Goal: Task Accomplishment & Management: Manage account settings

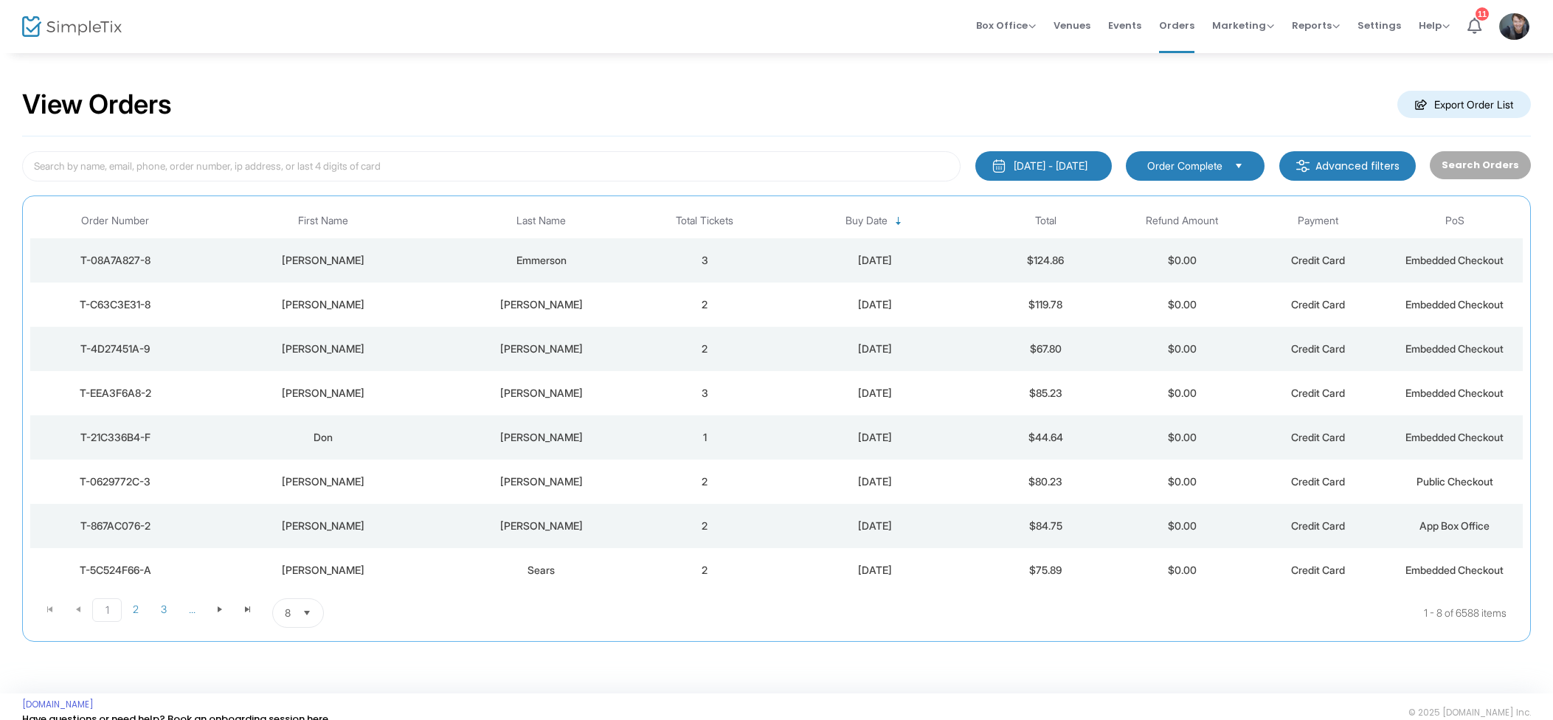
click at [542, 265] on div "Emmerson" at bounding box center [541, 260] width 184 height 15
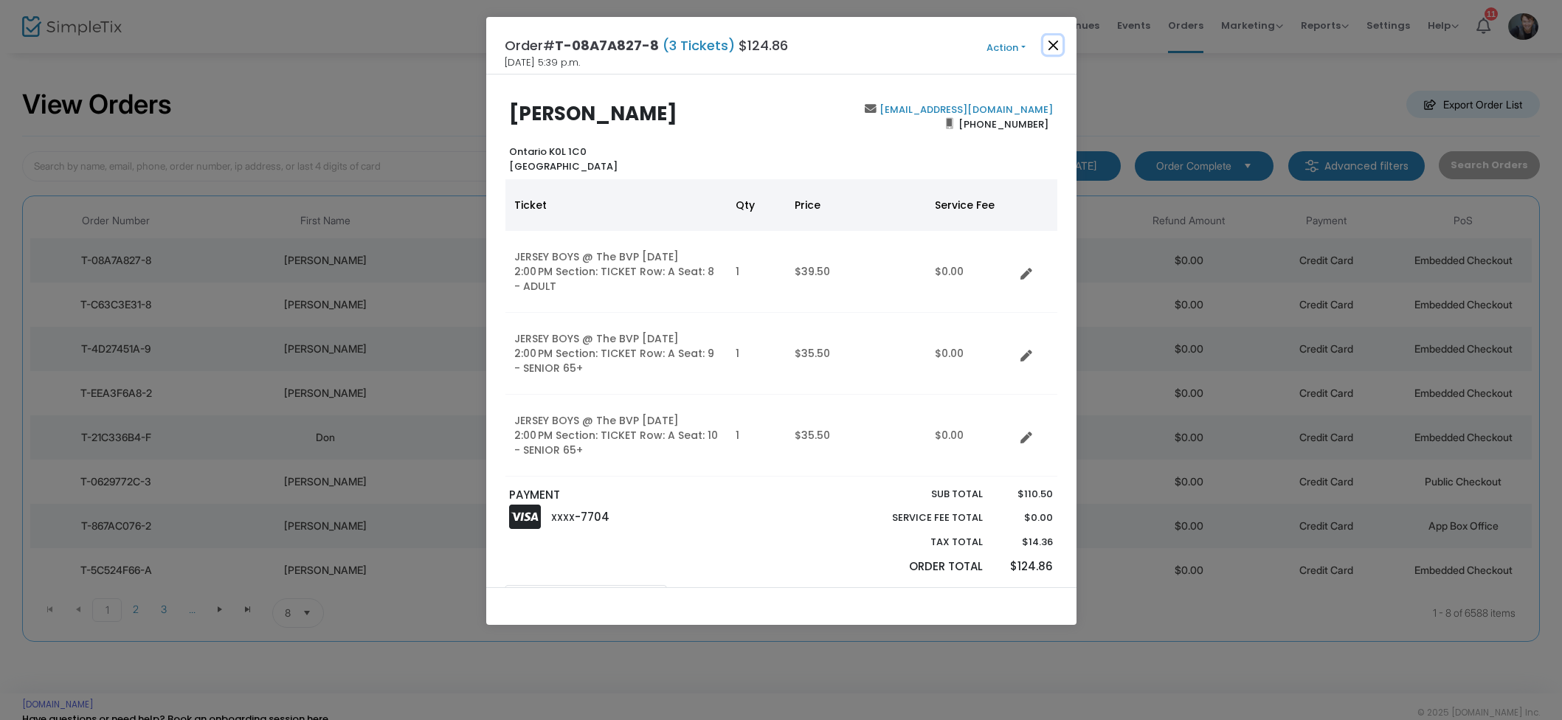
drag, startPoint x: 1060, startPoint y: 47, endPoint x: 1053, endPoint y: 51, distance: 8.2
click at [1060, 47] on button "Close" at bounding box center [1052, 44] width 19 height 19
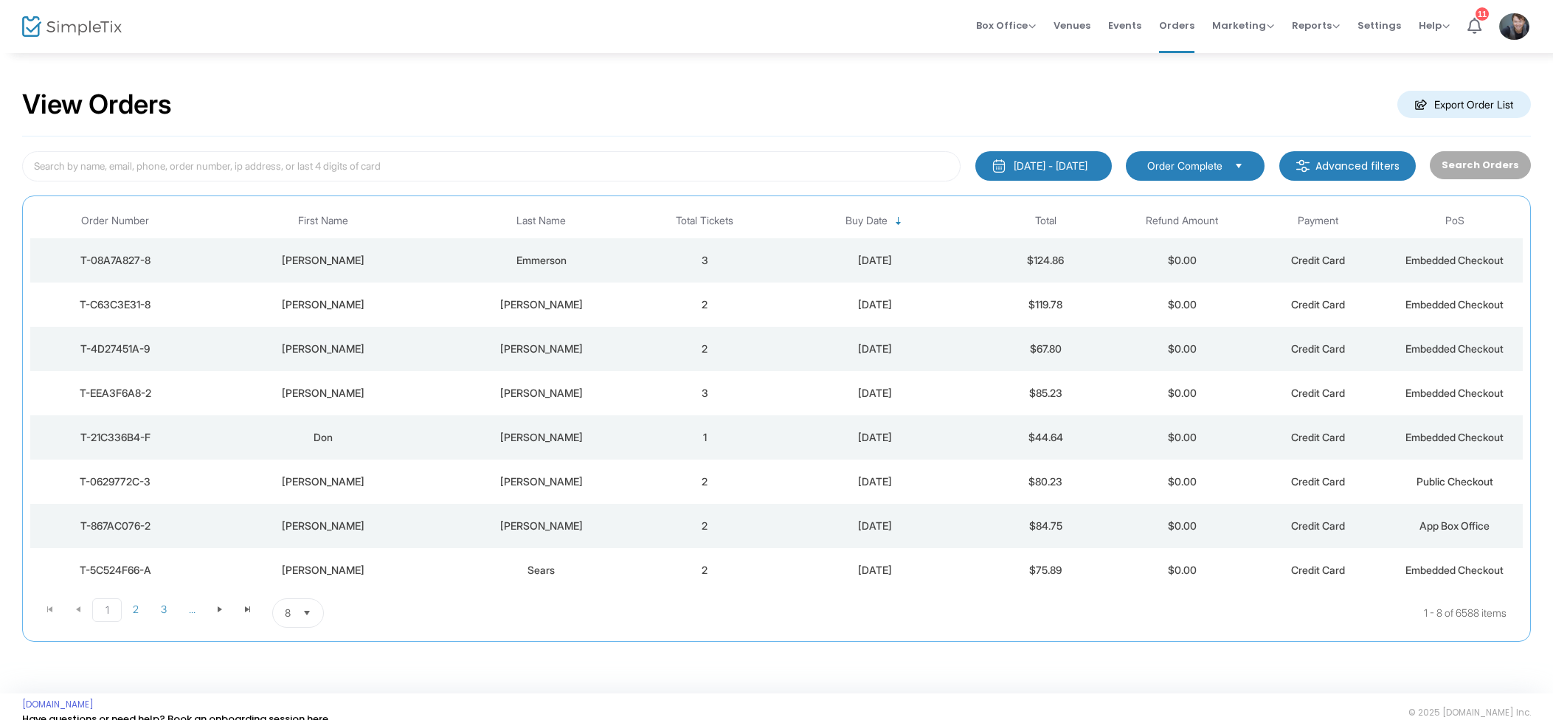
click at [663, 308] on td "2" at bounding box center [705, 305] width 136 height 44
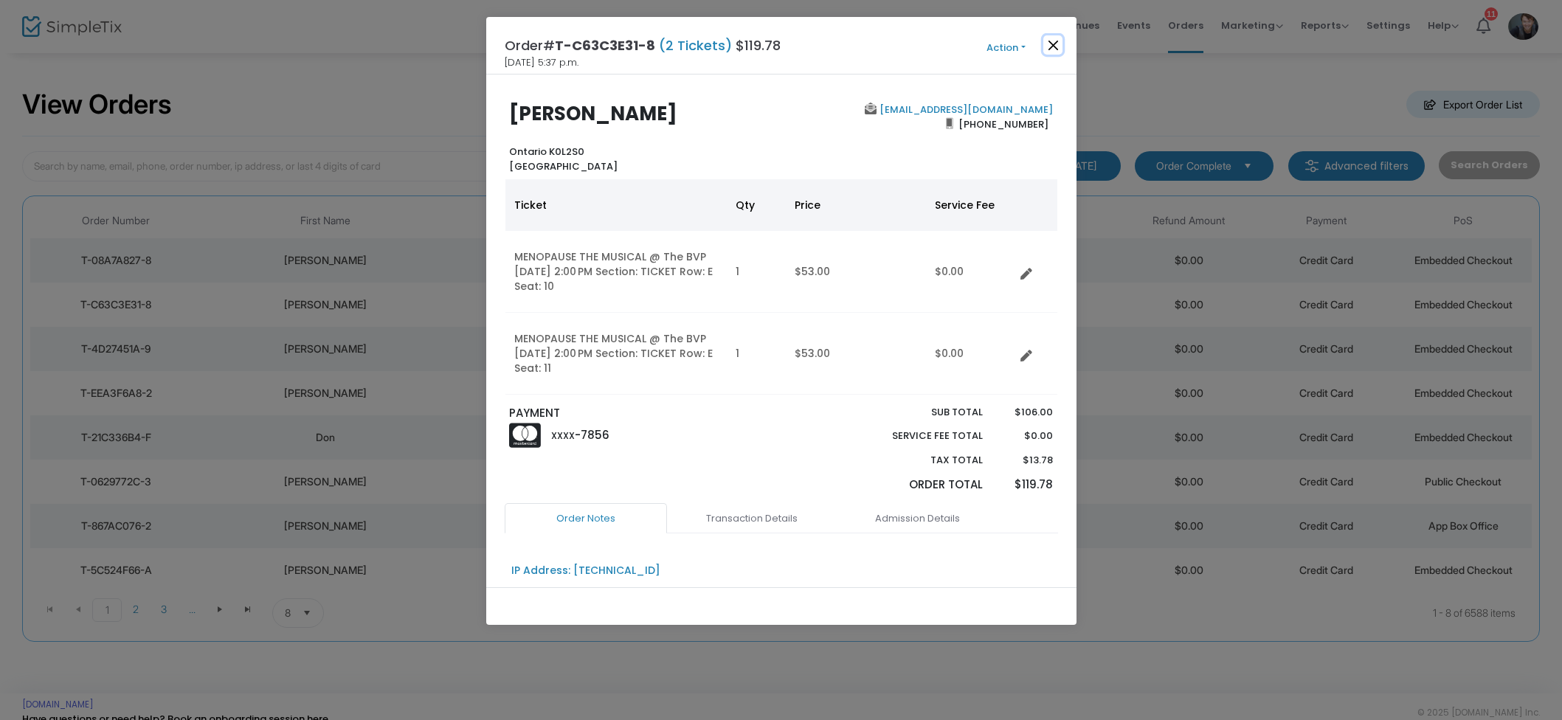
click at [1048, 47] on button "Close" at bounding box center [1052, 44] width 19 height 19
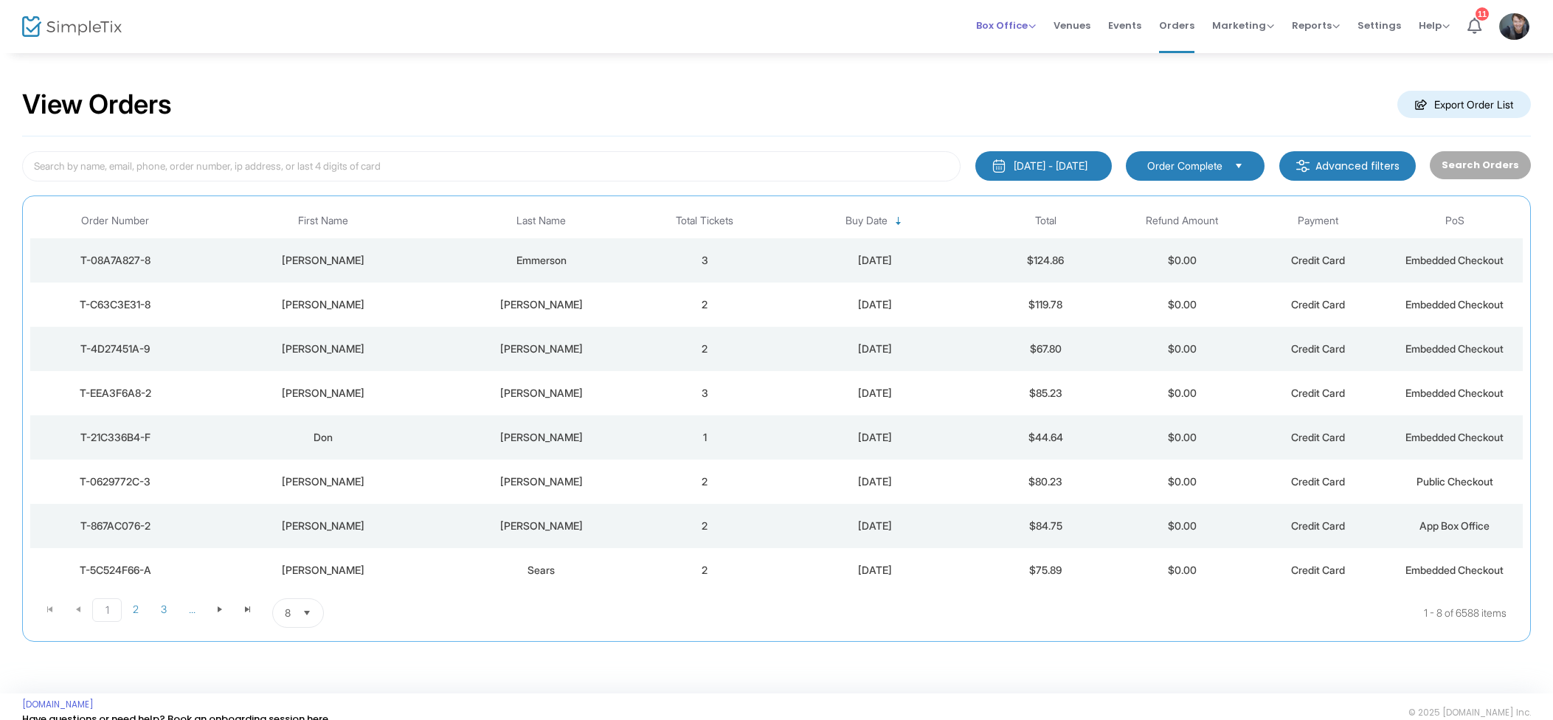
click at [1018, 30] on span "Box Office" at bounding box center [1006, 25] width 60 height 14
click at [1045, 55] on li "Sell Tickets" at bounding box center [1029, 49] width 106 height 29
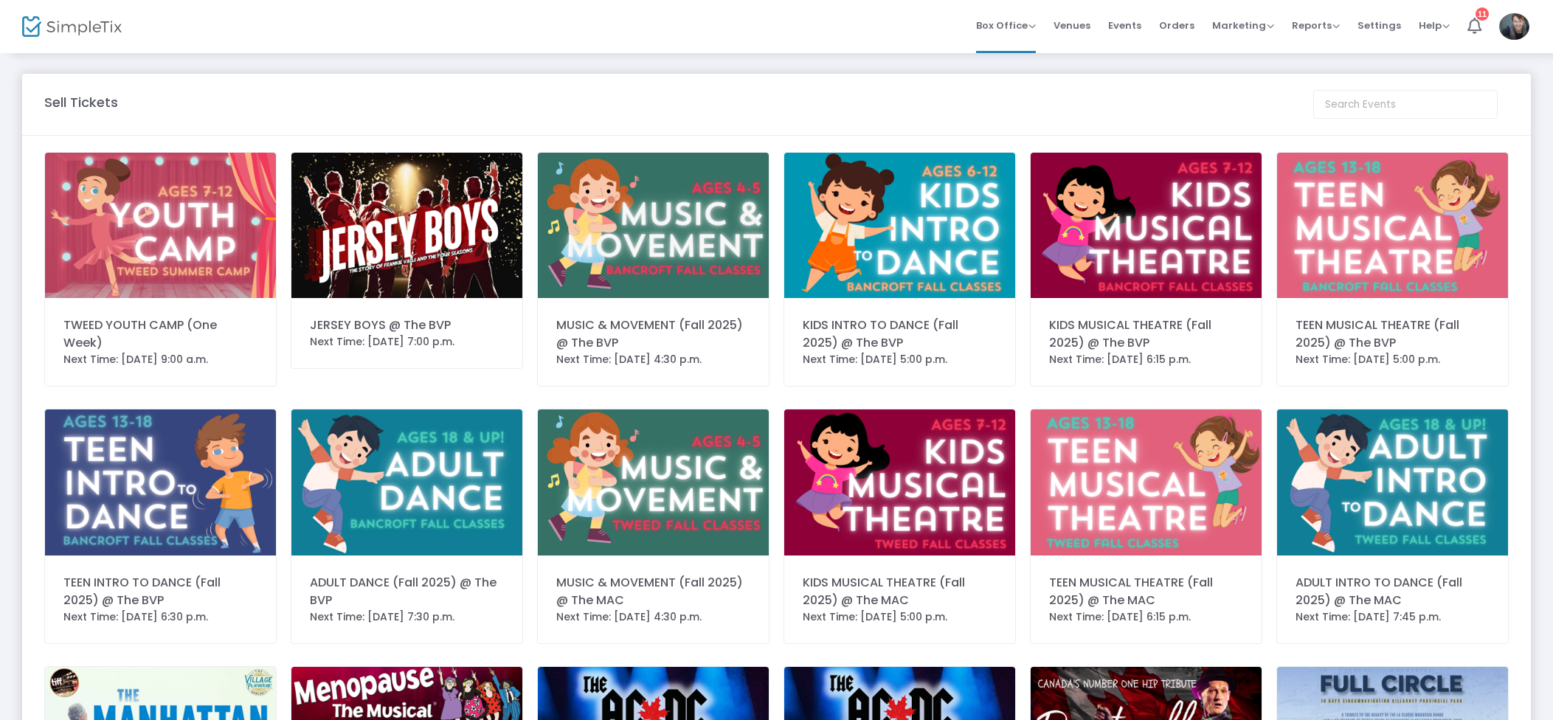
click at [427, 239] on img at bounding box center [406, 225] width 231 height 145
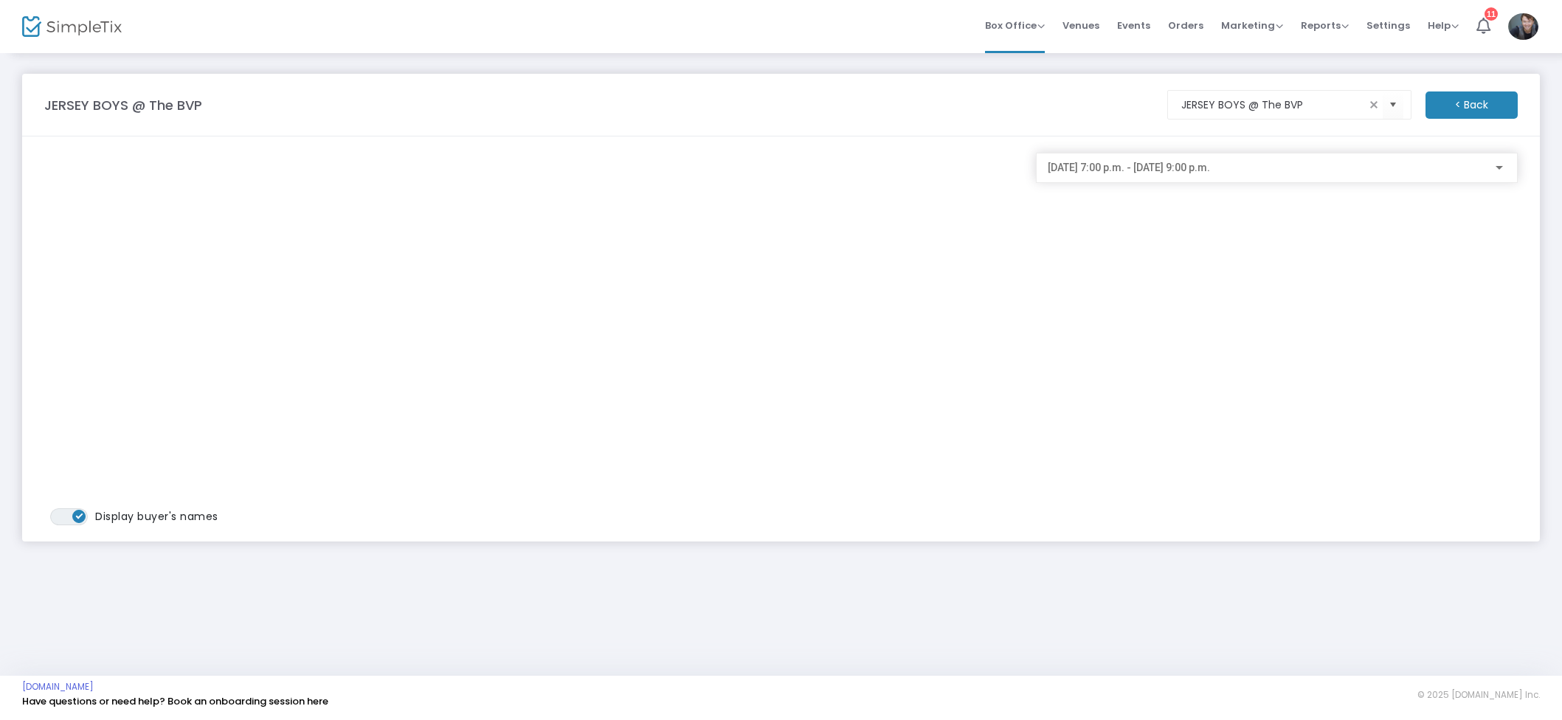
click at [1238, 179] on div "[DATE] 7:00 p.m. - [DATE] 9:00 p.m." at bounding box center [1277, 168] width 482 height 30
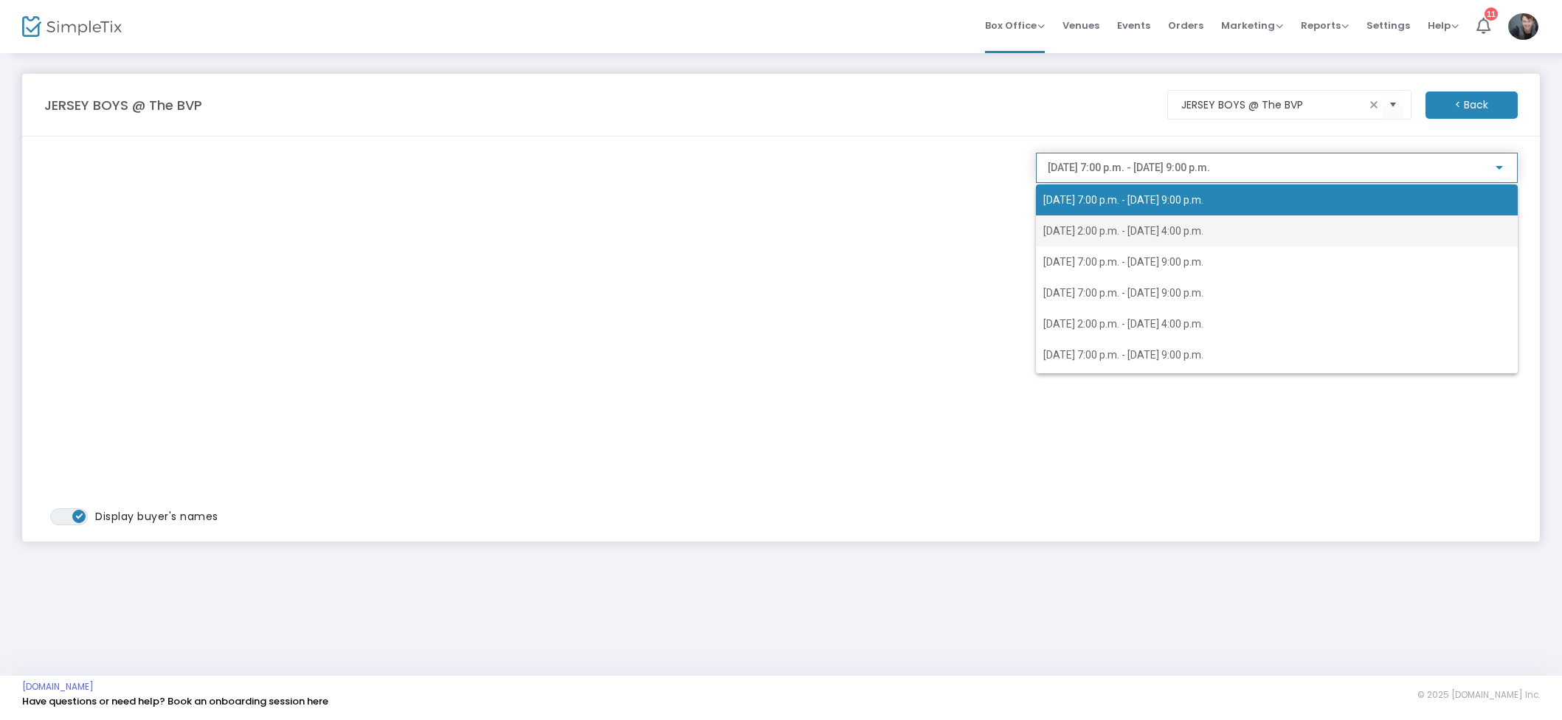
click at [1199, 215] on span "[DATE] 2:00 p.m. - [DATE] 4:00 p.m." at bounding box center [1276, 230] width 467 height 31
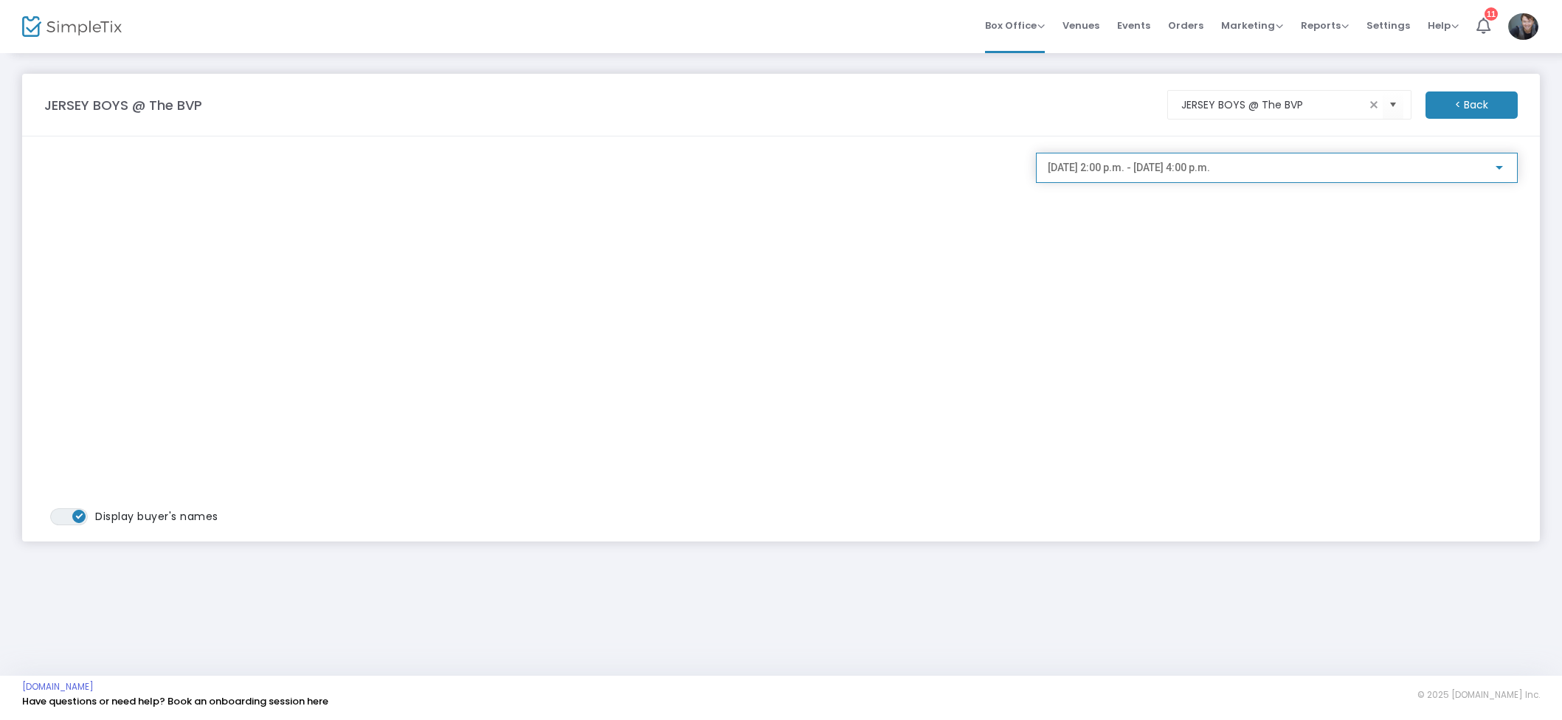
click at [1197, 170] on span "[DATE] 2:00 p.m. - [DATE] 4:00 p.m." at bounding box center [1129, 168] width 162 height 12
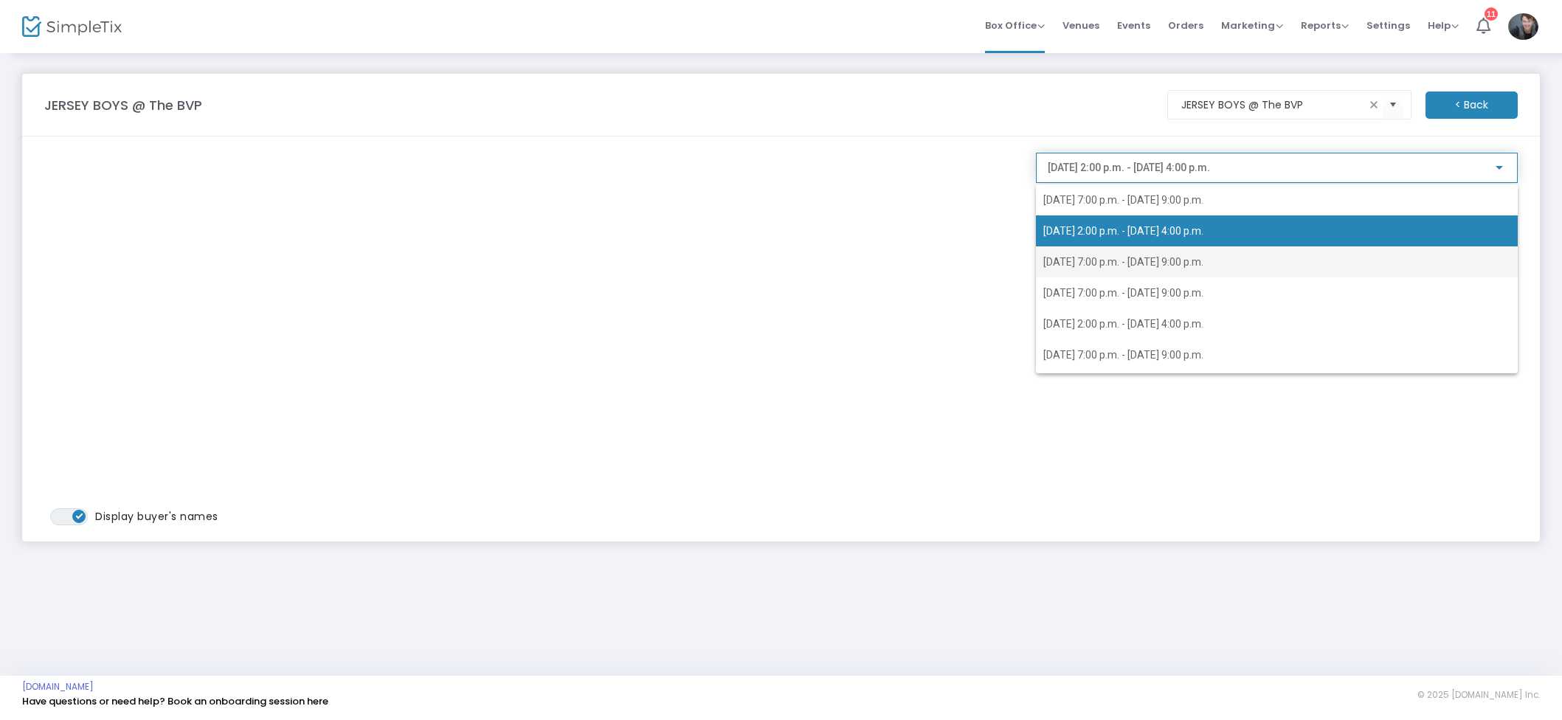
click at [1193, 260] on span "[DATE] 7:00 p.m. - [DATE] 9:00 p.m." at bounding box center [1123, 262] width 160 height 12
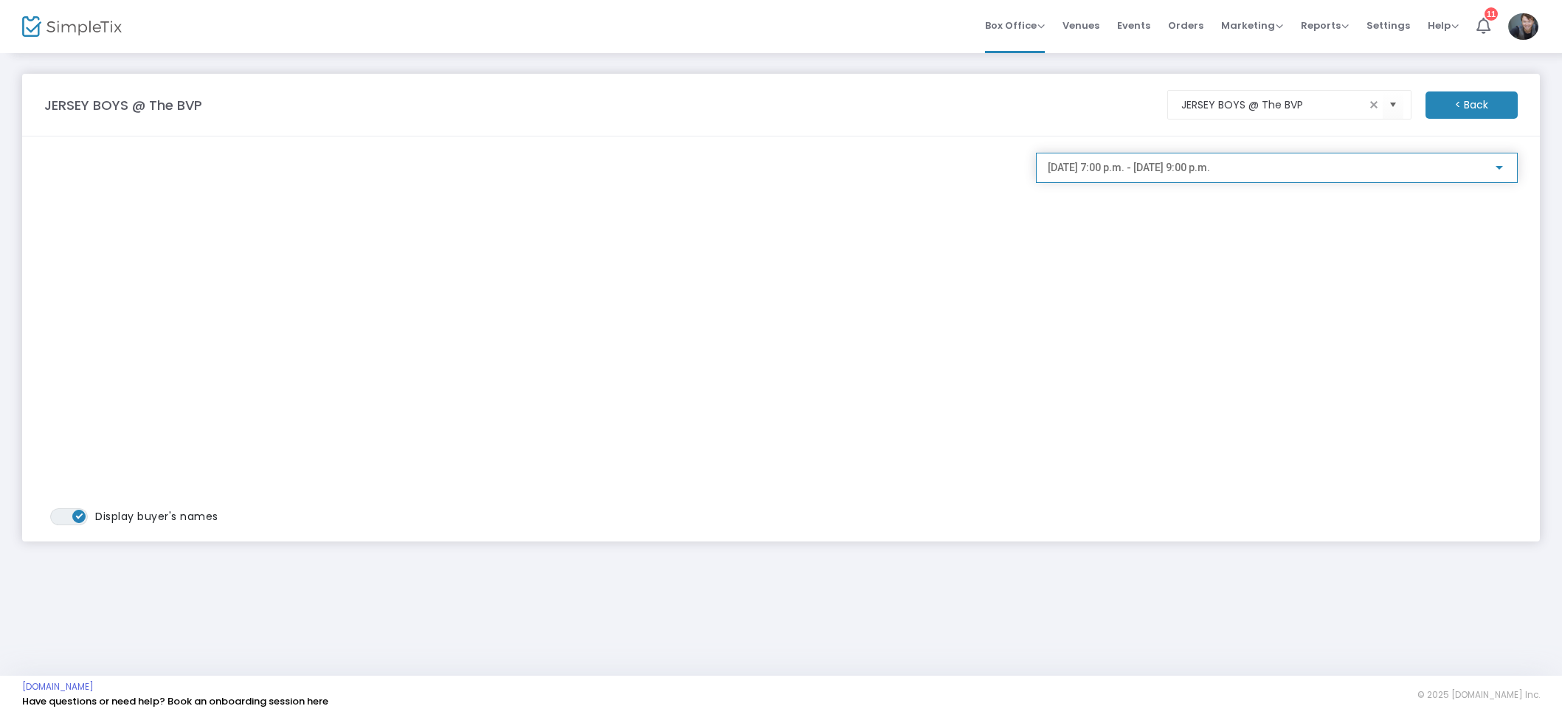
click at [1202, 169] on span "[DATE] 7:00 p.m. - [DATE] 9:00 p.m." at bounding box center [1129, 168] width 162 height 12
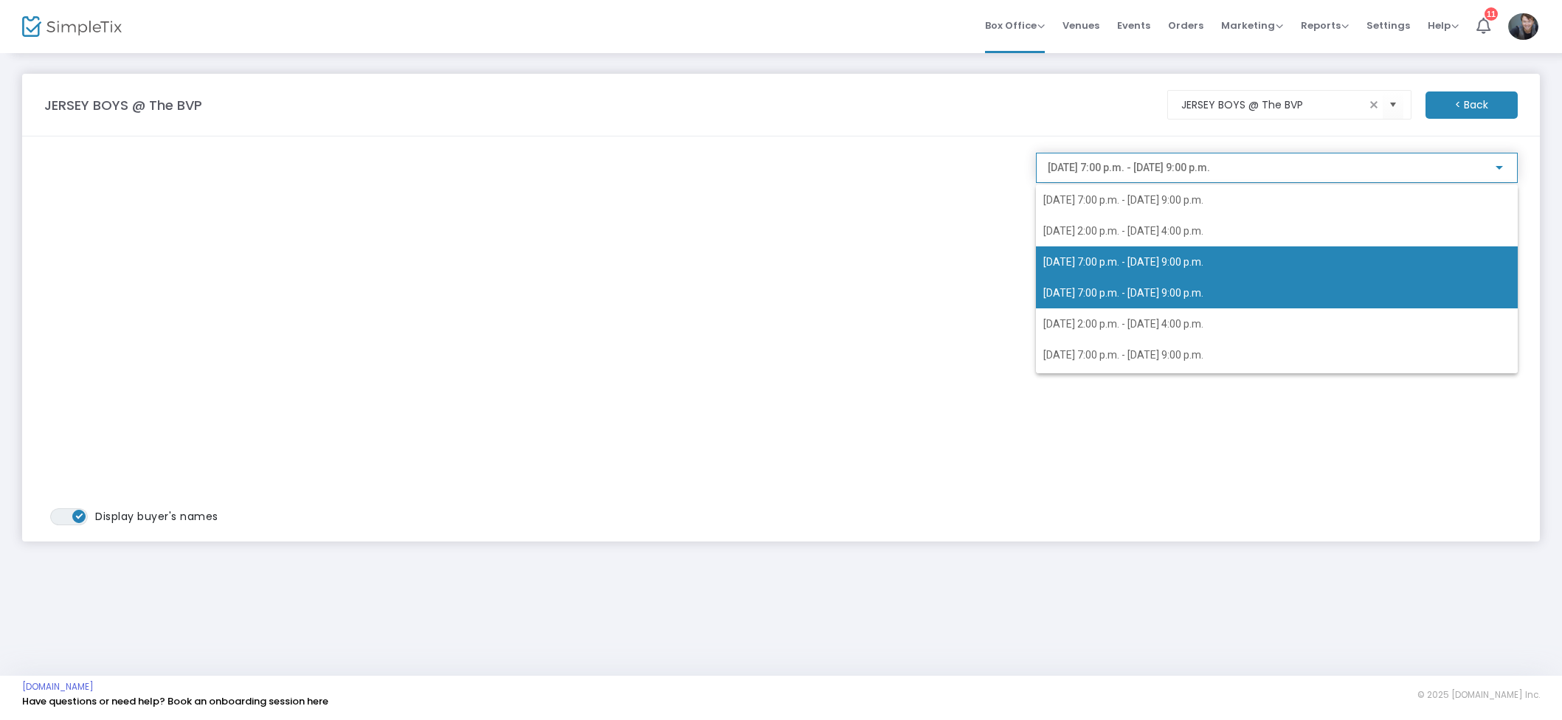
click at [1184, 287] on span "[DATE] 7:00 p.m. - [DATE] 9:00 p.m." at bounding box center [1123, 293] width 160 height 12
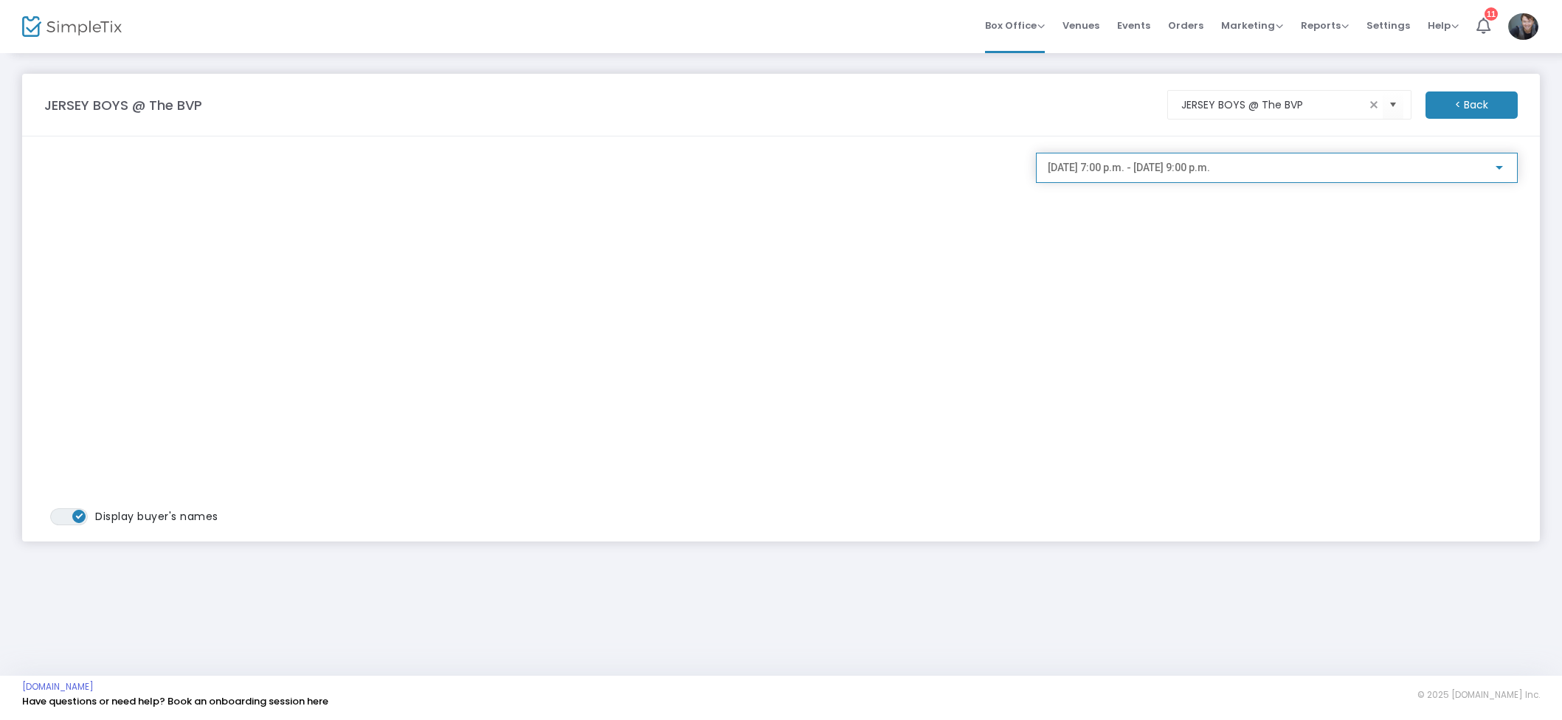
click at [1198, 160] on div "[DATE] 7:00 p.m. - [DATE] 9:00 p.m." at bounding box center [1277, 164] width 458 height 27
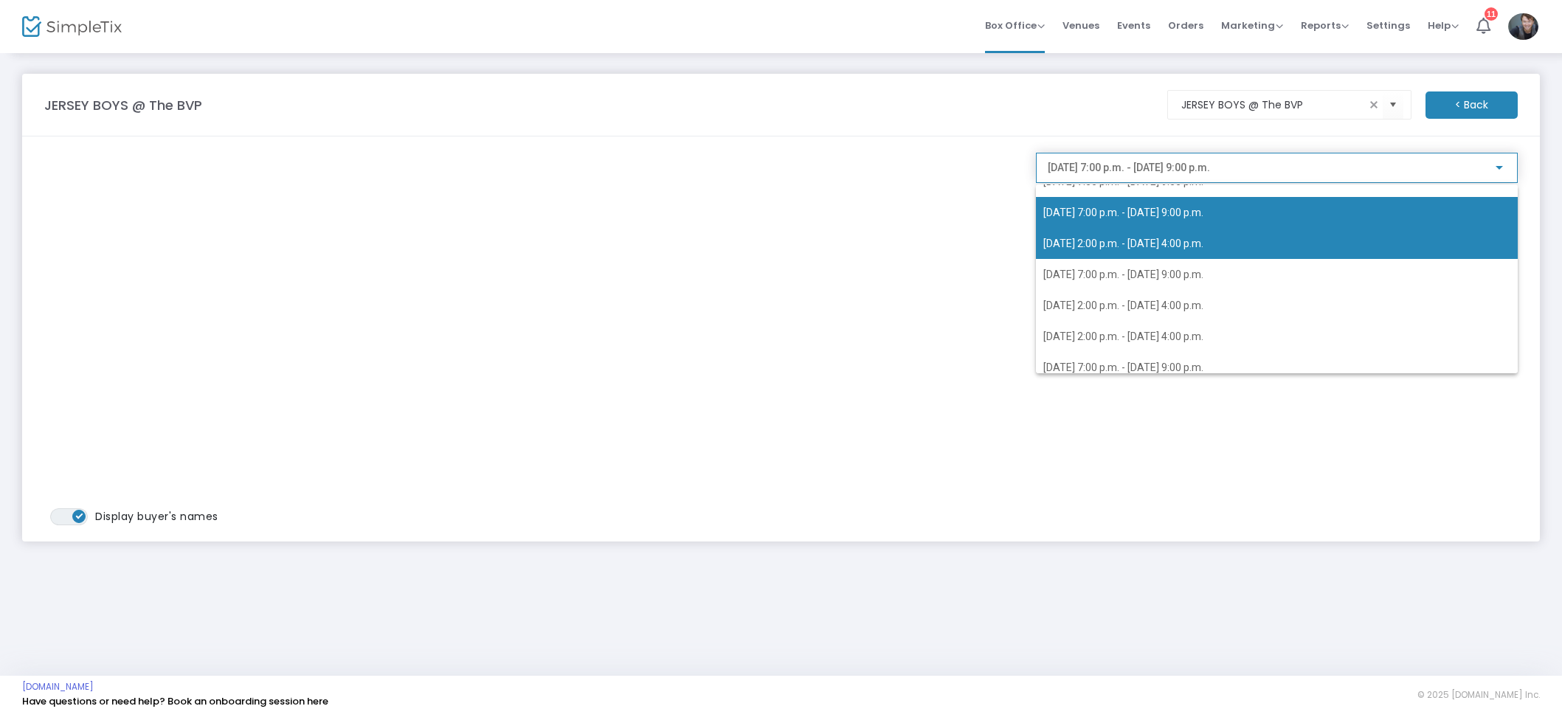
scroll to position [94, 0]
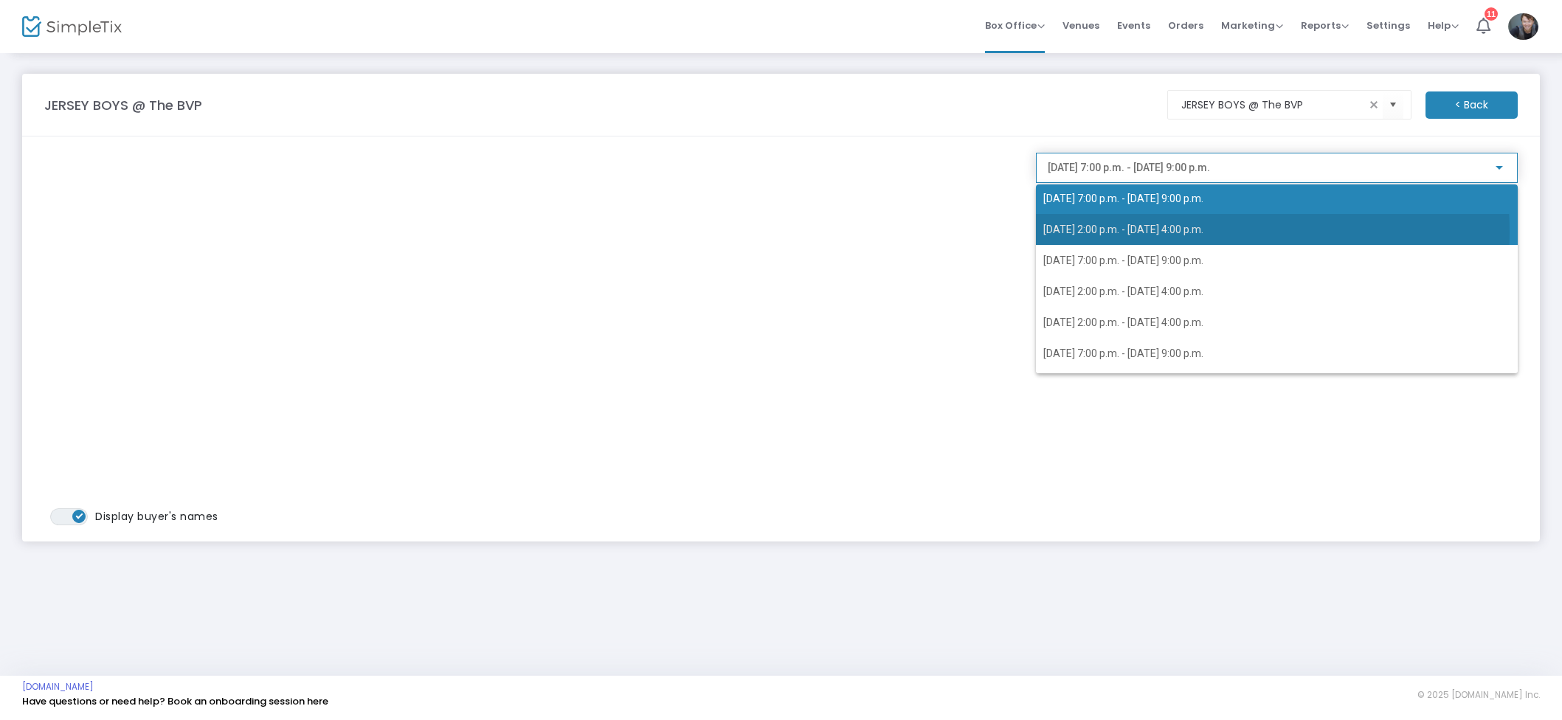
click at [1142, 232] on span "[DATE] 2:00 p.m. - [DATE] 4:00 p.m." at bounding box center [1123, 230] width 160 height 12
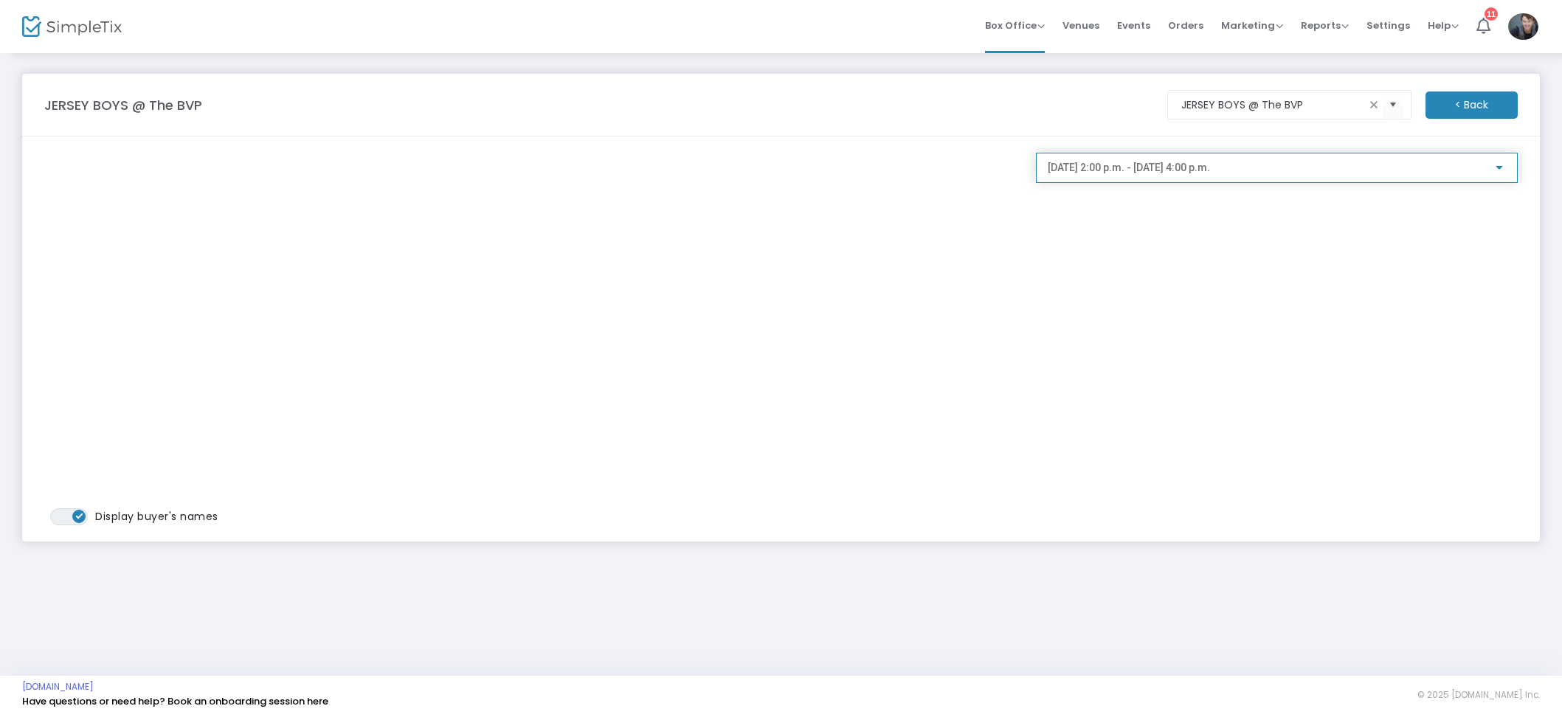
click at [1138, 162] on span "[DATE] 2:00 p.m. - [DATE] 4:00 p.m." at bounding box center [1129, 168] width 162 height 12
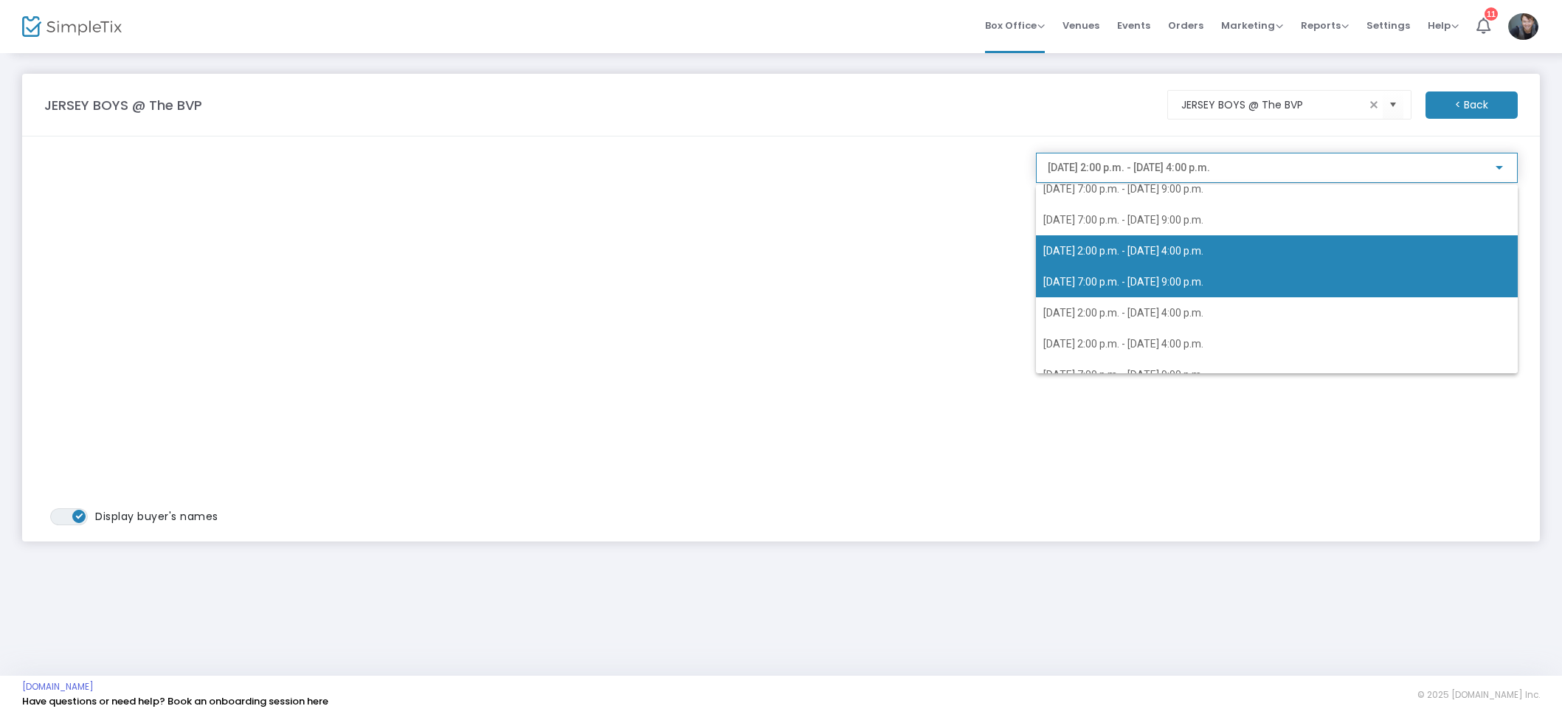
scroll to position [75, 0]
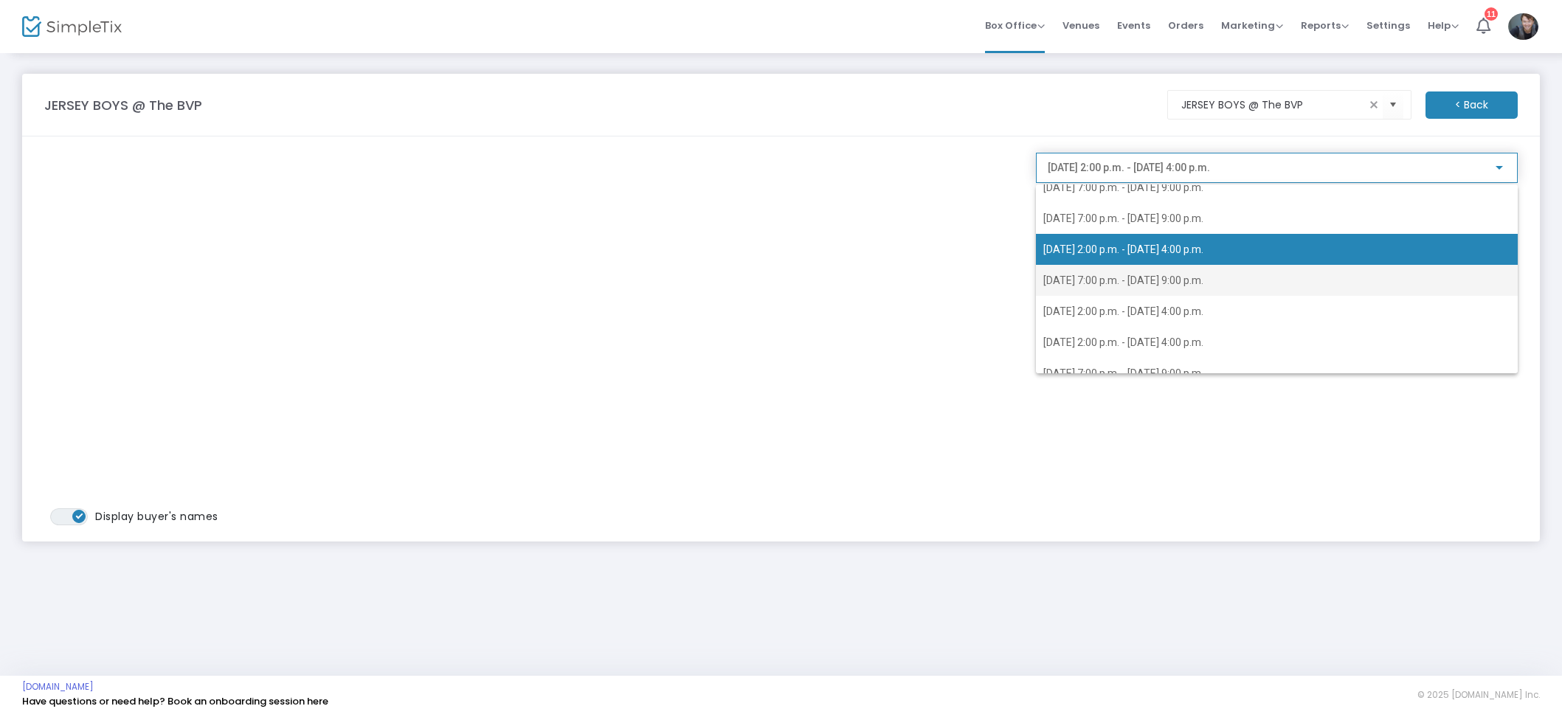
click at [1127, 283] on span "[DATE] 7:00 p.m. - [DATE] 9:00 p.m." at bounding box center [1123, 280] width 160 height 12
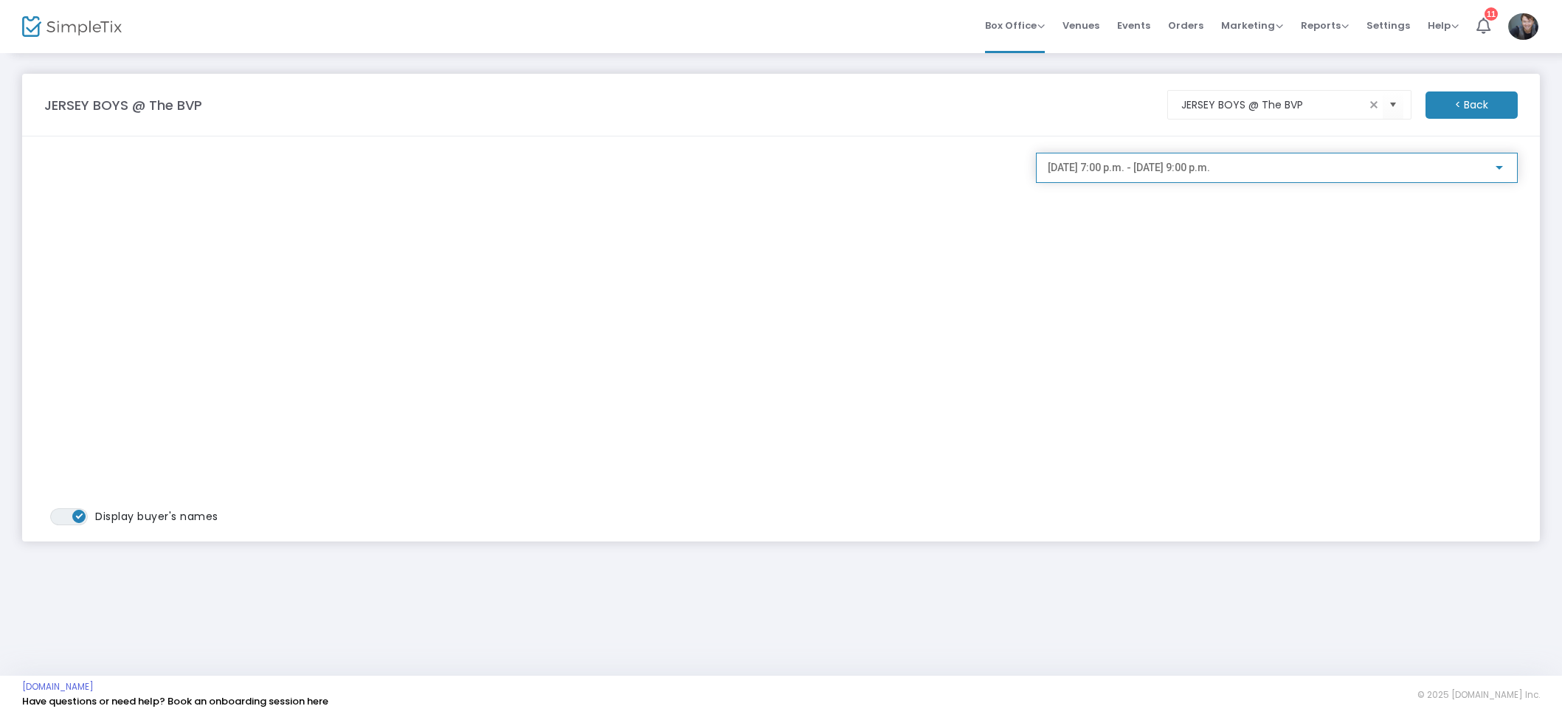
click at [1145, 167] on span "[DATE] 7:00 p.m. - [DATE] 9:00 p.m." at bounding box center [1129, 168] width 162 height 12
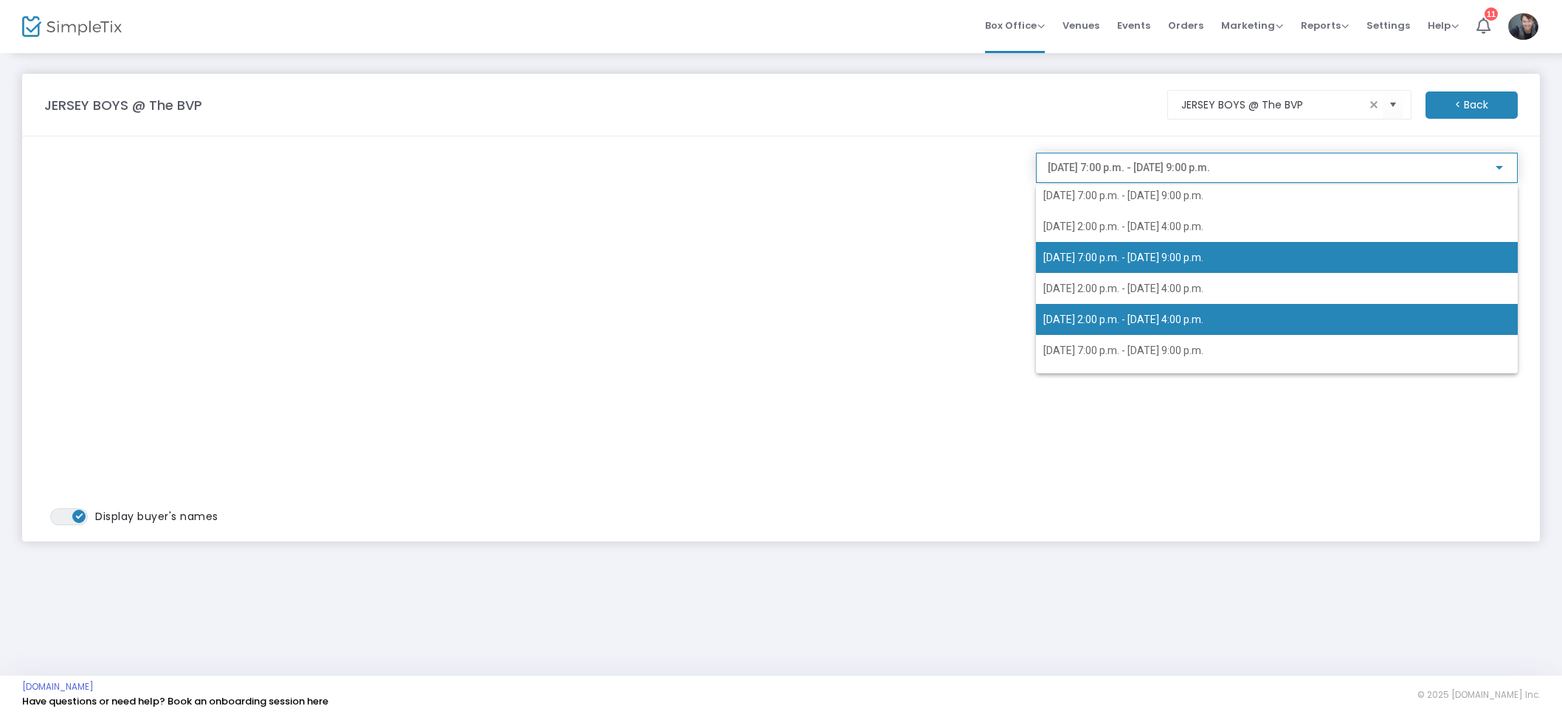
scroll to position [104, 0]
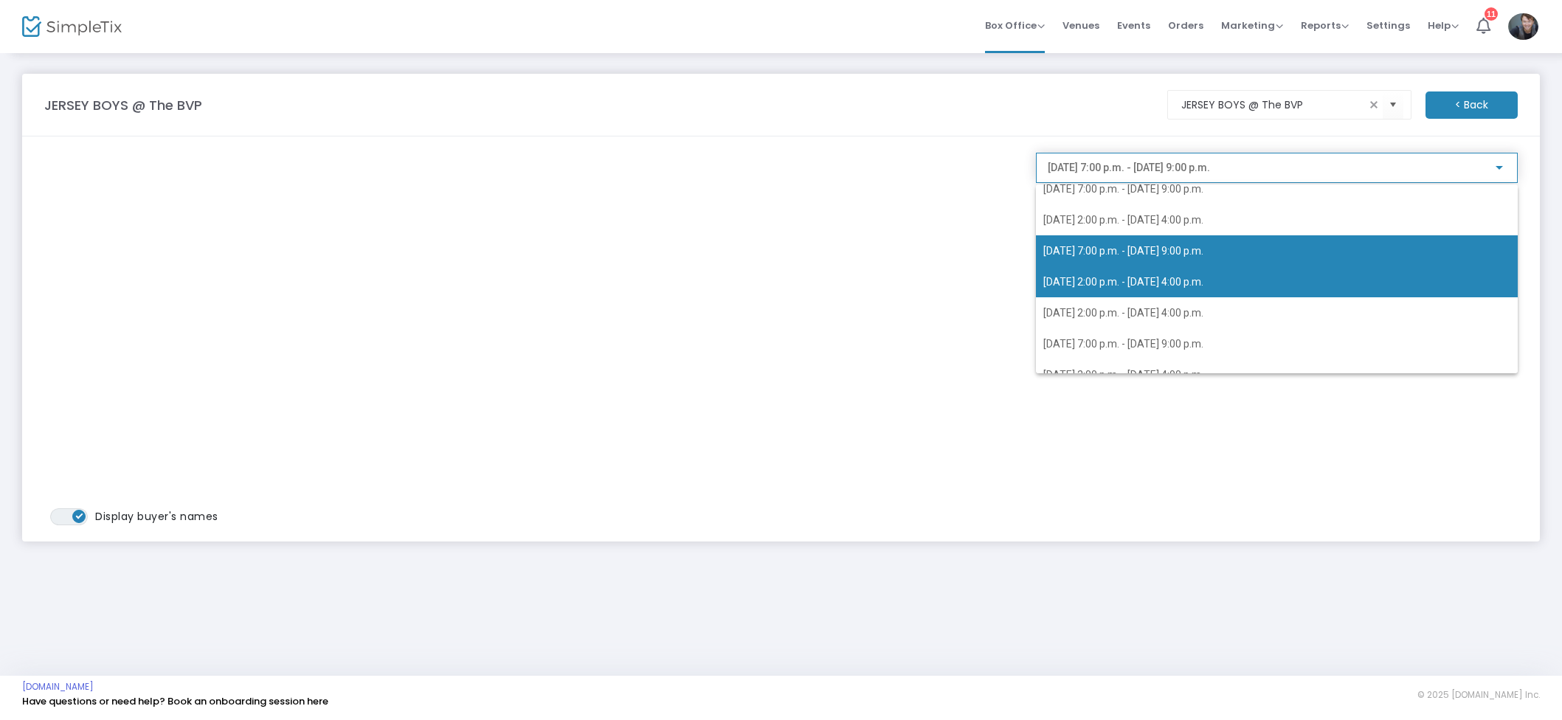
click at [1153, 288] on span "[DATE] 2:00 p.m. - [DATE] 4:00 p.m." at bounding box center [1276, 281] width 467 height 31
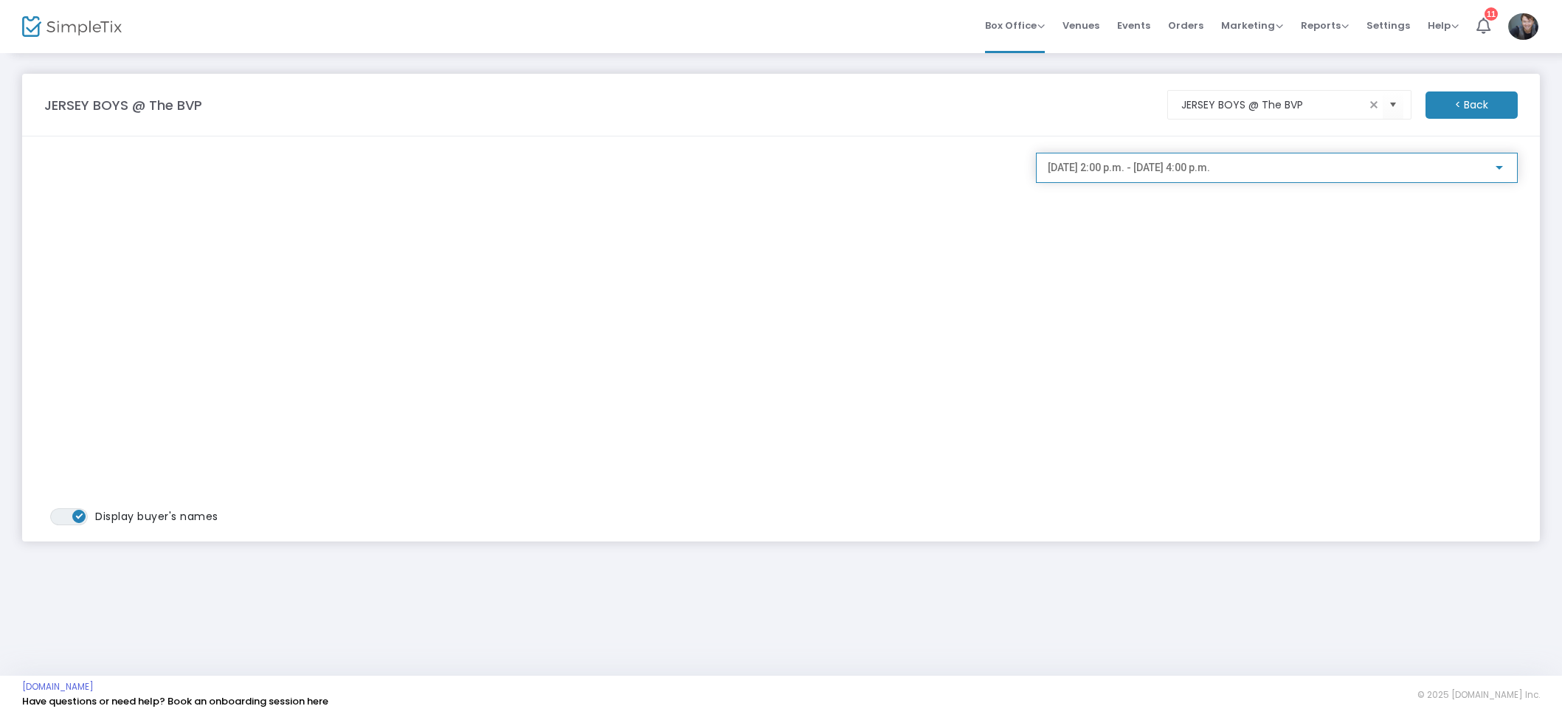
click at [1174, 188] on div "[DATE] 2:00 p.m. - [DATE] 4:00 p.m." at bounding box center [1277, 174] width 482 height 42
click at [1190, 175] on div "[DATE] 2:00 p.m. - [DATE] 4:00 p.m." at bounding box center [1277, 164] width 458 height 27
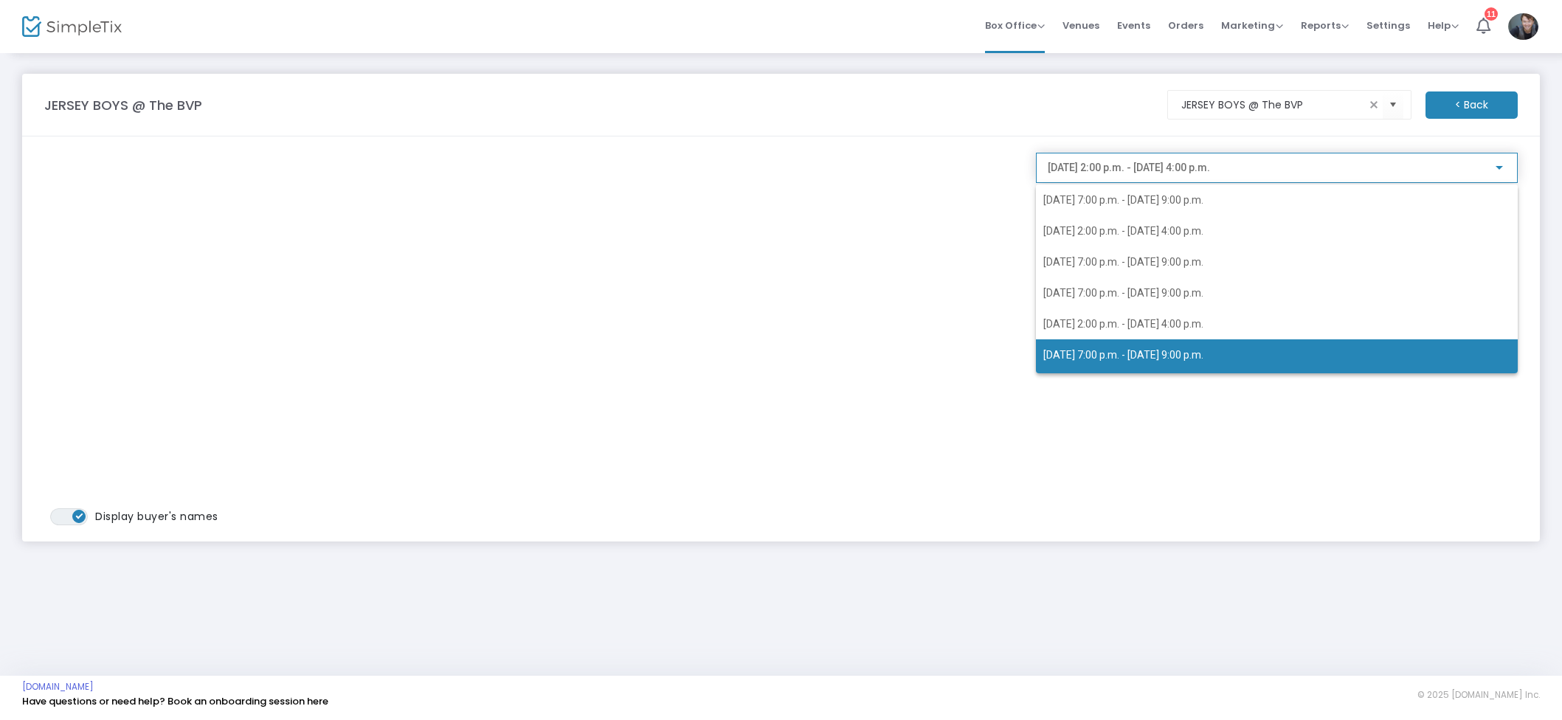
scroll to position [92, 0]
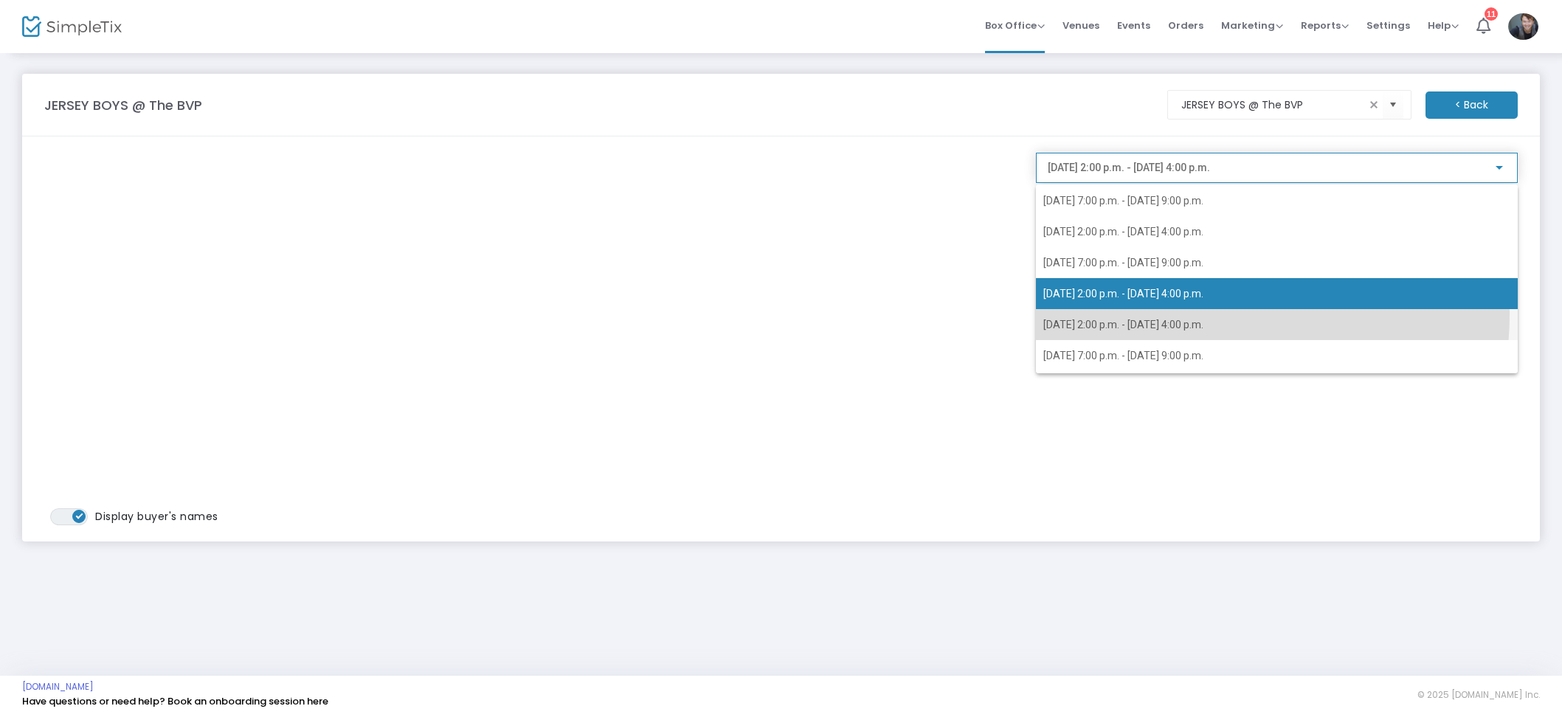
drag, startPoint x: 1203, startPoint y: 314, endPoint x: 1192, endPoint y: 311, distance: 11.7
click at [1203, 314] on span "[DATE] 2:00 p.m. - [DATE] 4:00 p.m." at bounding box center [1276, 324] width 467 height 31
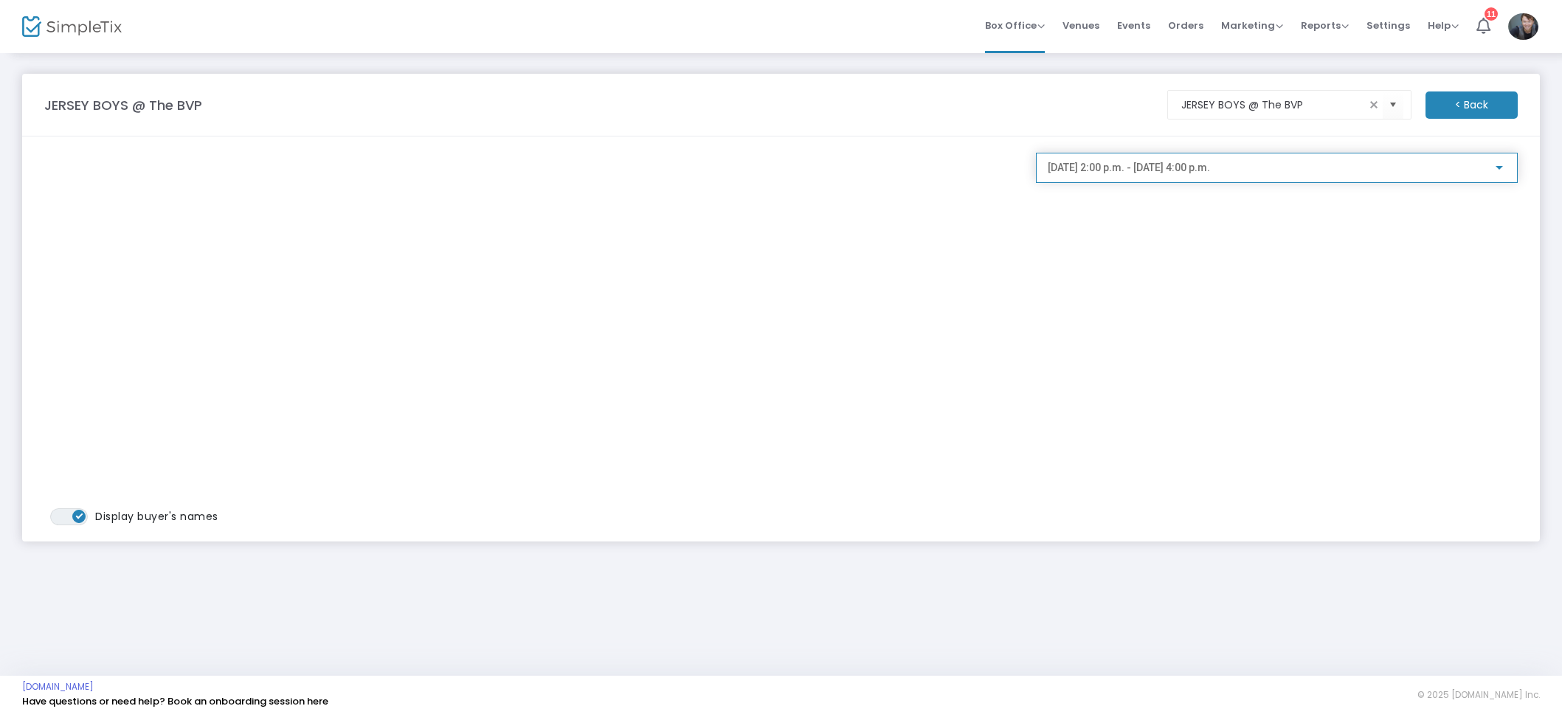
click at [1170, 173] on span "[DATE] 2:00 p.m. - [DATE] 4:00 p.m." at bounding box center [1129, 168] width 162 height 12
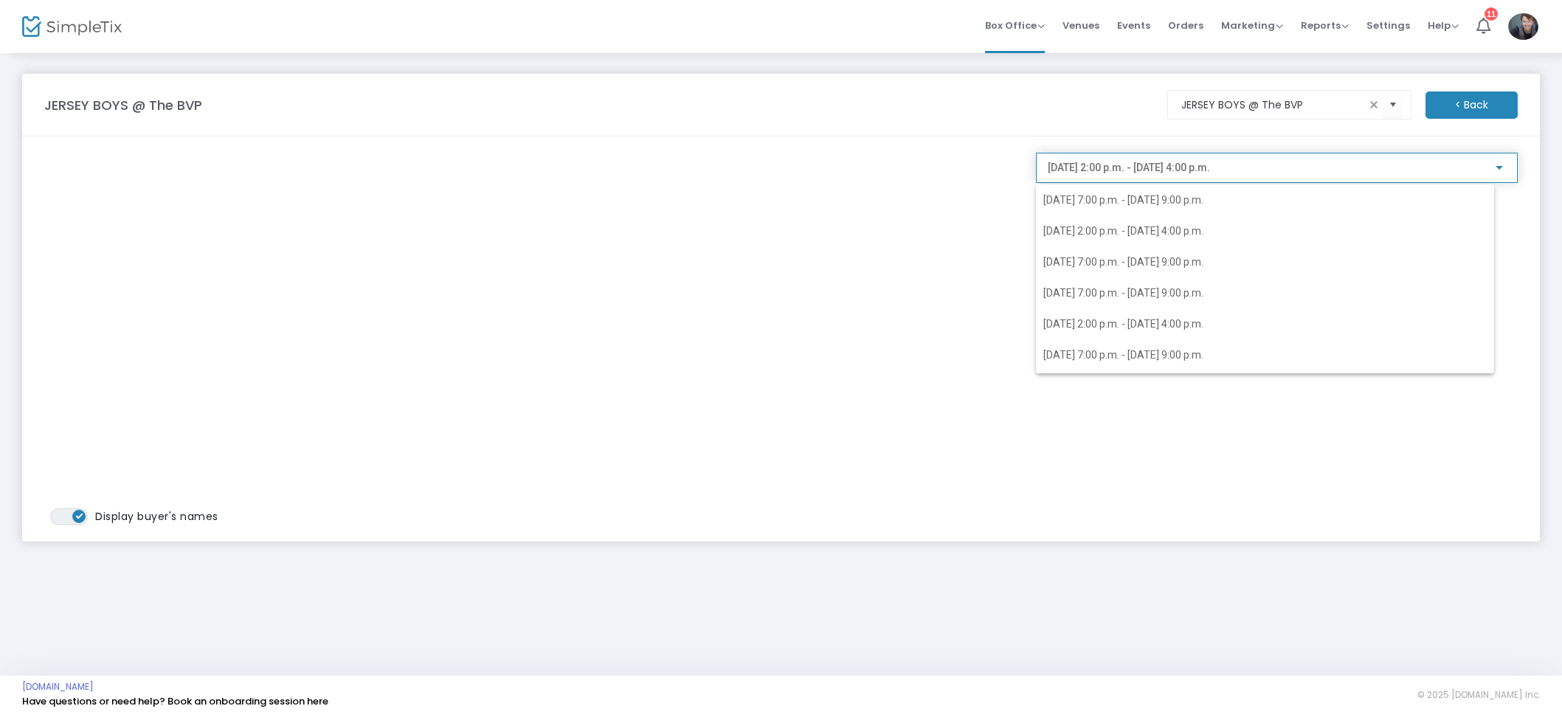
scroll to position [121, 0]
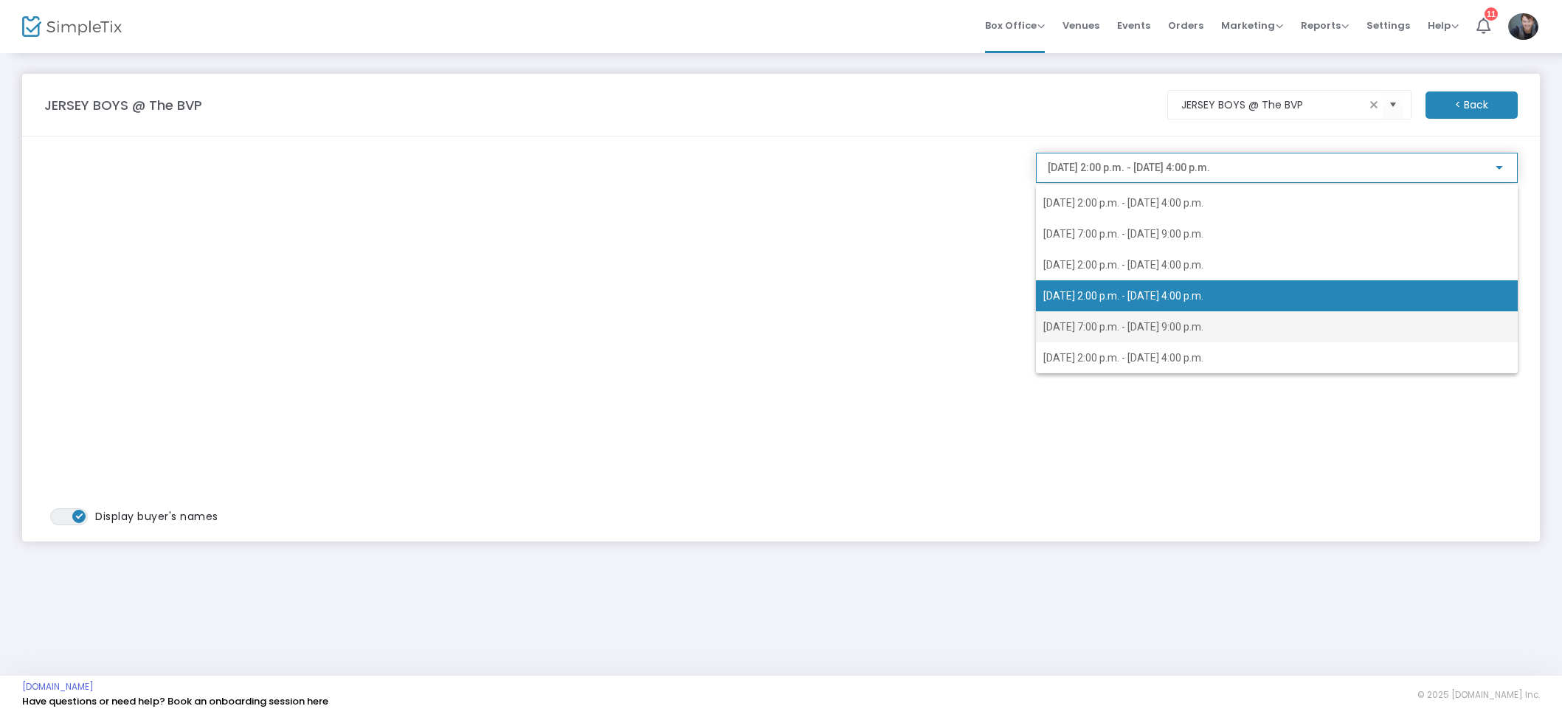
click at [1116, 332] on span "[DATE] 7:00 p.m. - [DATE] 9:00 p.m." at bounding box center [1123, 327] width 160 height 12
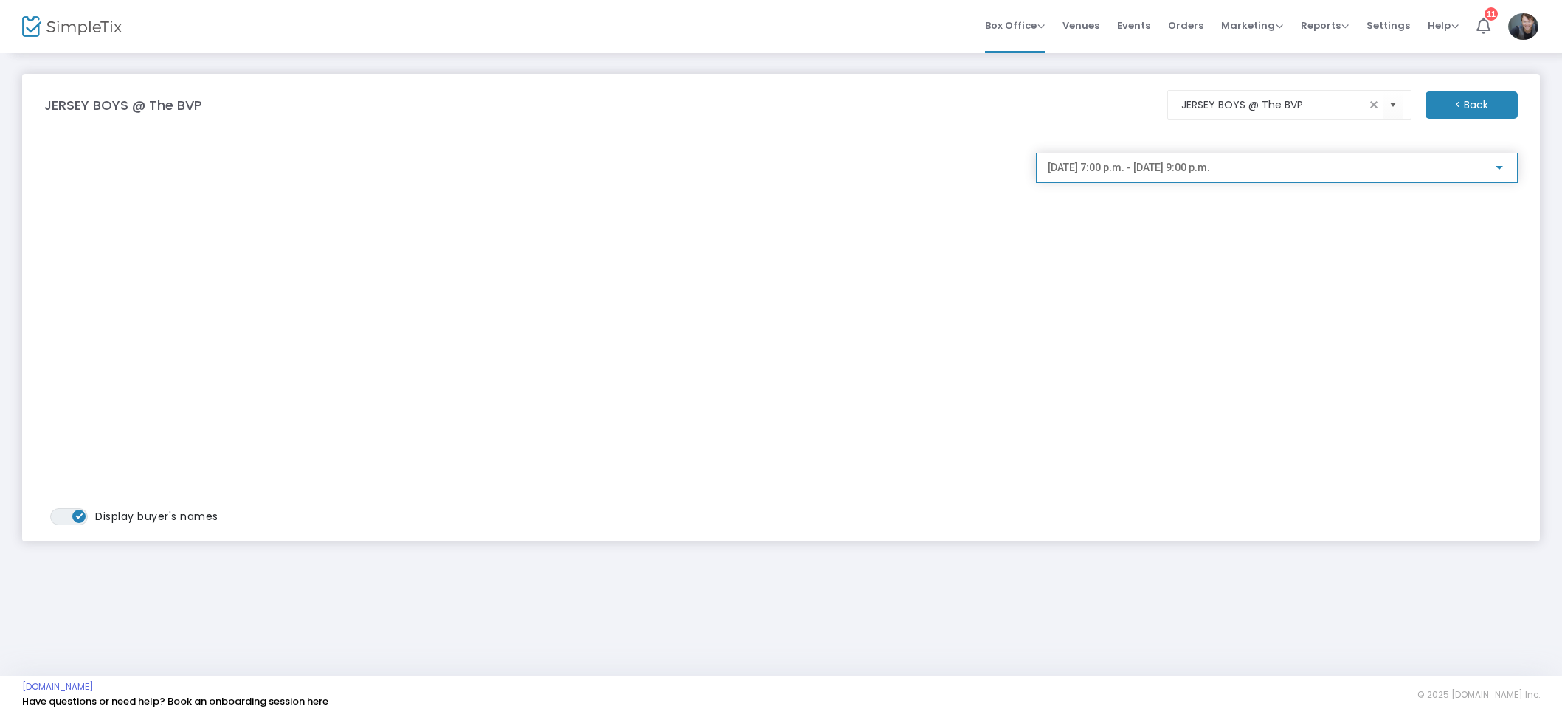
click at [1149, 161] on div "[DATE] 7:00 p.m. - [DATE] 9:00 p.m." at bounding box center [1277, 164] width 458 height 27
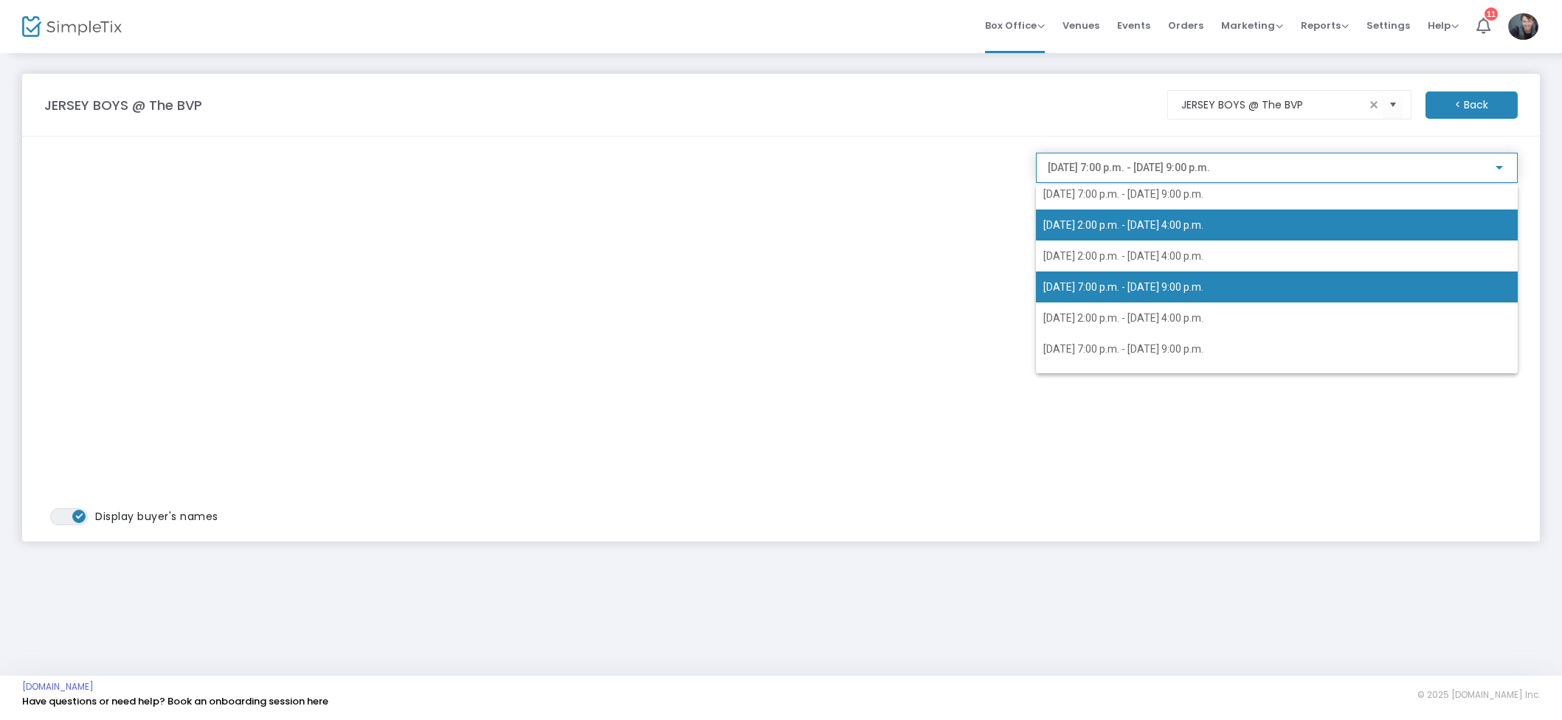
scroll to position [169, 0]
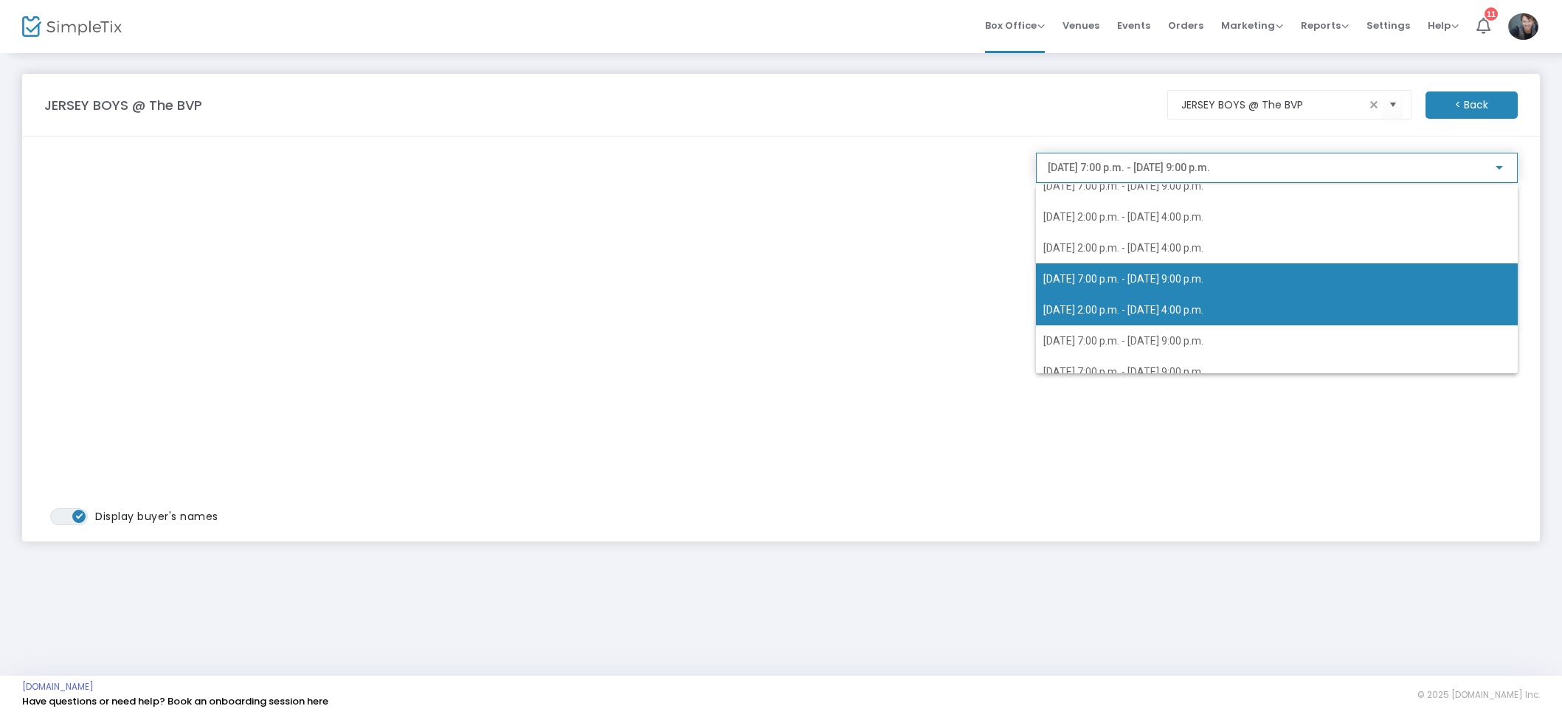
click at [1149, 302] on span "[DATE] 2:00 p.m. - [DATE] 4:00 p.m." at bounding box center [1276, 309] width 467 height 31
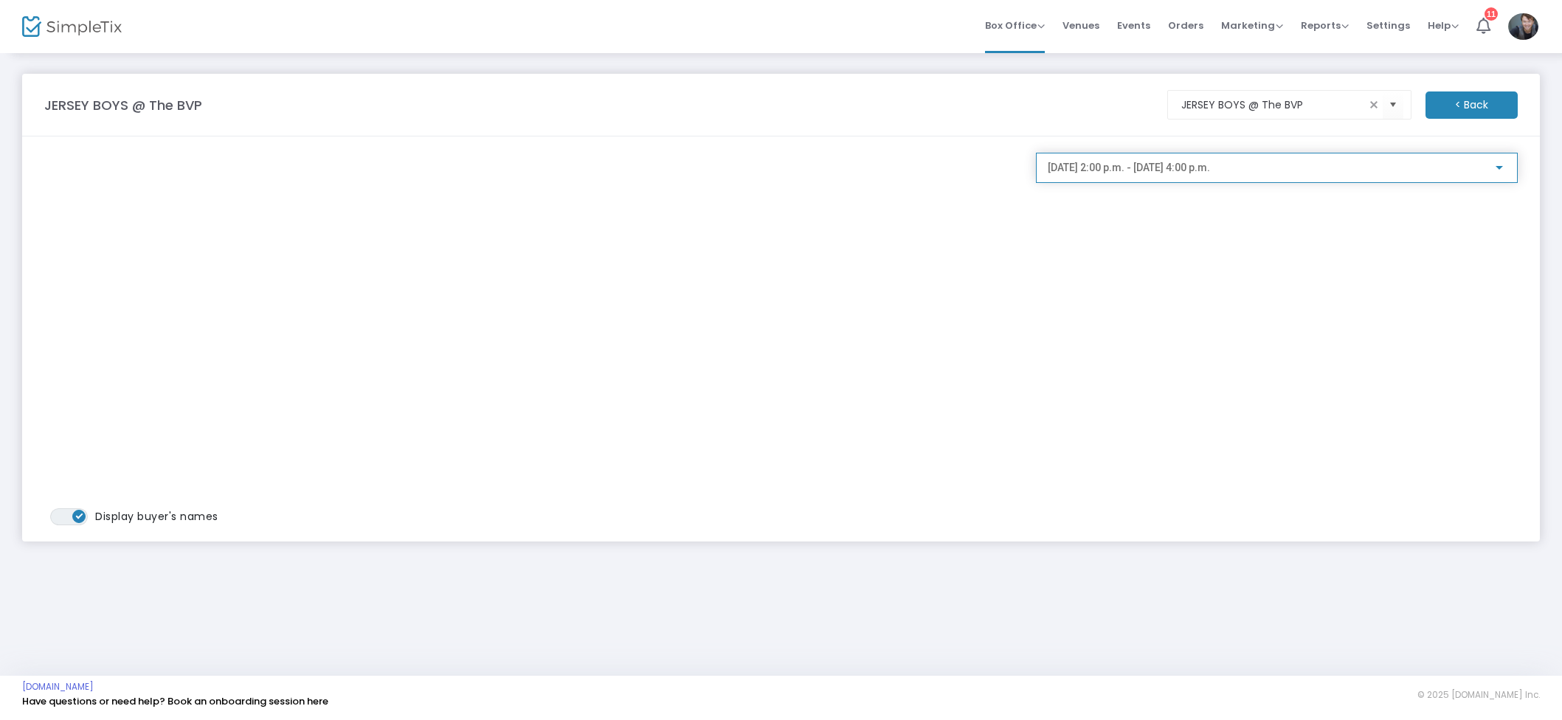
click at [1163, 176] on div "[DATE] 2:00 p.m. - [DATE] 4:00 p.m." at bounding box center [1277, 164] width 458 height 27
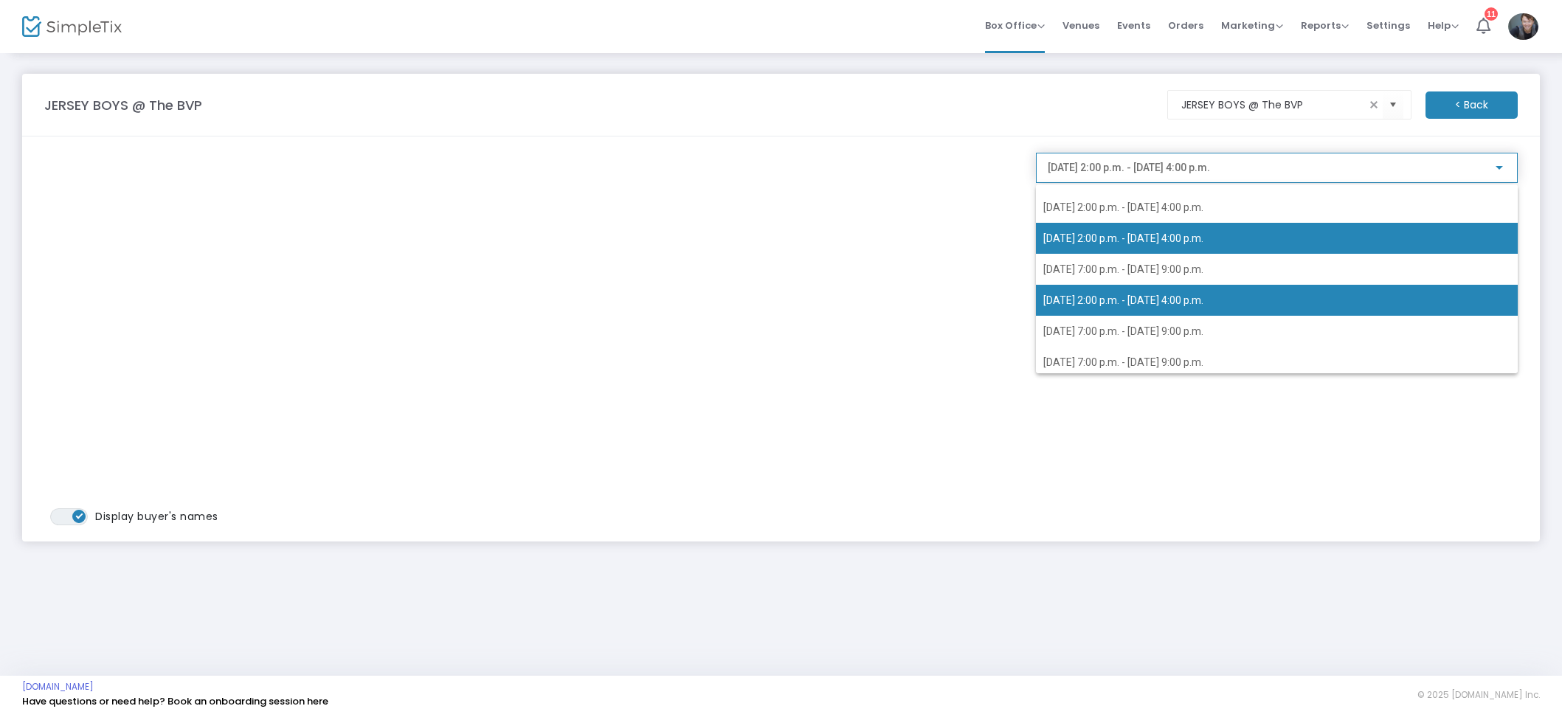
scroll to position [224, 0]
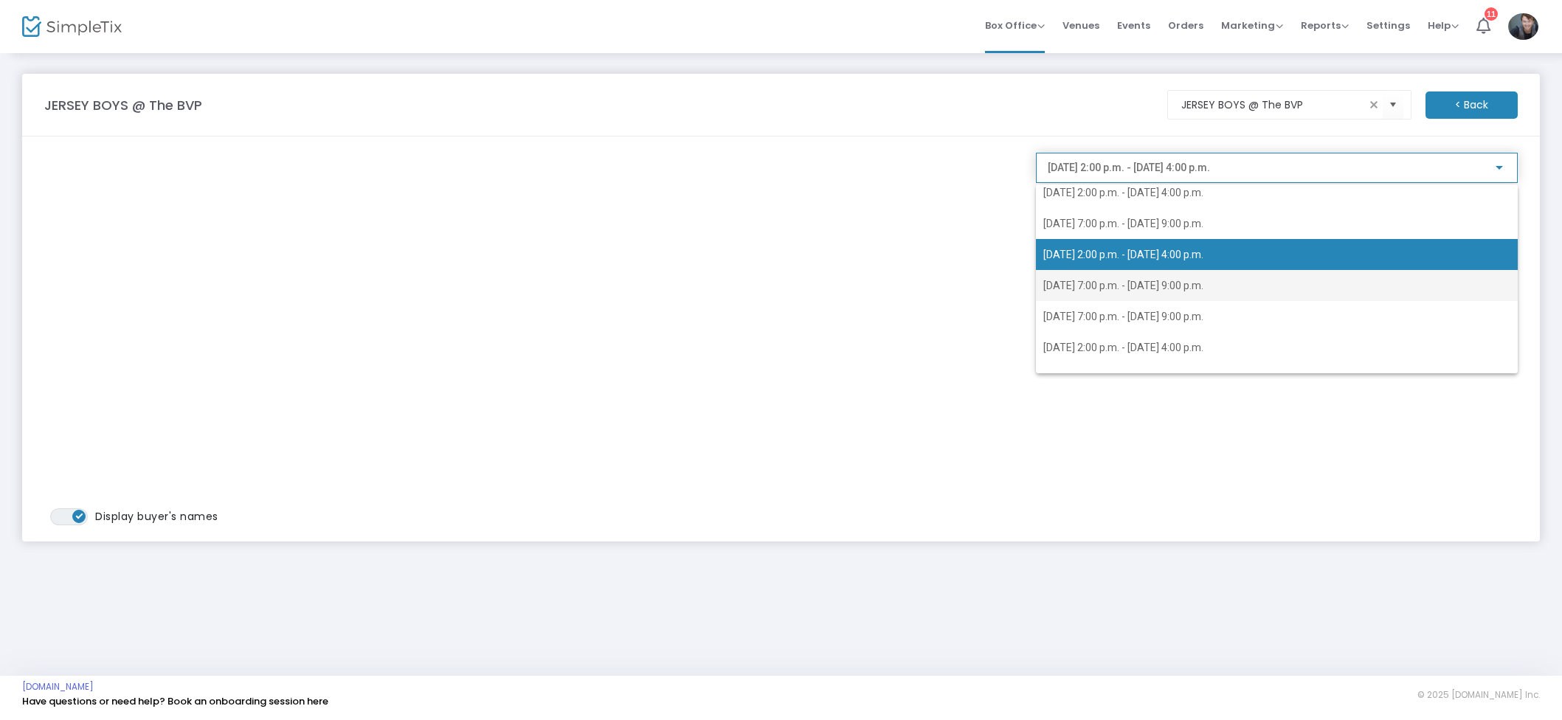
click at [1127, 280] on span "[DATE] 7:00 p.m. - [DATE] 9:00 p.m." at bounding box center [1123, 286] width 160 height 12
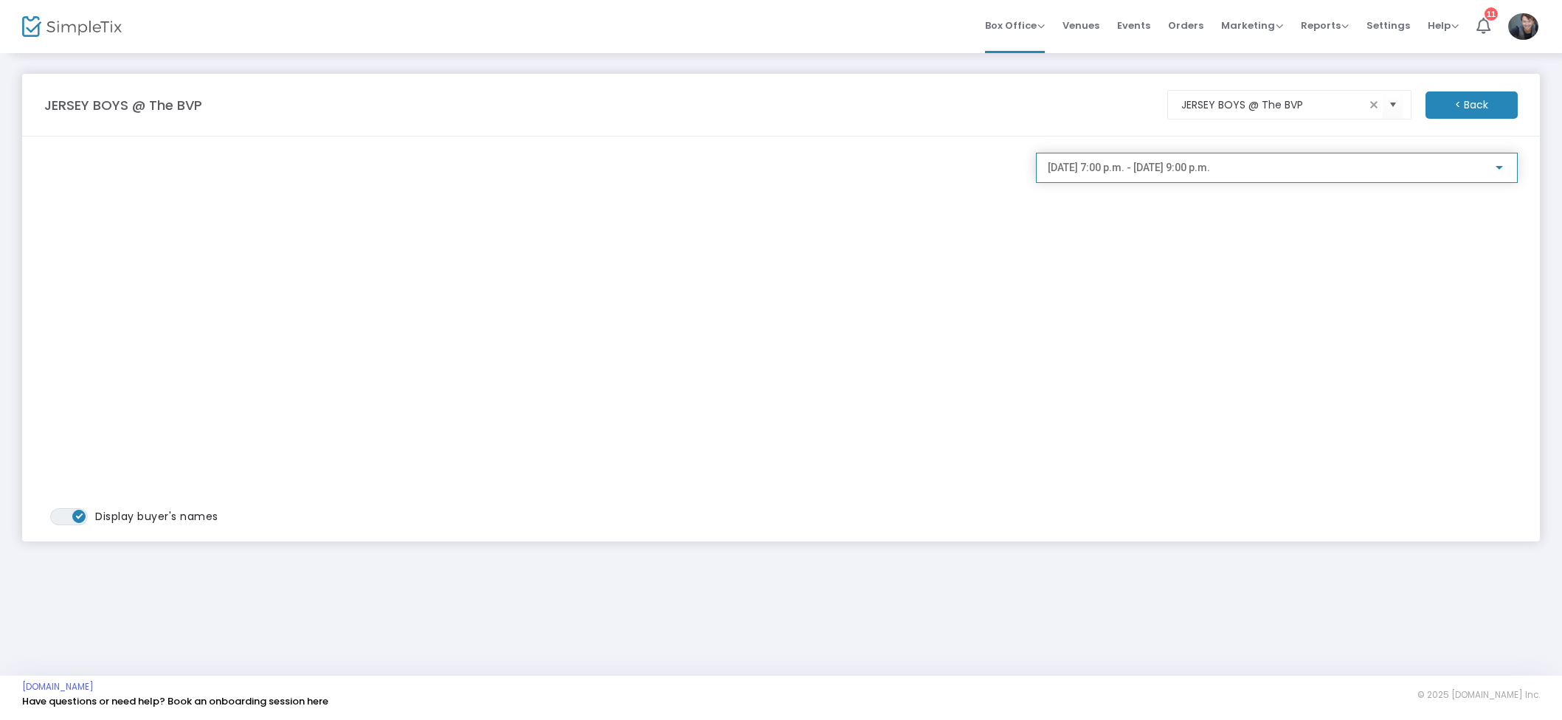
click at [1210, 172] on span "[DATE] 7:00 p.m. - [DATE] 9:00 p.m." at bounding box center [1129, 168] width 162 height 12
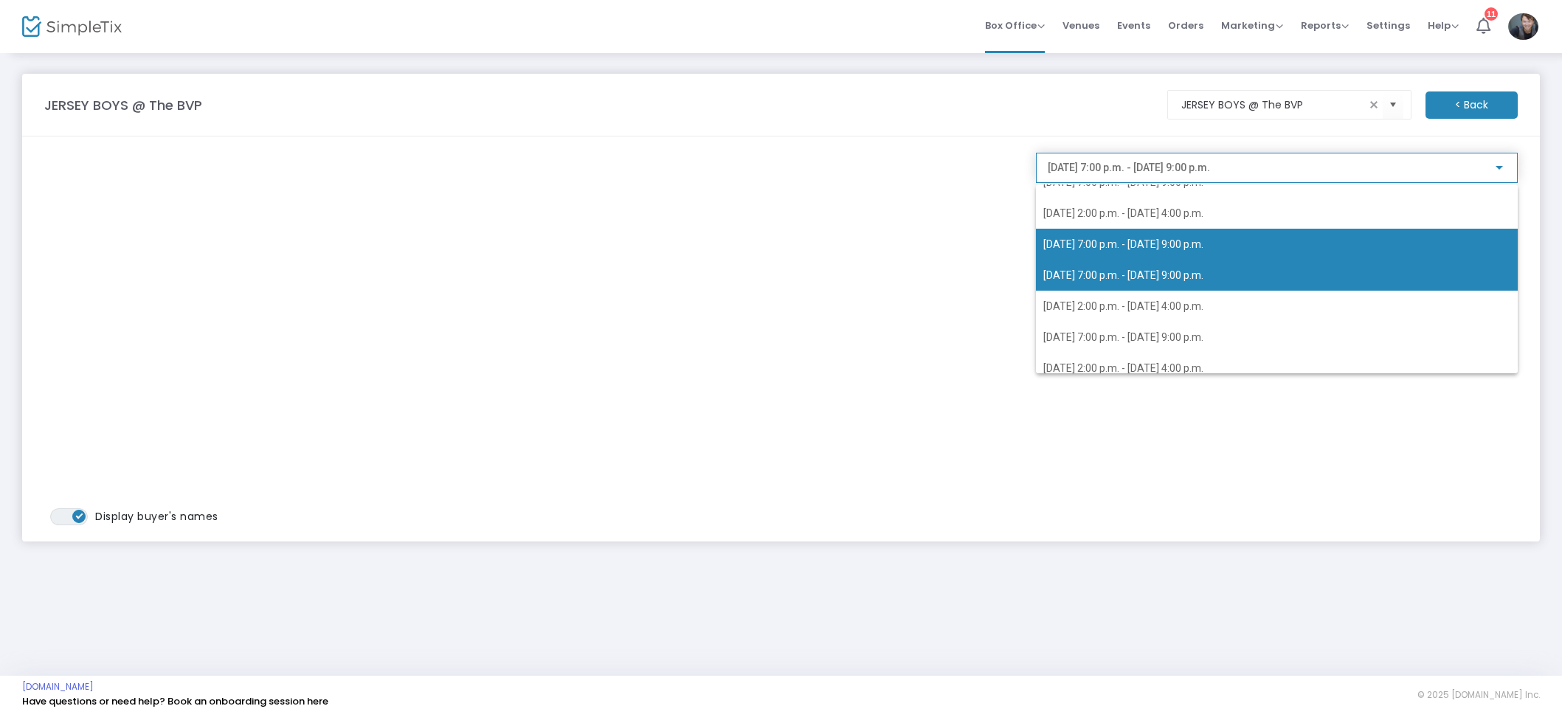
scroll to position [281, 0]
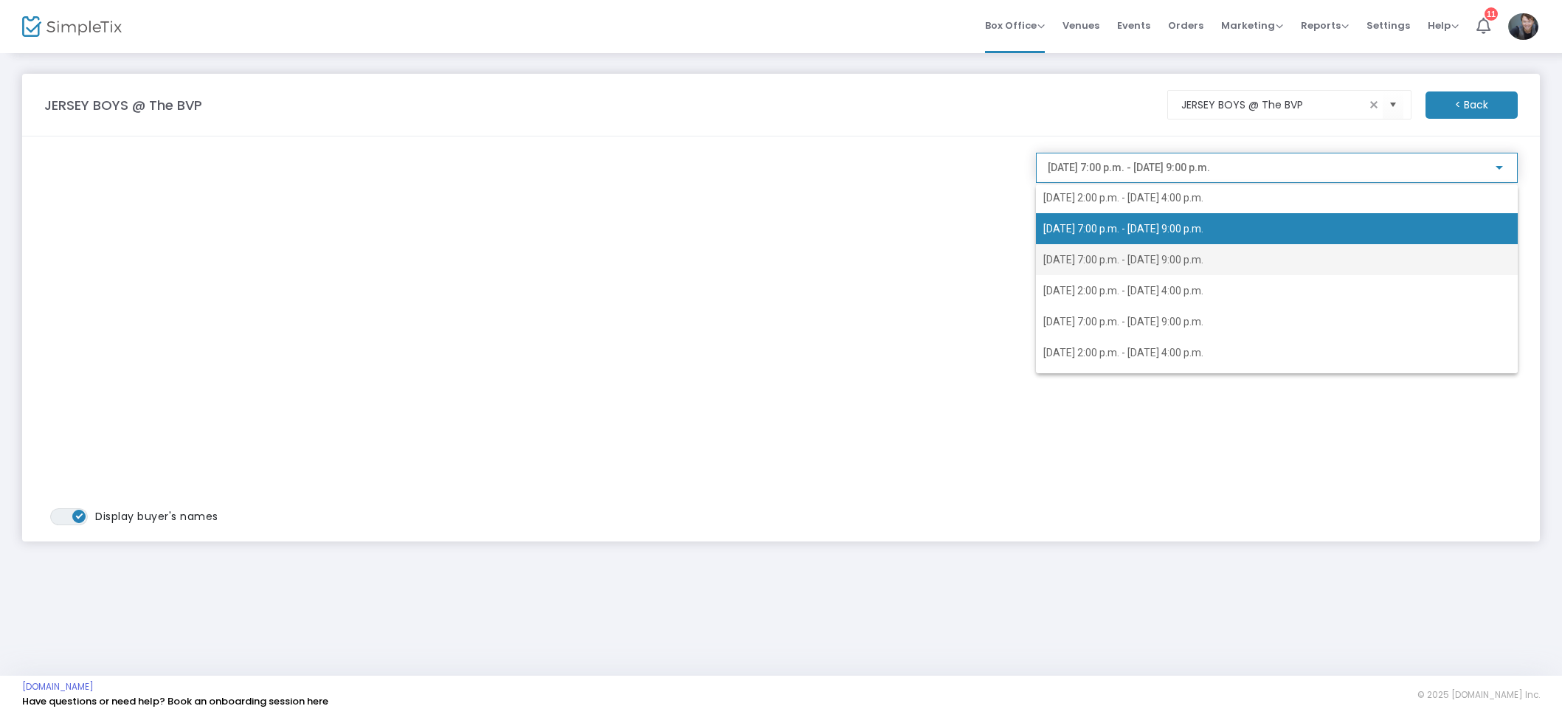
click at [1160, 257] on span "[DATE] 7:00 p.m. - [DATE] 9:00 p.m." at bounding box center [1123, 260] width 160 height 12
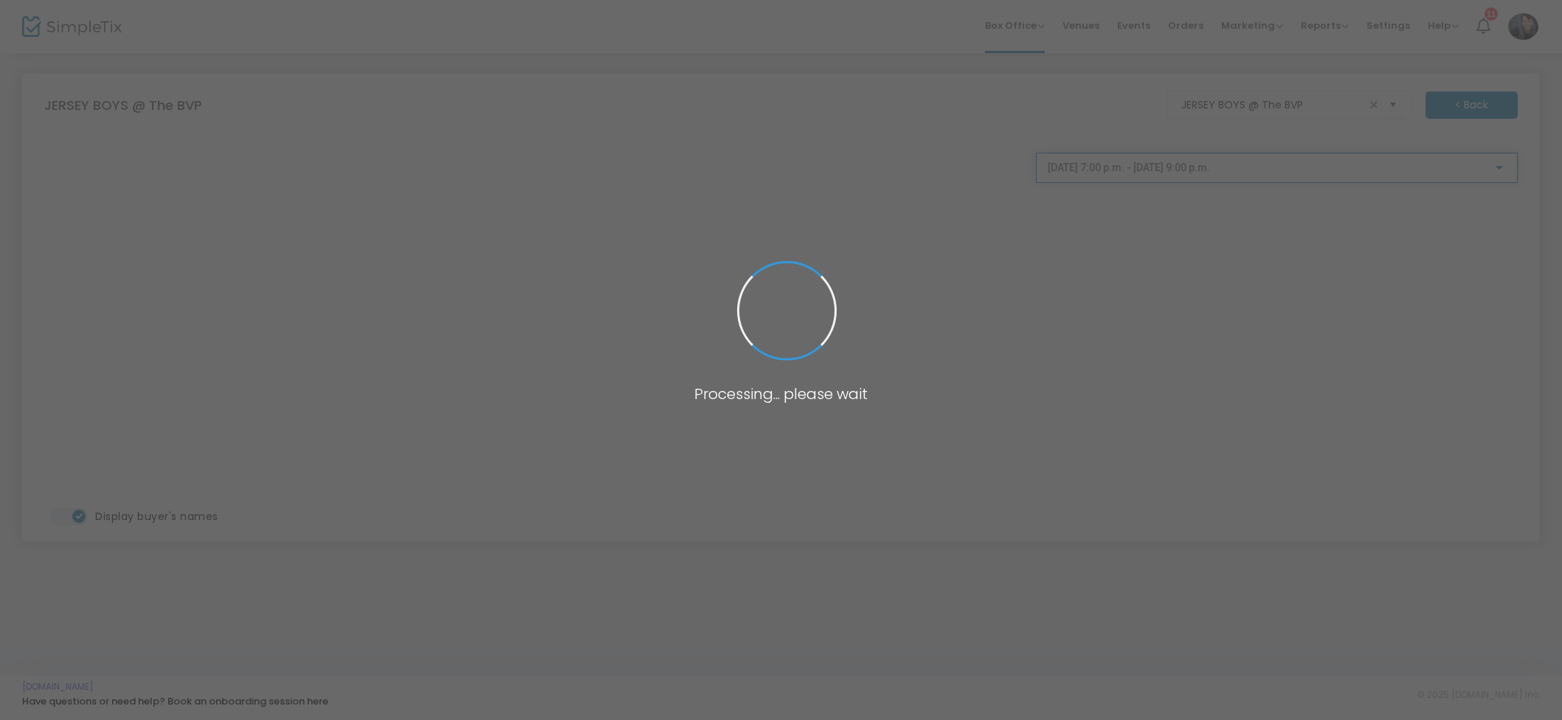
click at [1164, 161] on div "[DATE] 7:00 p.m. - [DATE] 9:00 p.m." at bounding box center [1277, 164] width 458 height 27
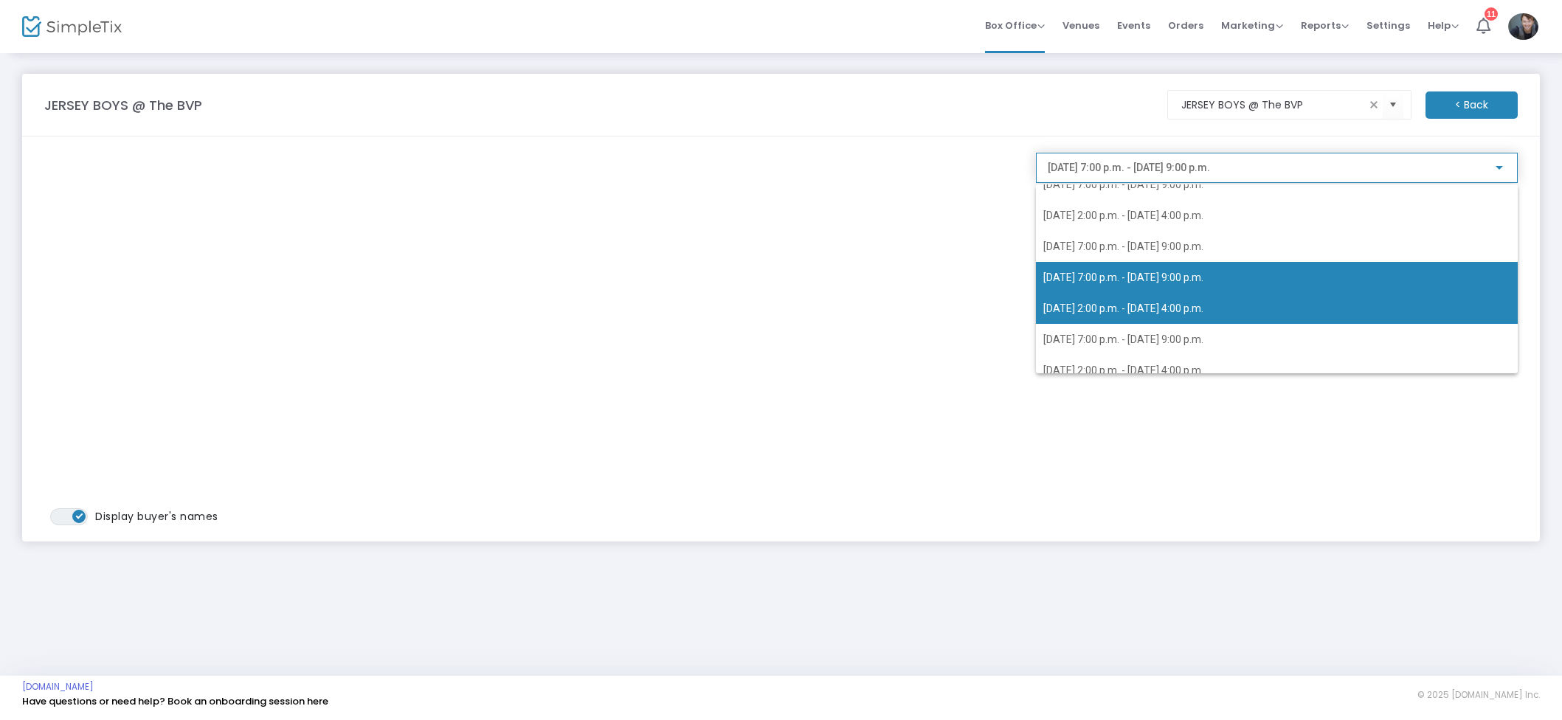
scroll to position [268, 0]
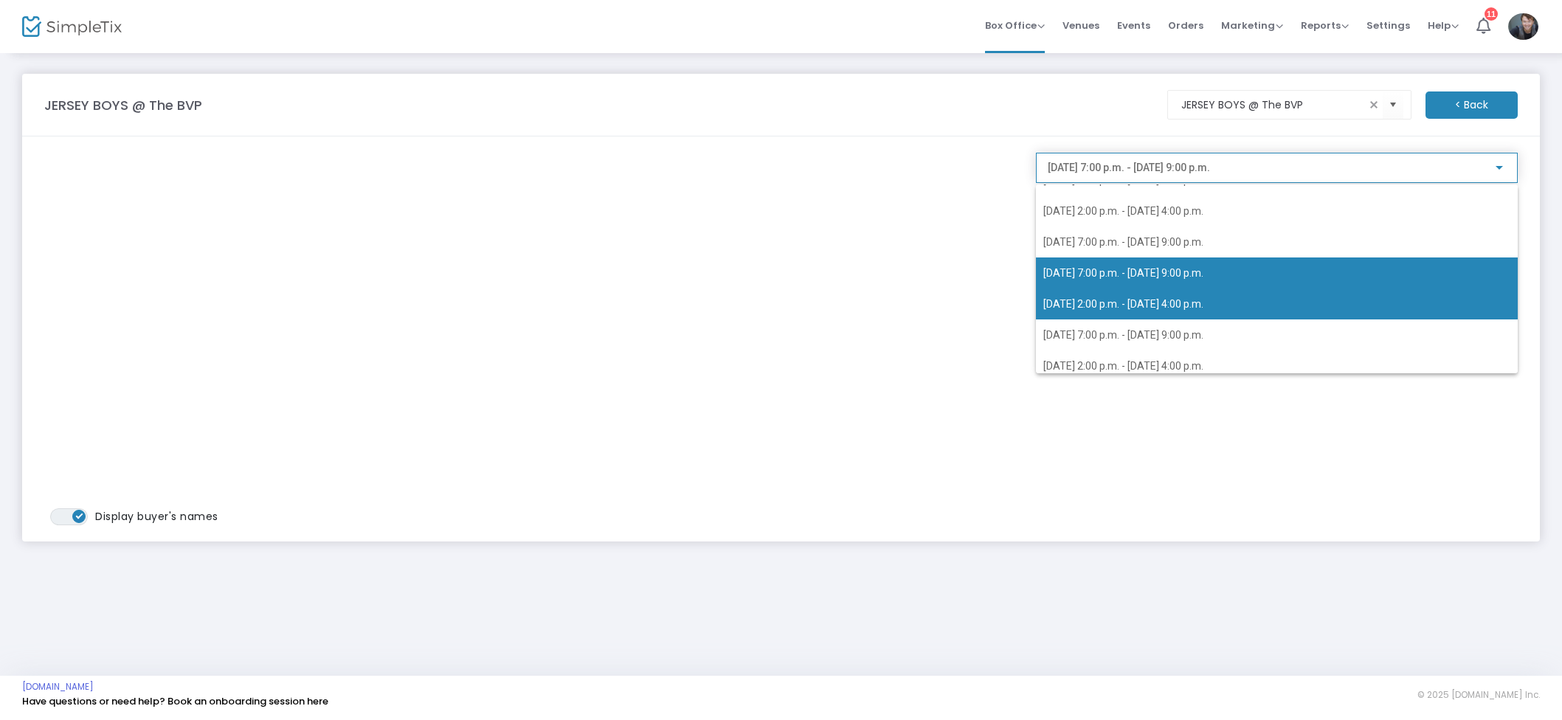
click at [1157, 295] on span "[DATE] 2:00 p.m. - [DATE] 4:00 p.m." at bounding box center [1276, 303] width 467 height 31
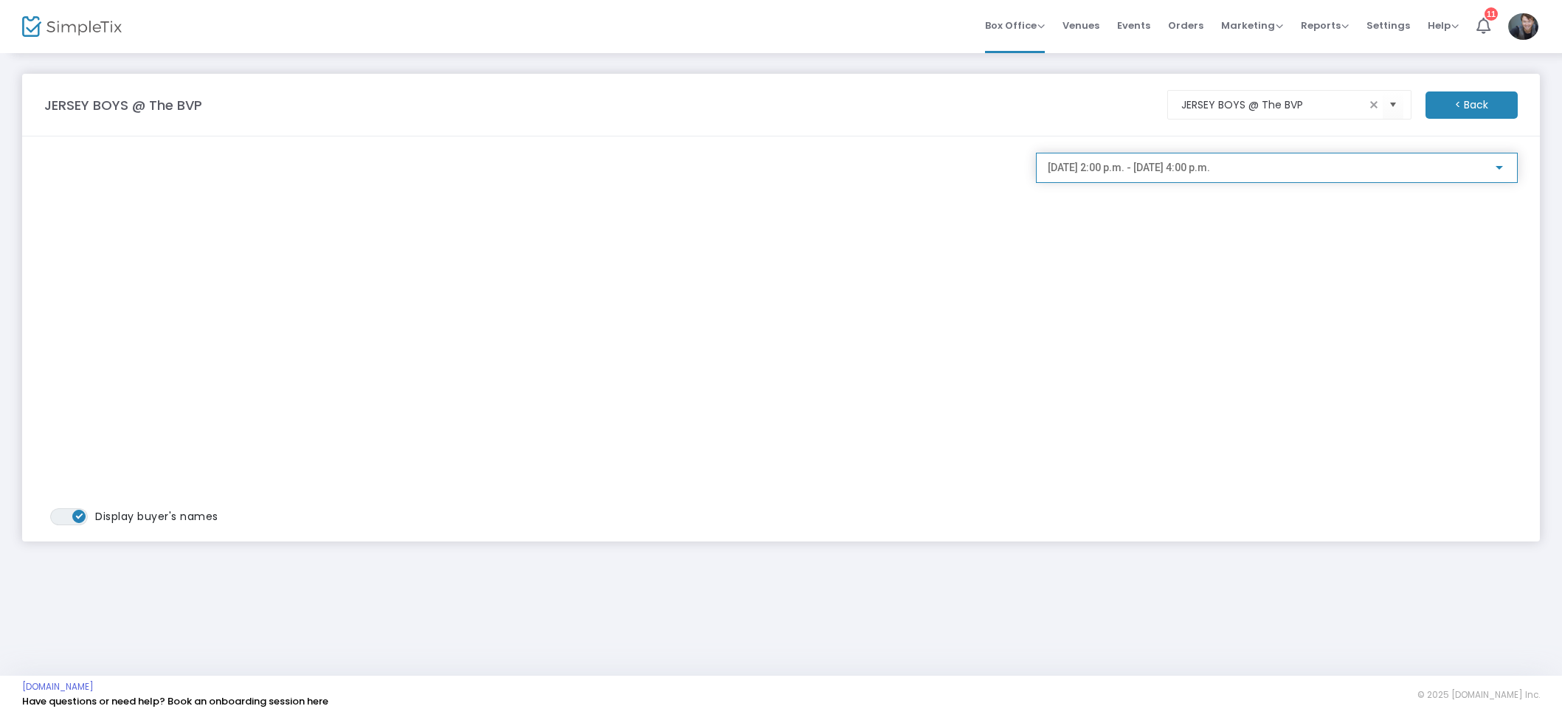
click at [1146, 170] on span "[DATE] 2:00 p.m. - [DATE] 4:00 p.m." at bounding box center [1129, 168] width 162 height 12
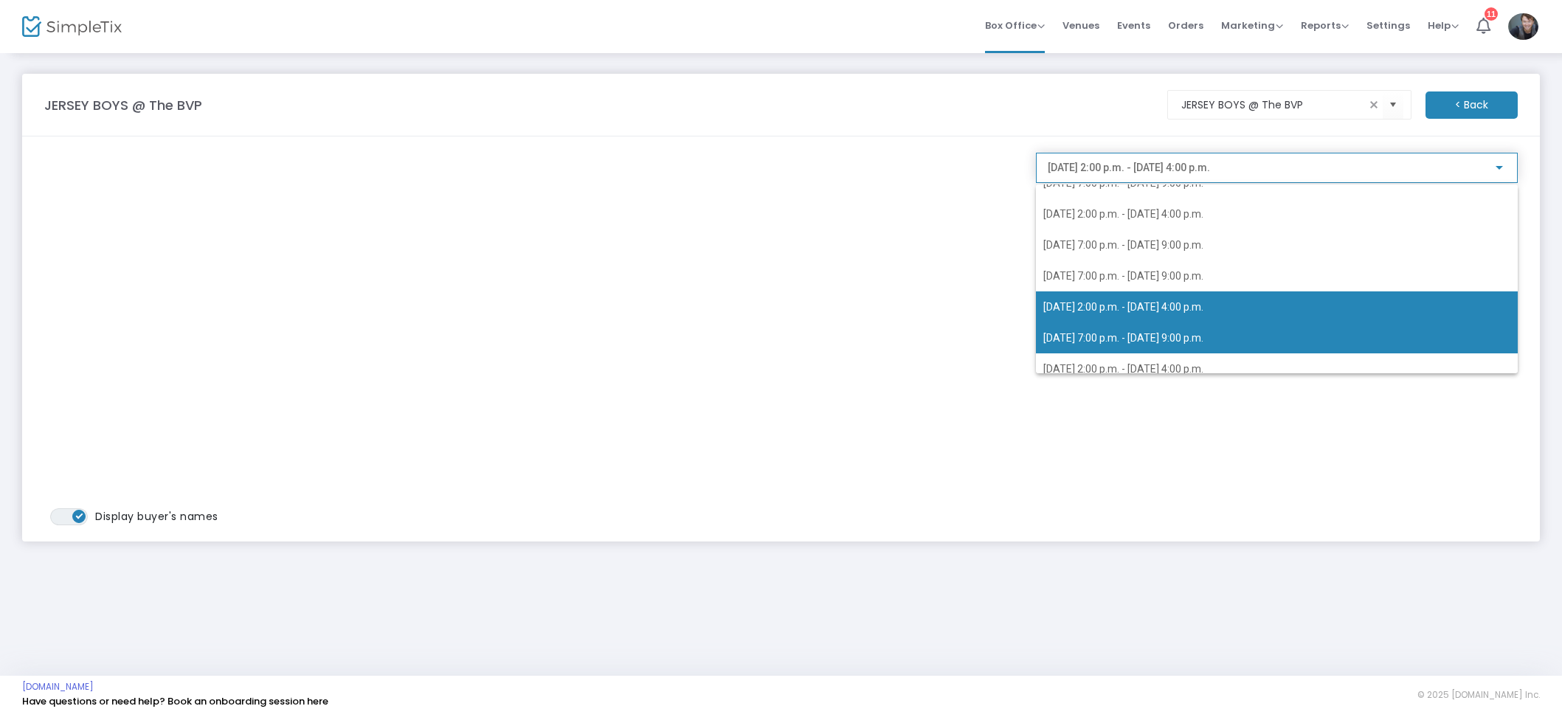
scroll to position [319, 0]
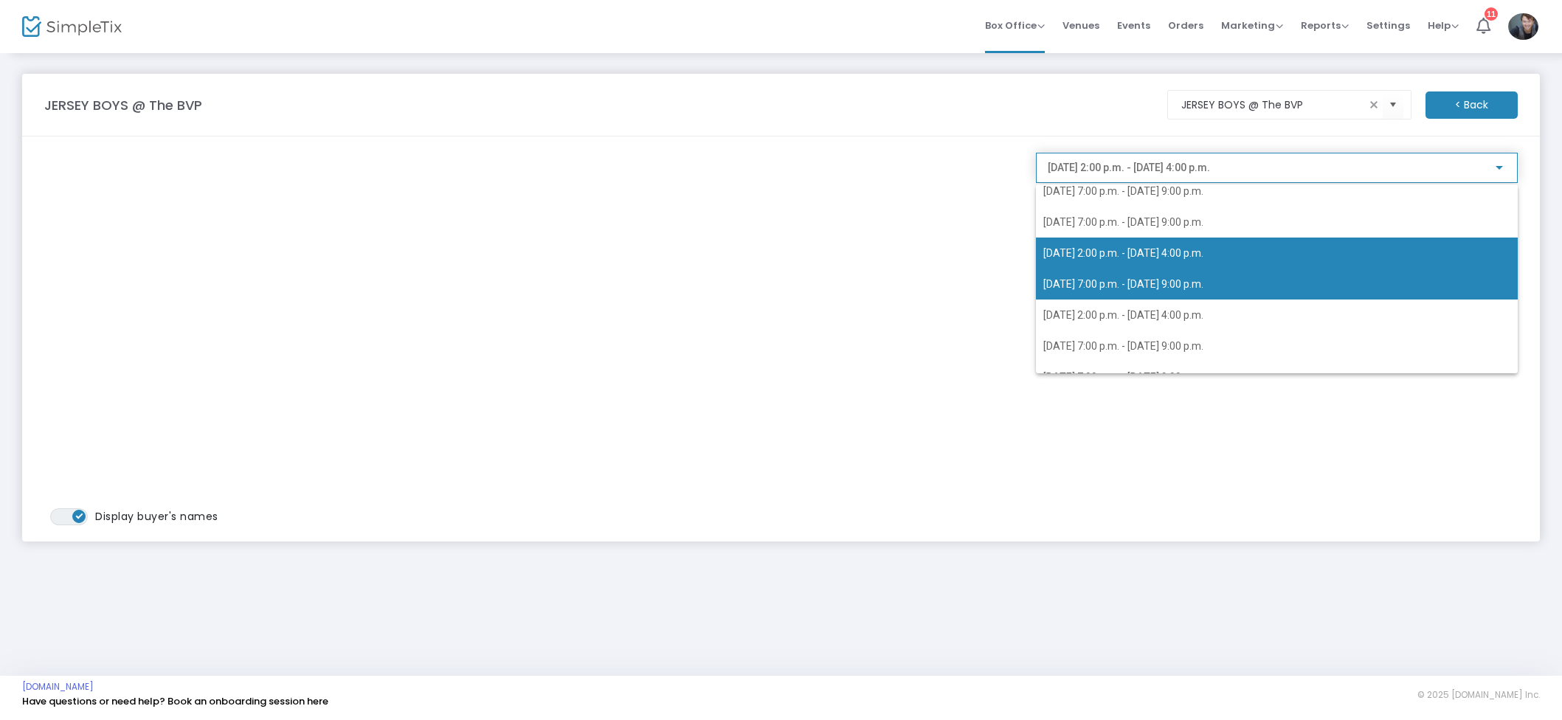
click at [1143, 288] on span "[DATE] 7:00 p.m. - [DATE] 9:00 p.m." at bounding box center [1123, 284] width 160 height 12
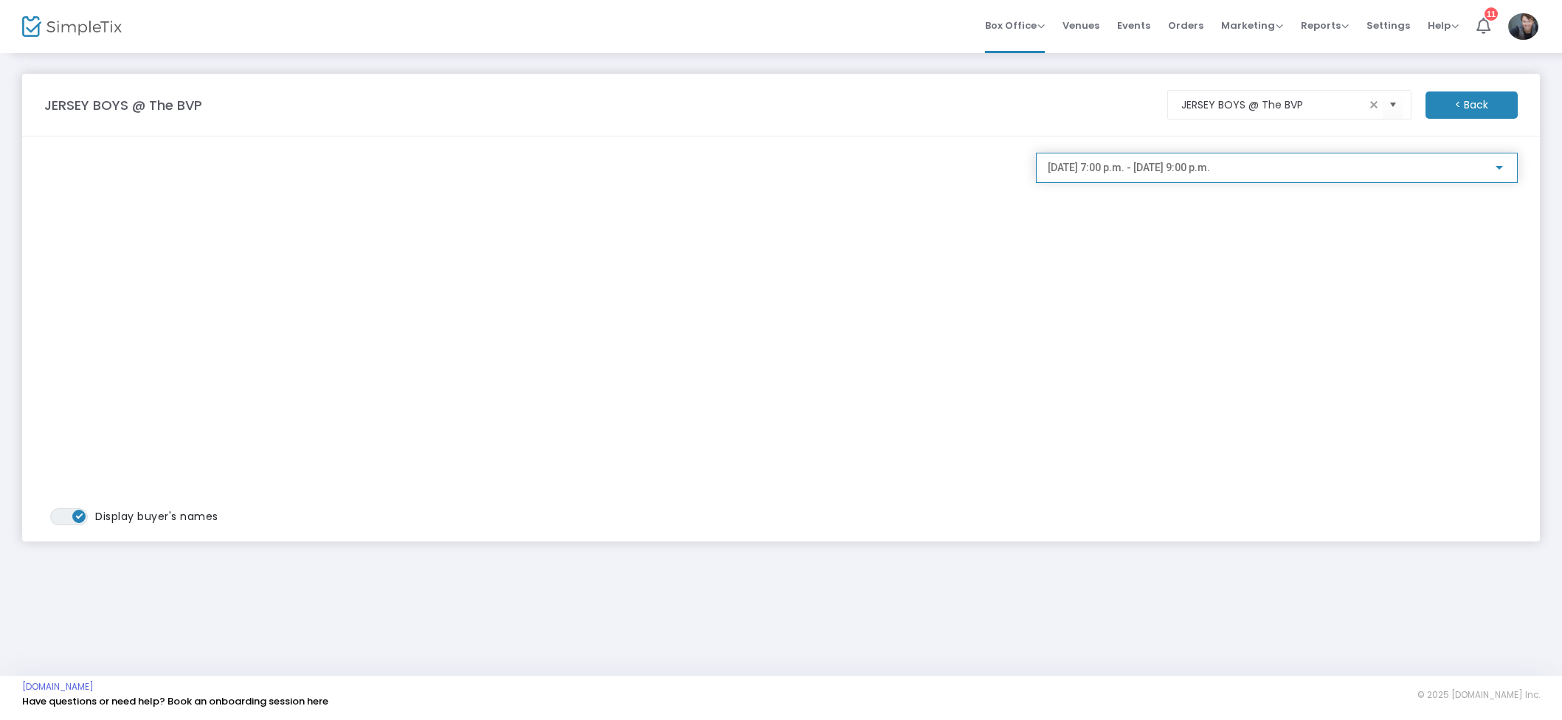
click at [1177, 173] on span "[DATE] 7:00 p.m. - [DATE] 9:00 p.m." at bounding box center [1129, 168] width 162 height 12
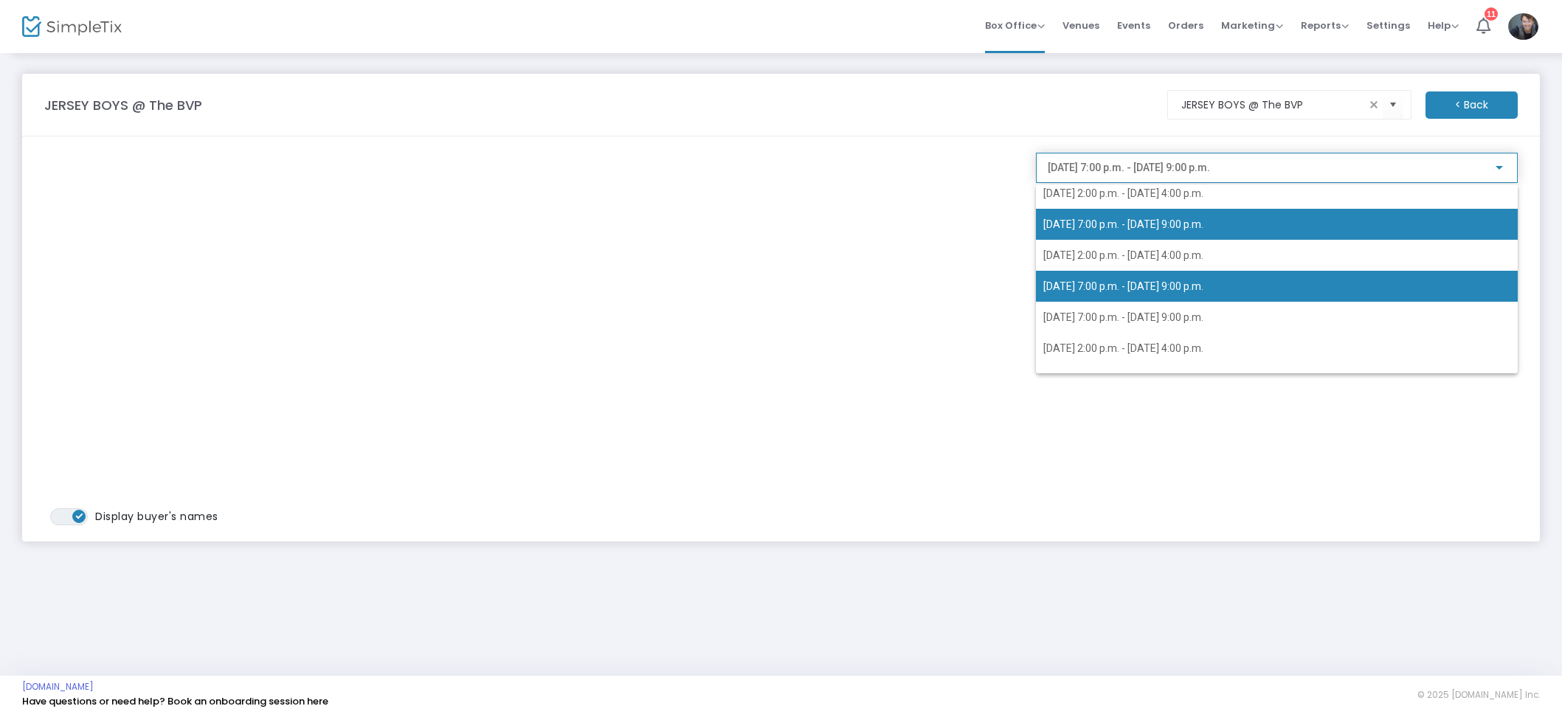
scroll to position [394, 0]
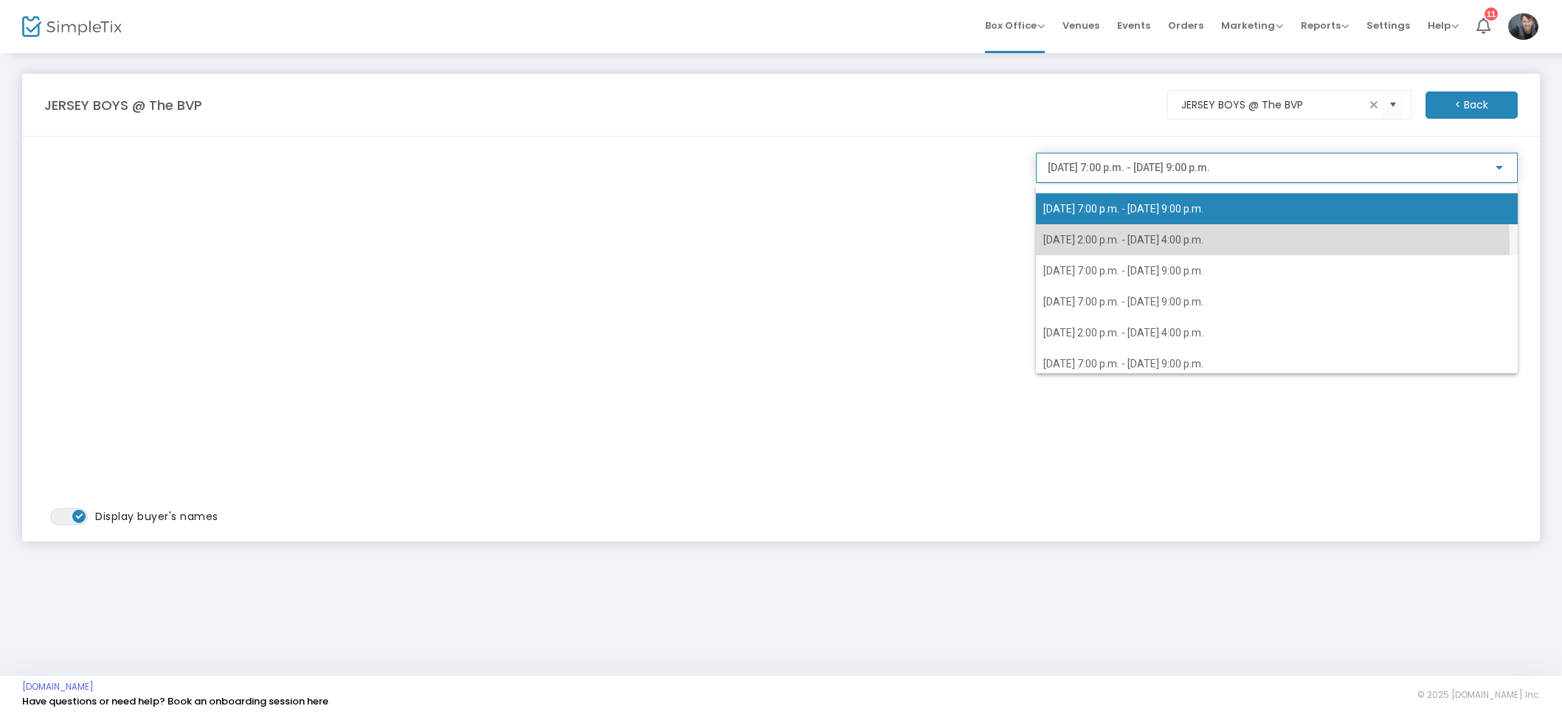
click at [1154, 245] on span "[DATE] 2:00 p.m. - [DATE] 4:00 p.m." at bounding box center [1276, 239] width 467 height 31
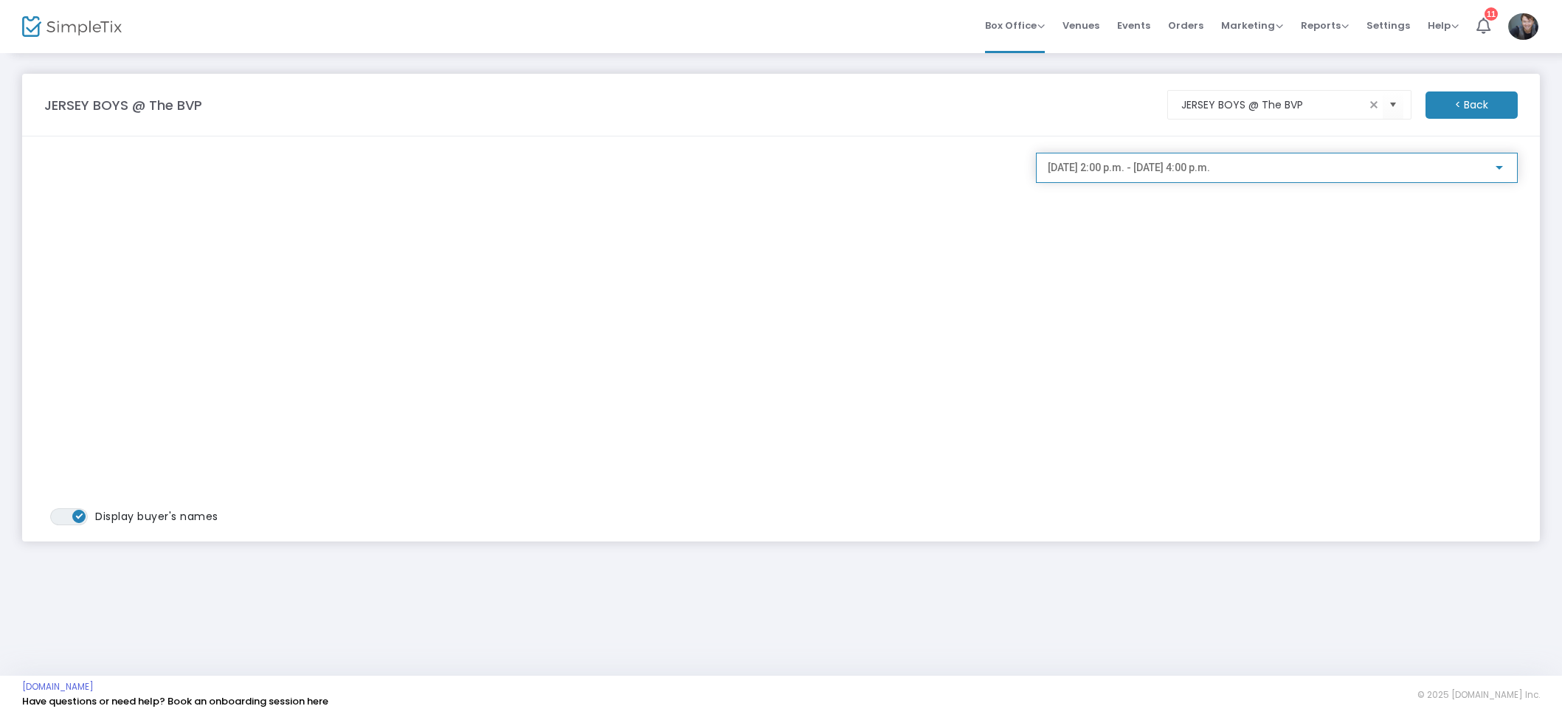
click at [1176, 178] on div "[DATE] 2:00 p.m. - [DATE] 4:00 p.m." at bounding box center [1277, 168] width 482 height 30
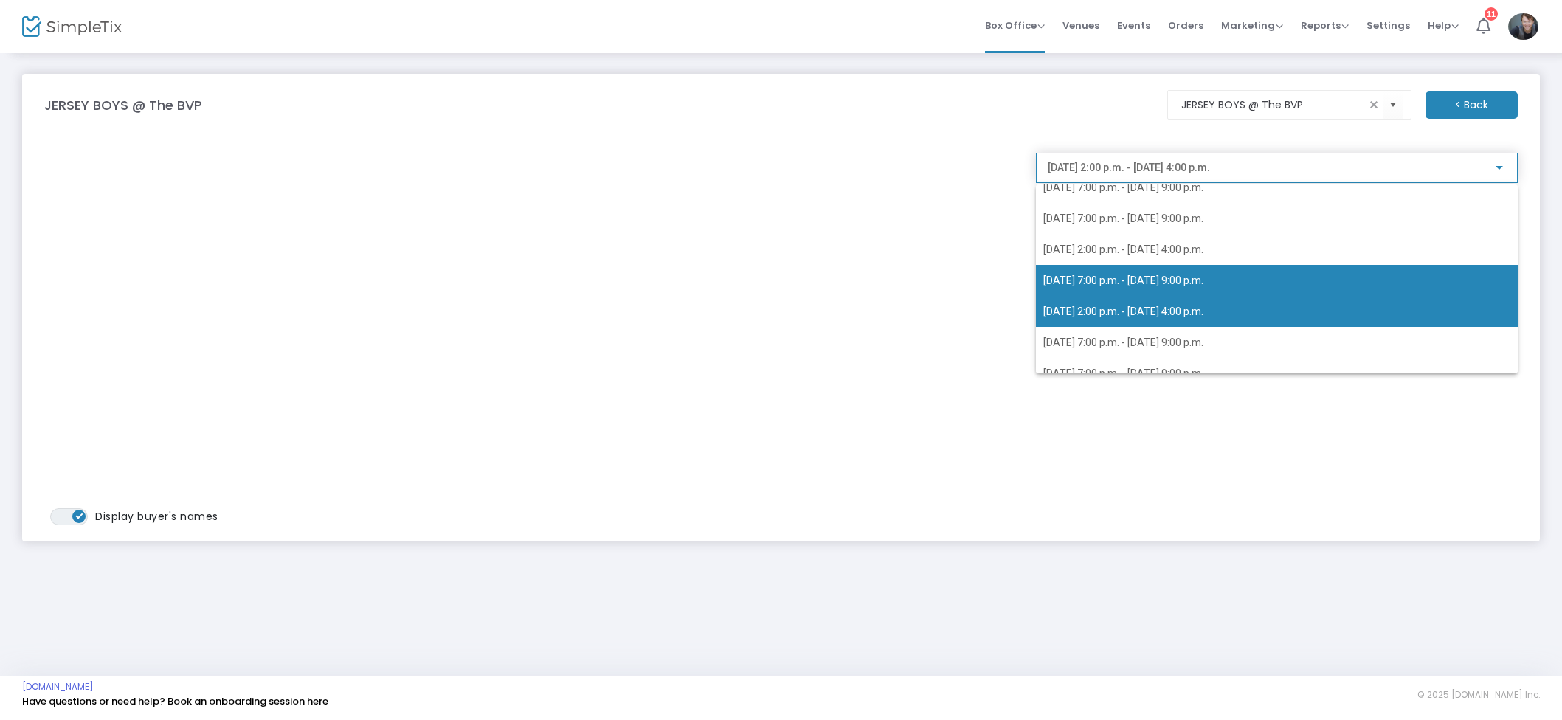
scroll to position [325, 0]
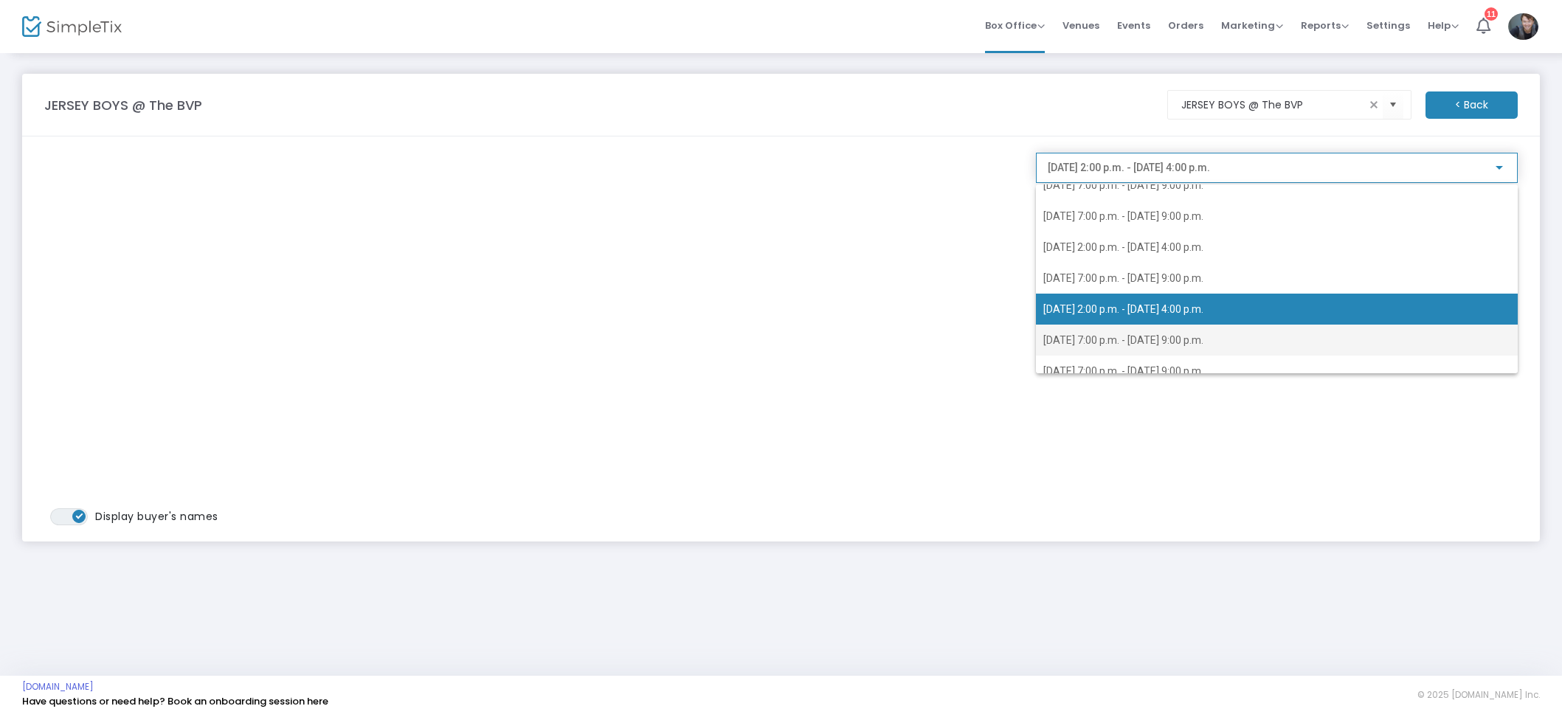
click at [1107, 336] on span "[DATE] 7:00 p.m. - [DATE] 9:00 p.m." at bounding box center [1123, 340] width 160 height 12
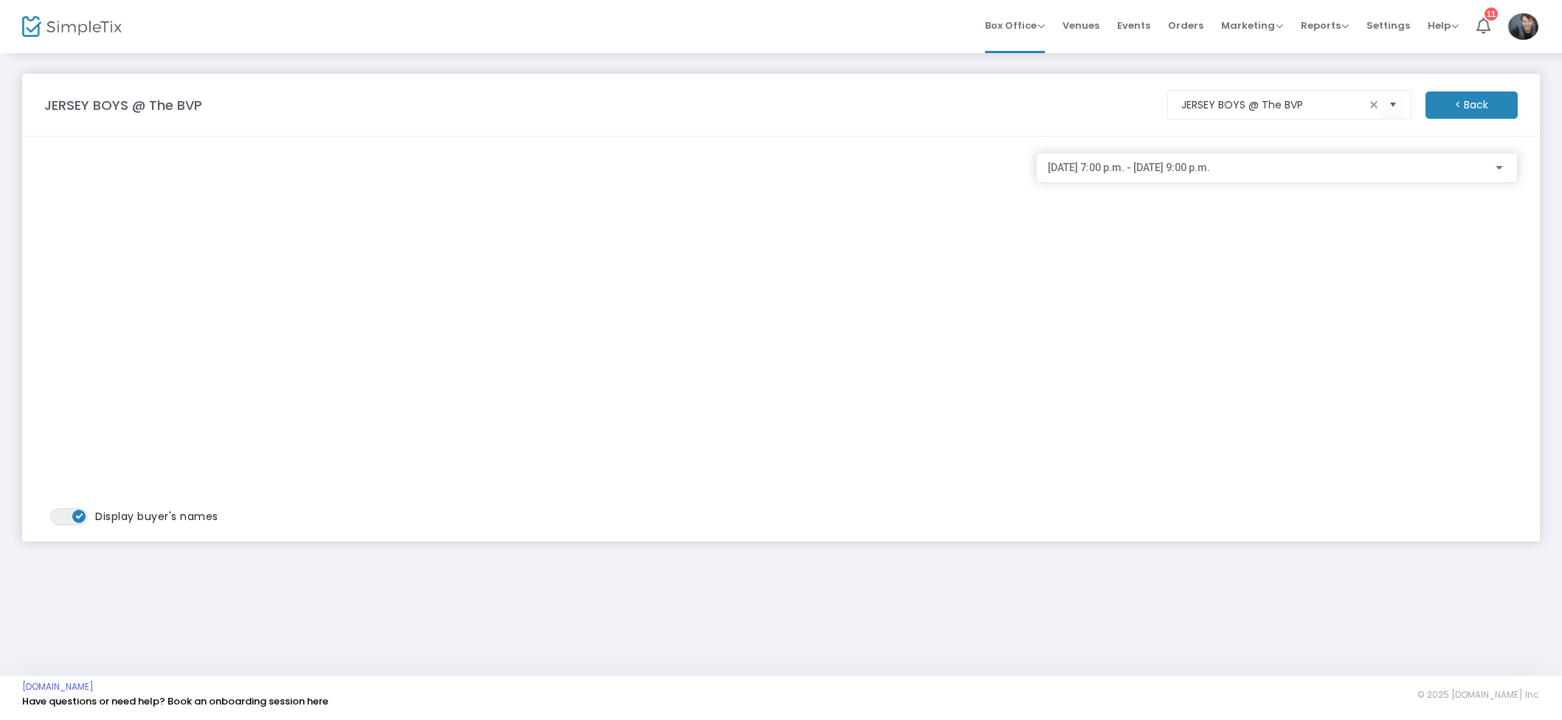
click at [1152, 180] on div "[DATE] 7:00 p.m. - [DATE] 9:00 p.m." at bounding box center [1277, 168] width 482 height 30
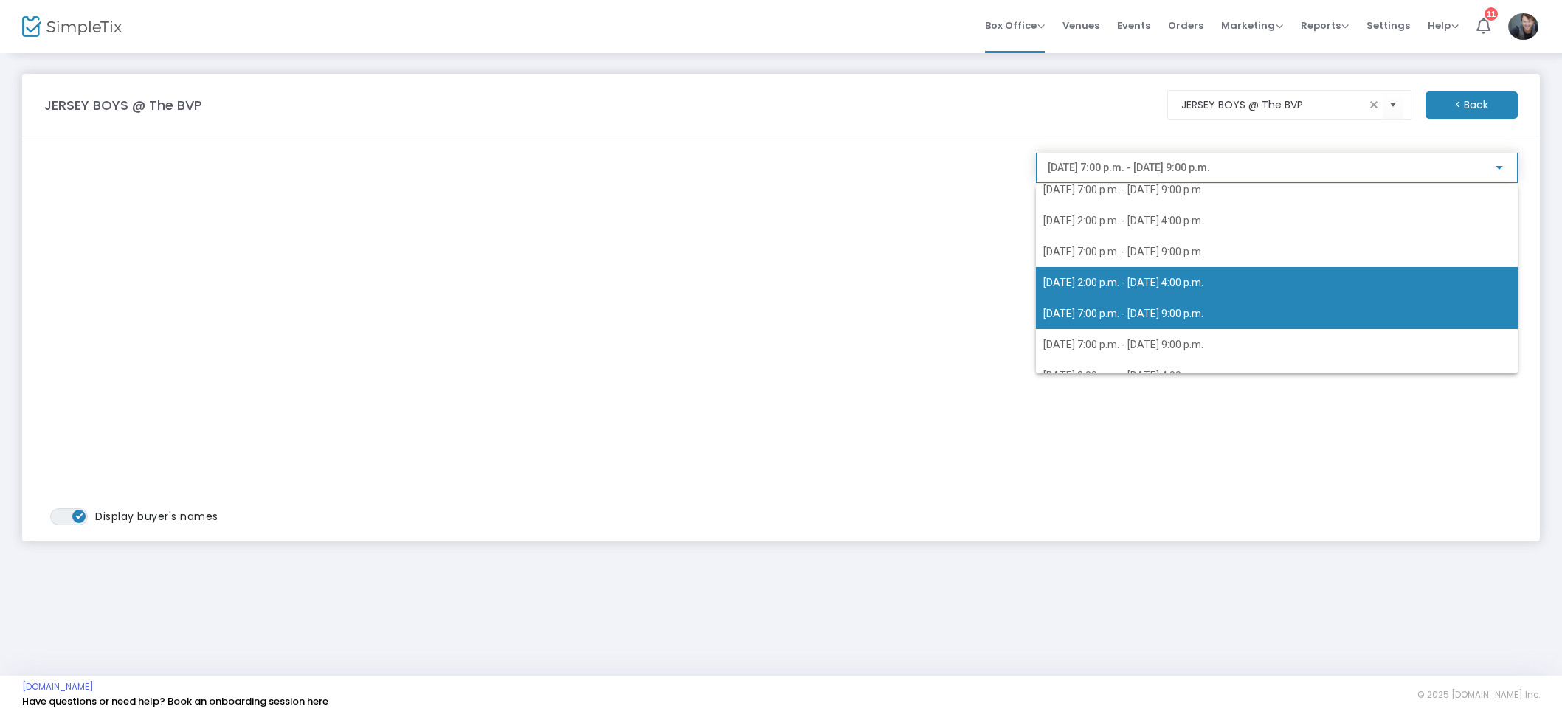
scroll to position [356, 0]
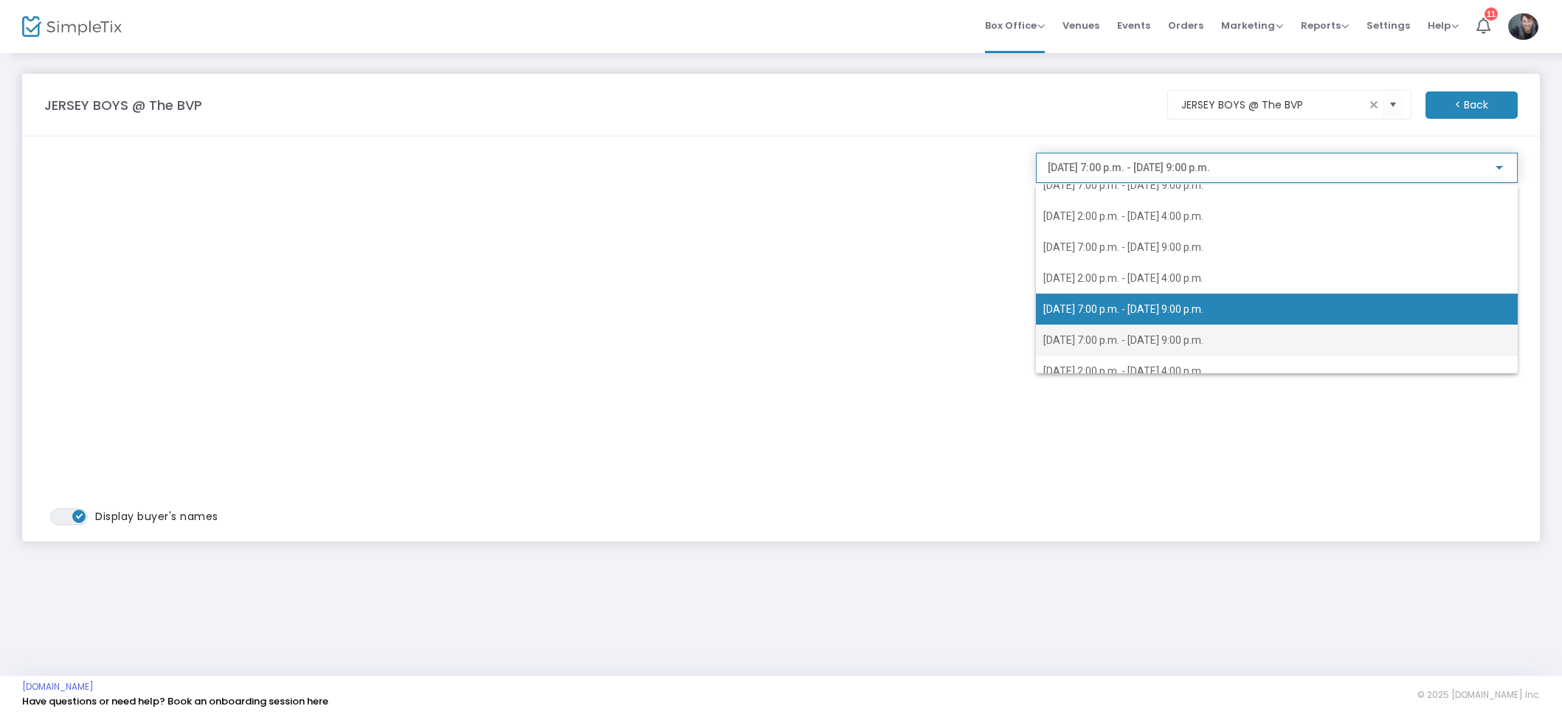
click at [1145, 325] on span "[DATE] 7:00 p.m. - [DATE] 9:00 p.m." at bounding box center [1276, 340] width 467 height 31
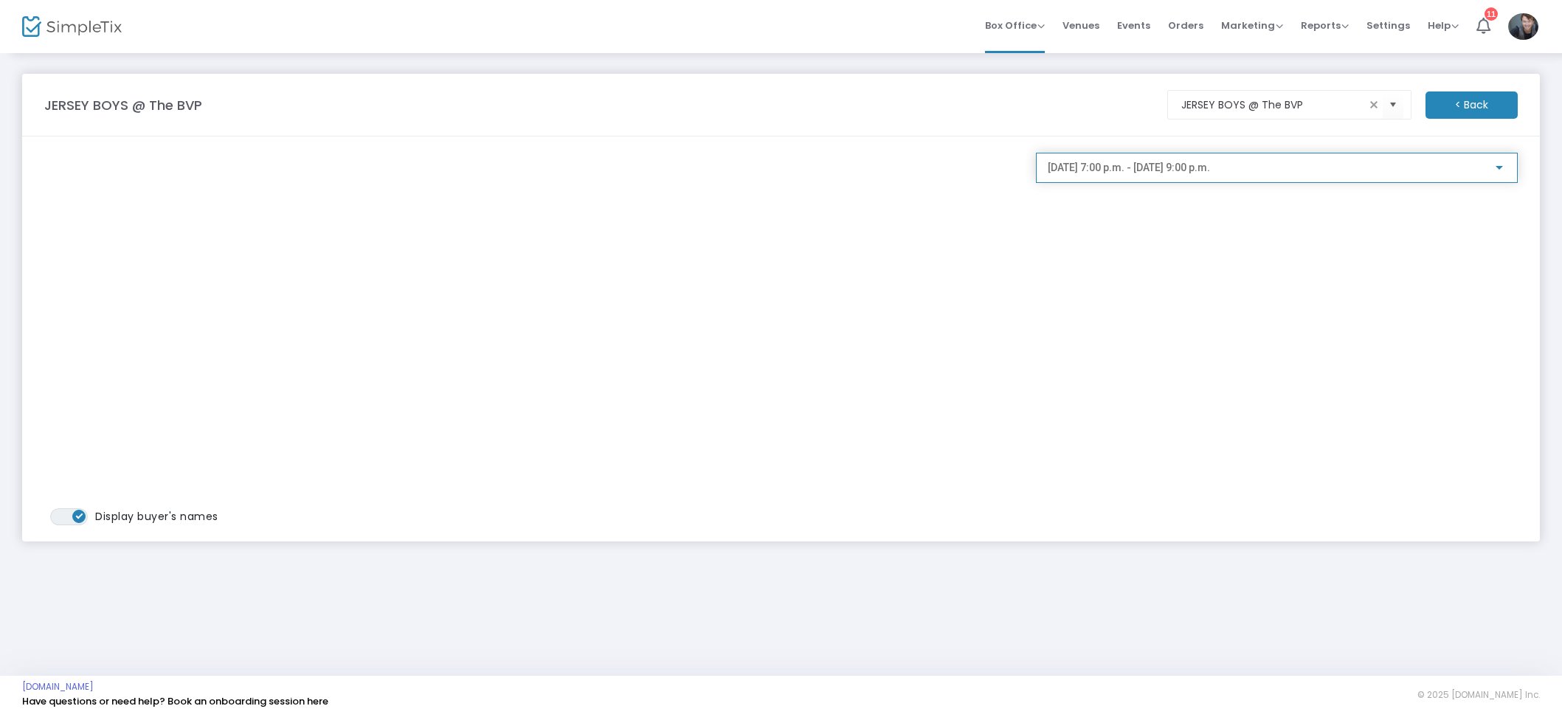
click at [1193, 176] on div "[DATE] 7:00 p.m. - [DATE] 9:00 p.m." at bounding box center [1277, 164] width 458 height 27
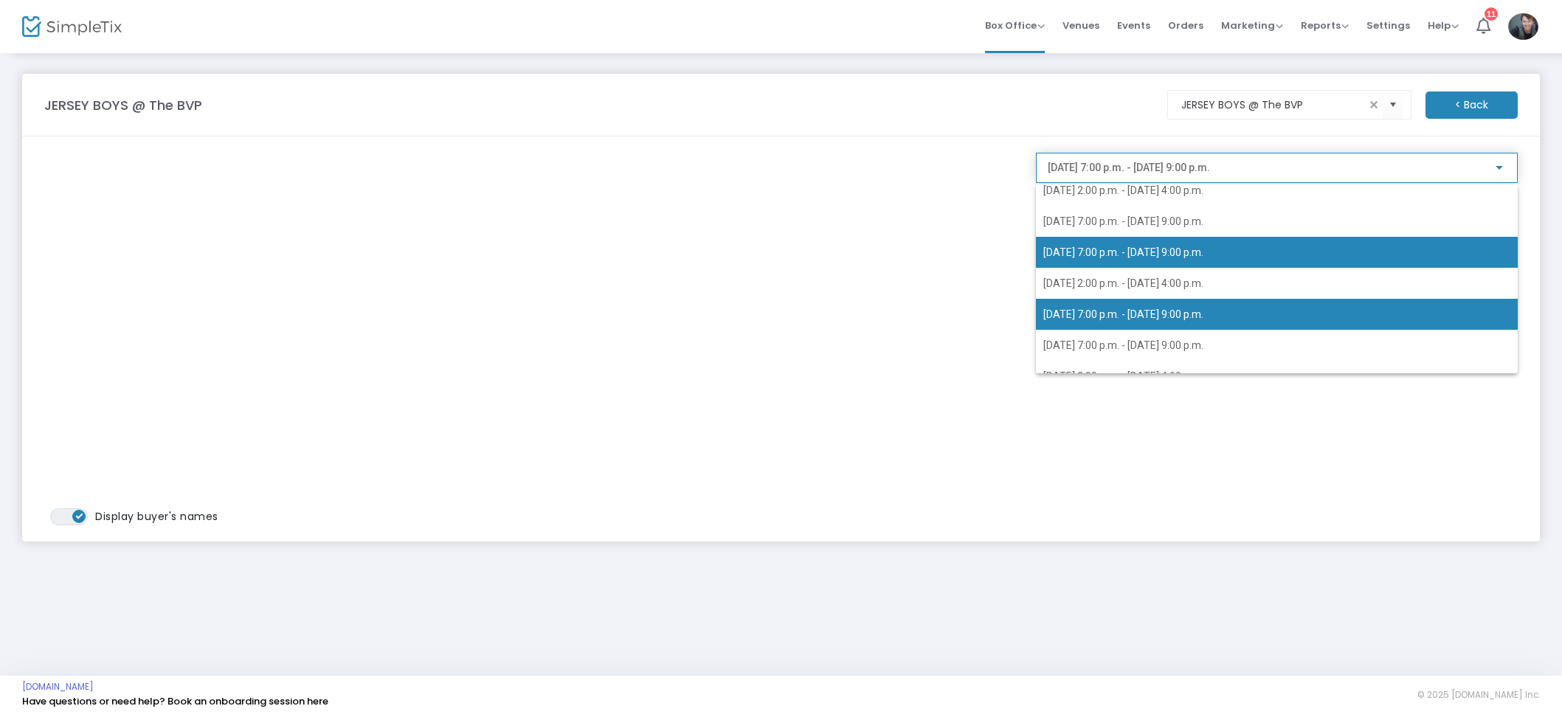
scroll to position [462, 0]
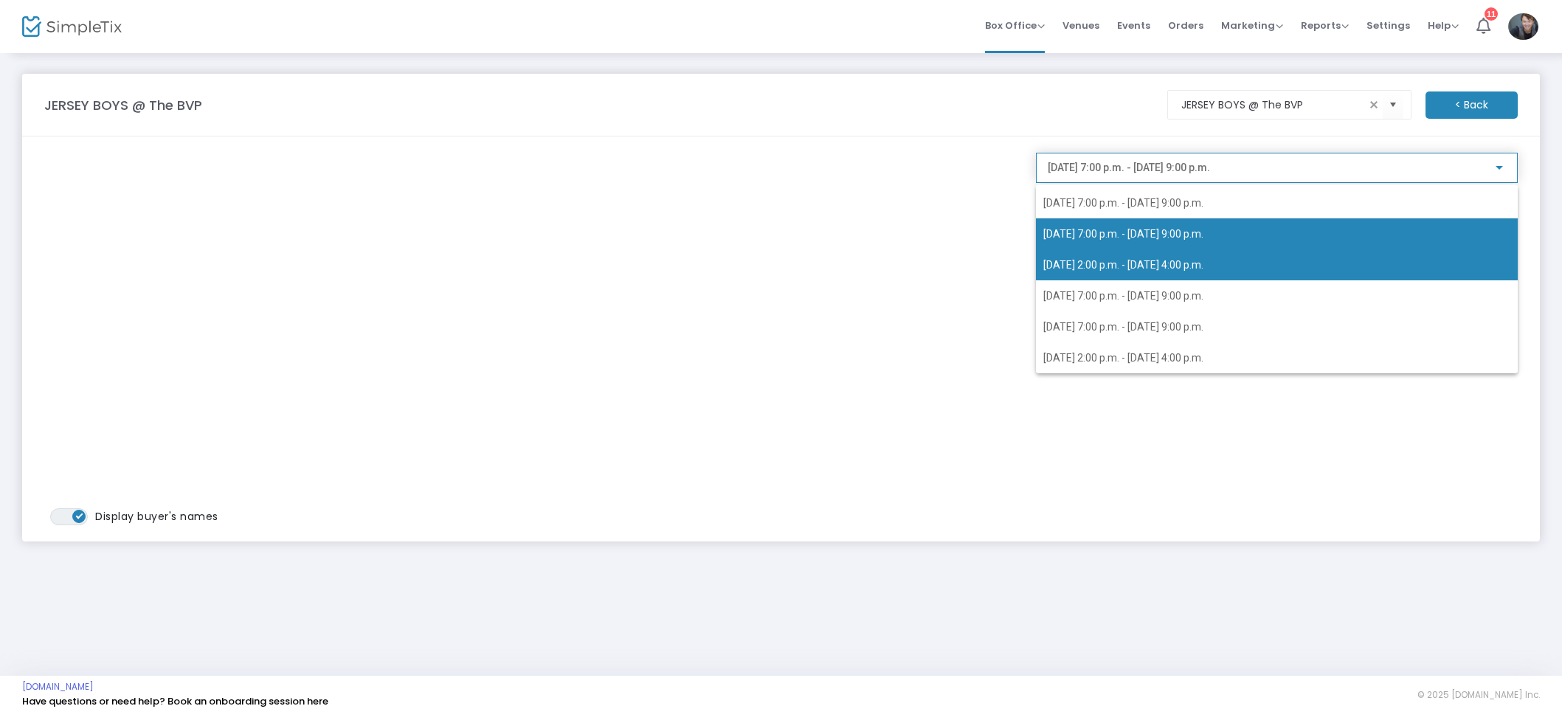
click at [1150, 260] on span "[DATE] 2:00 p.m. - [DATE] 4:00 p.m." at bounding box center [1123, 265] width 160 height 12
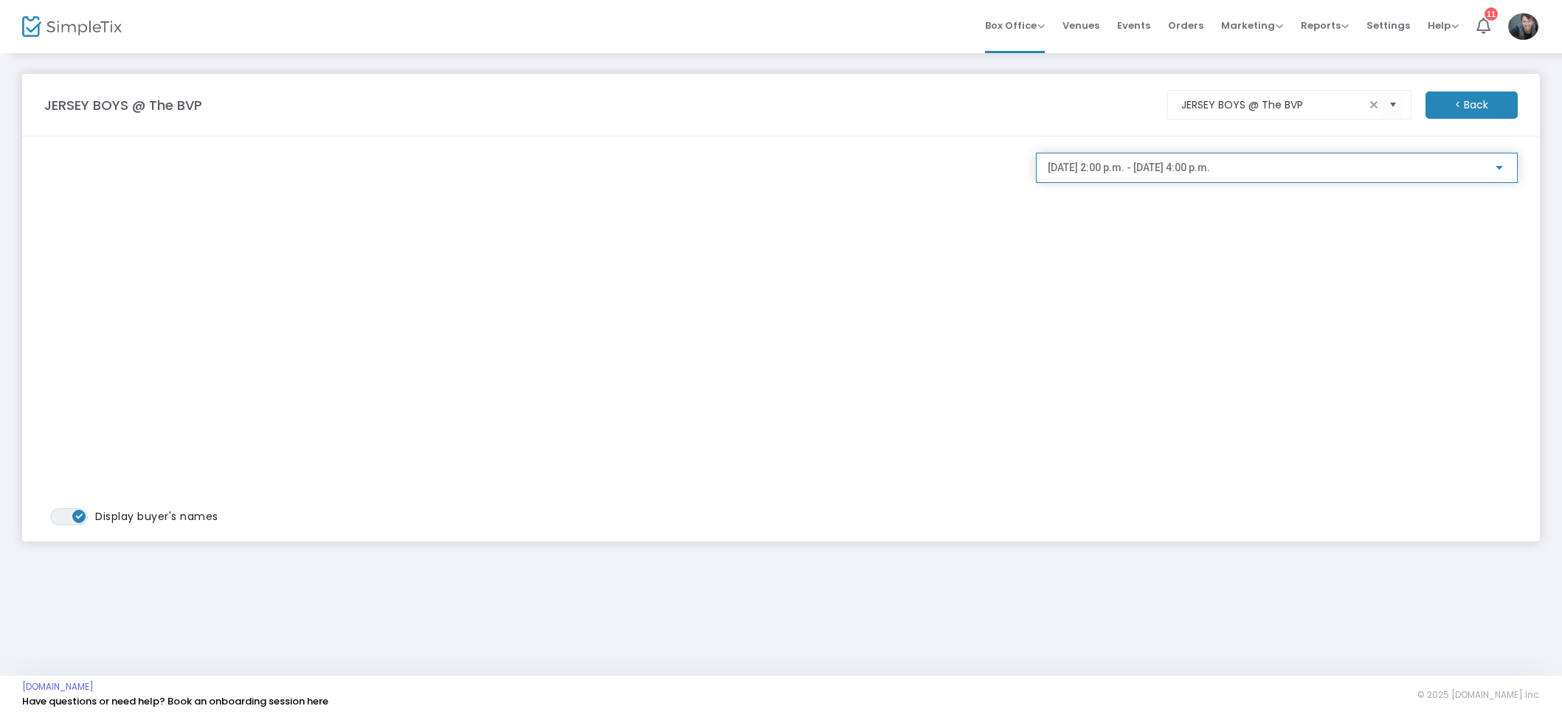
click at [1203, 176] on div "[DATE] 2:00 p.m. - [DATE] 4:00 p.m." at bounding box center [1277, 164] width 458 height 27
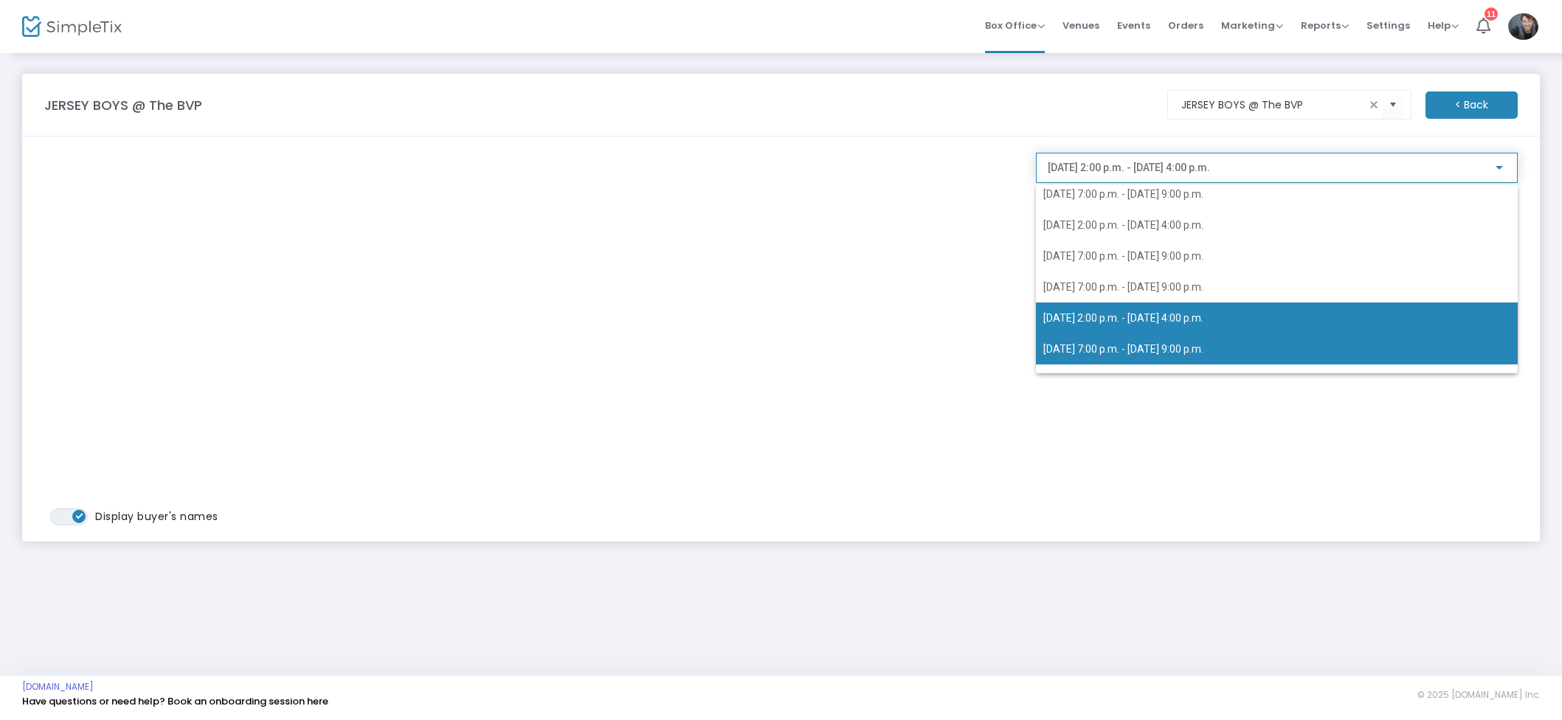
scroll to position [459, 0]
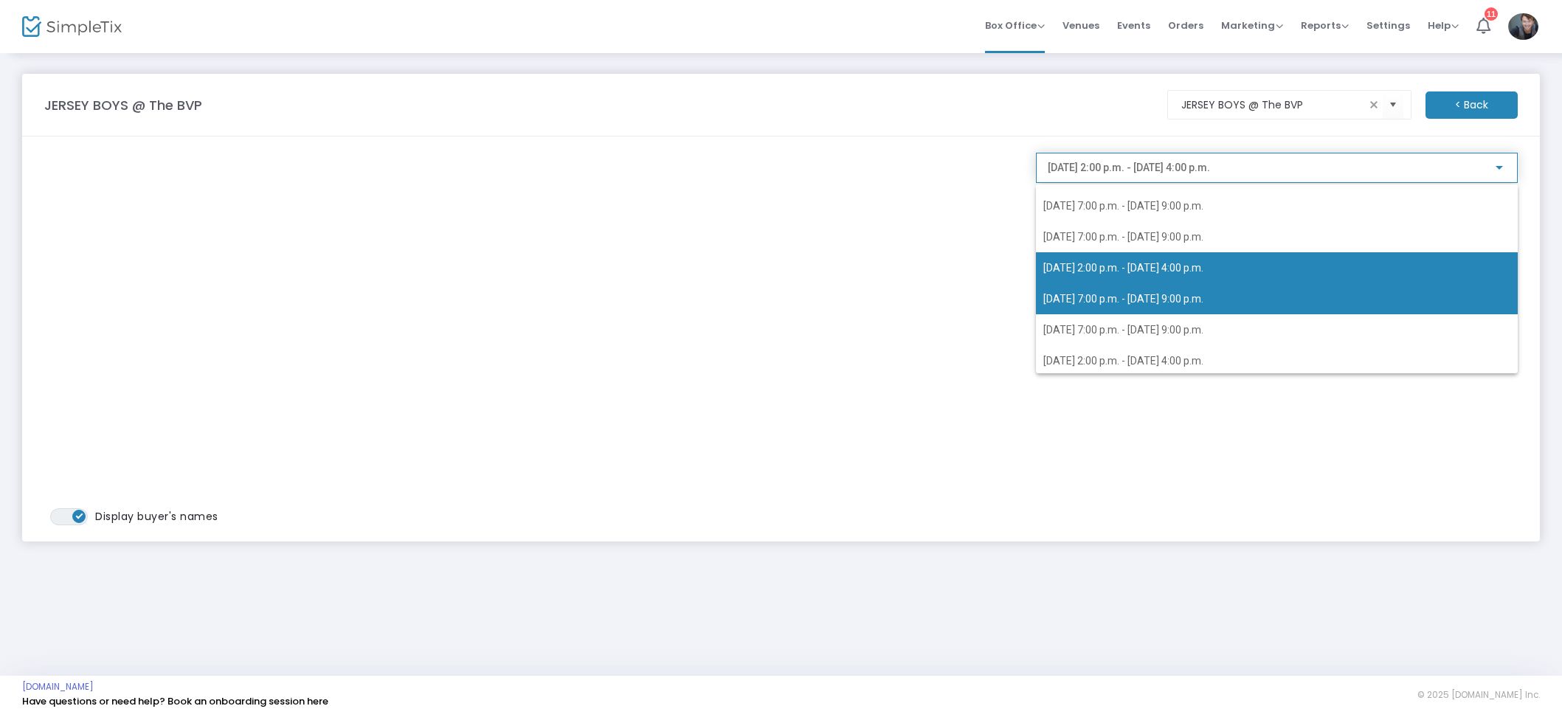
click at [1173, 308] on span "[DATE] 7:00 p.m. - [DATE] 9:00 p.m." at bounding box center [1276, 298] width 467 height 31
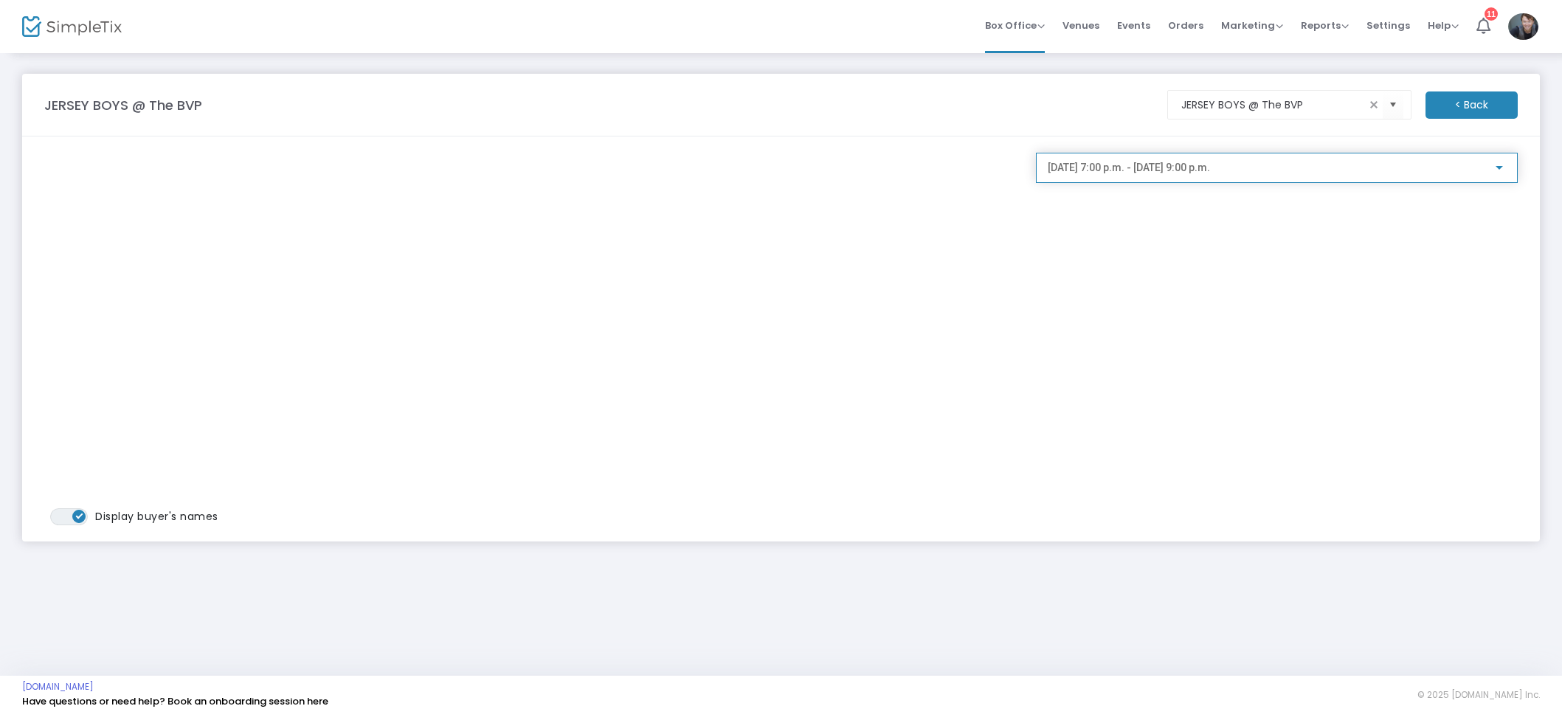
click at [1141, 175] on div "[DATE] 7:00 p.m. - [DATE] 9:00 p.m." at bounding box center [1277, 164] width 458 height 27
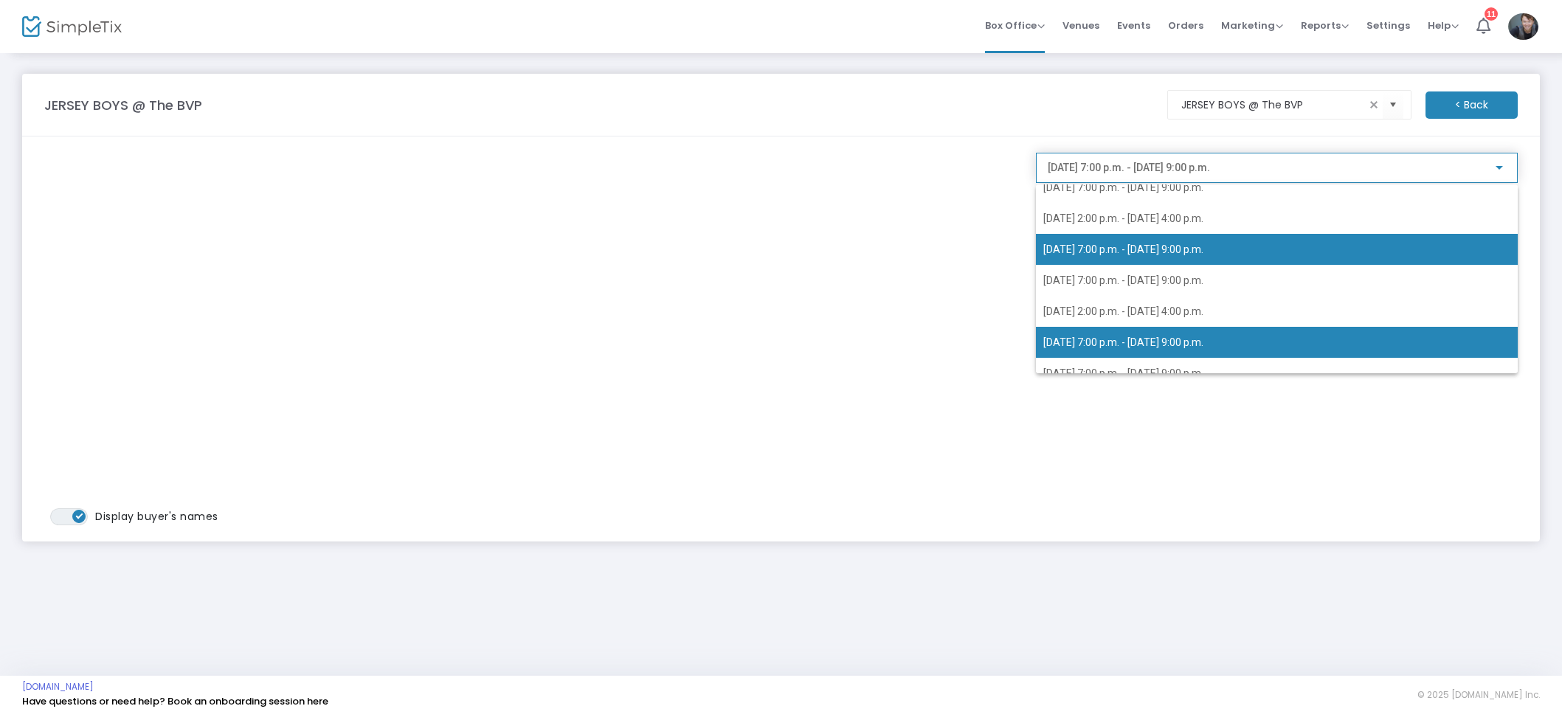
scroll to position [462, 0]
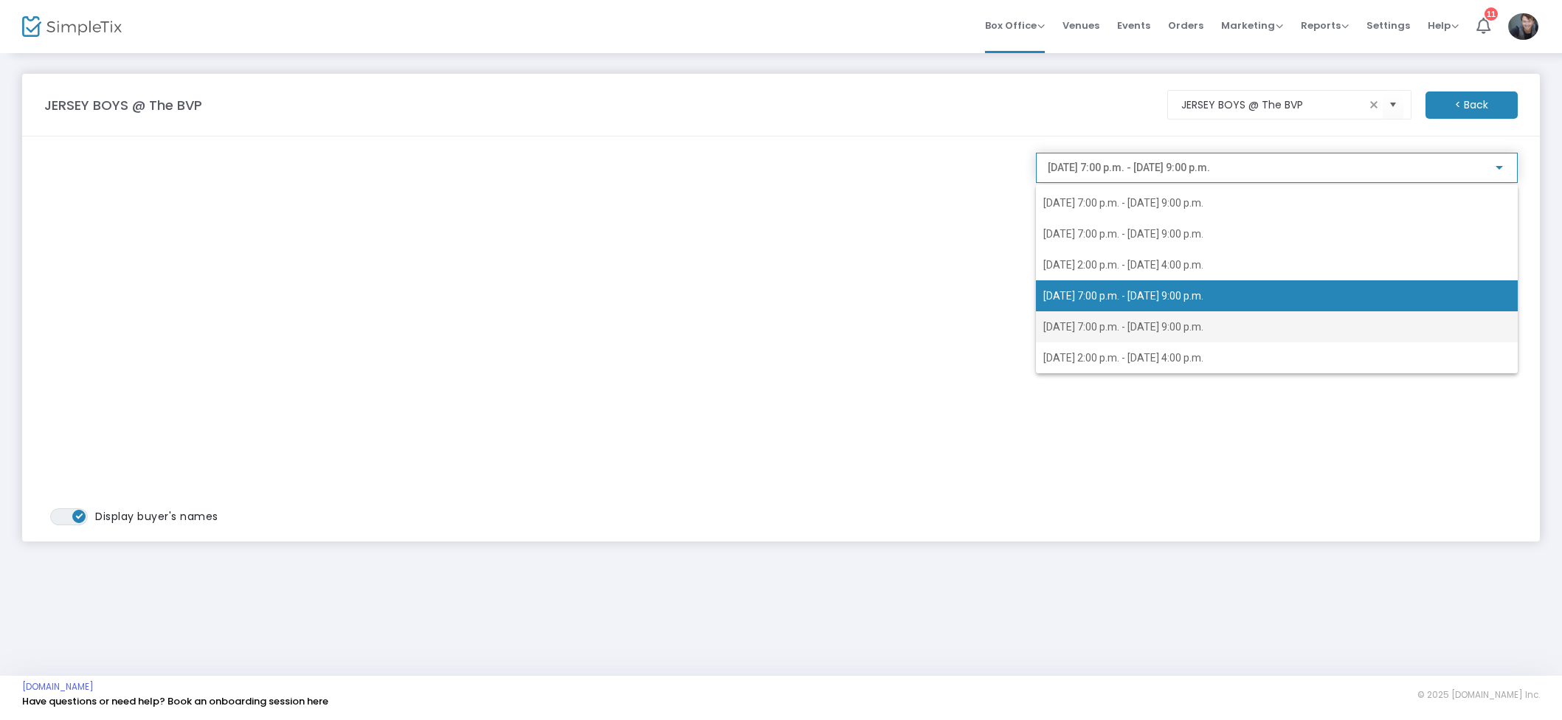
click at [1146, 317] on span "[DATE] 7:00 p.m. - [DATE] 9:00 p.m." at bounding box center [1276, 326] width 467 height 31
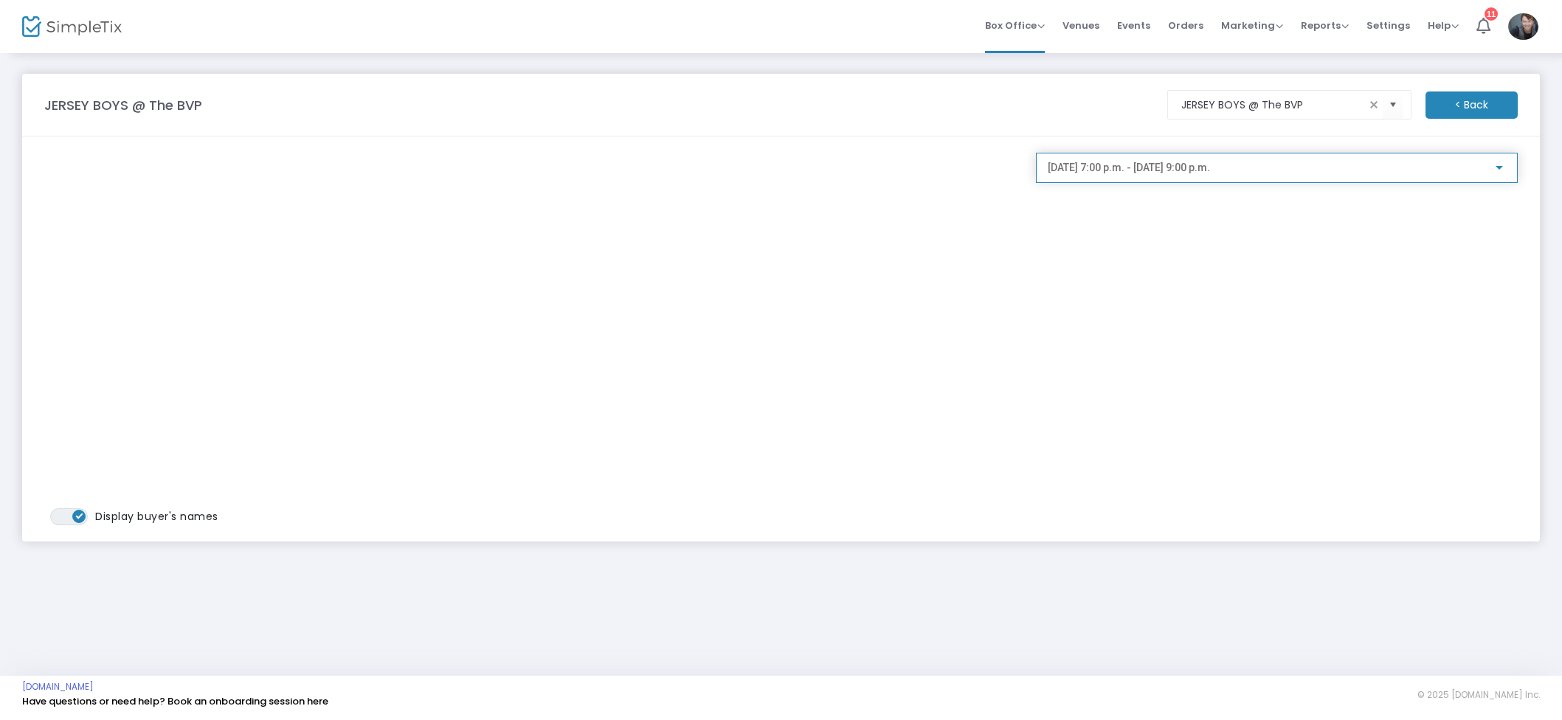
click at [1147, 176] on div "[DATE] 7:00 p.m. - [DATE] 9:00 p.m." at bounding box center [1277, 164] width 458 height 27
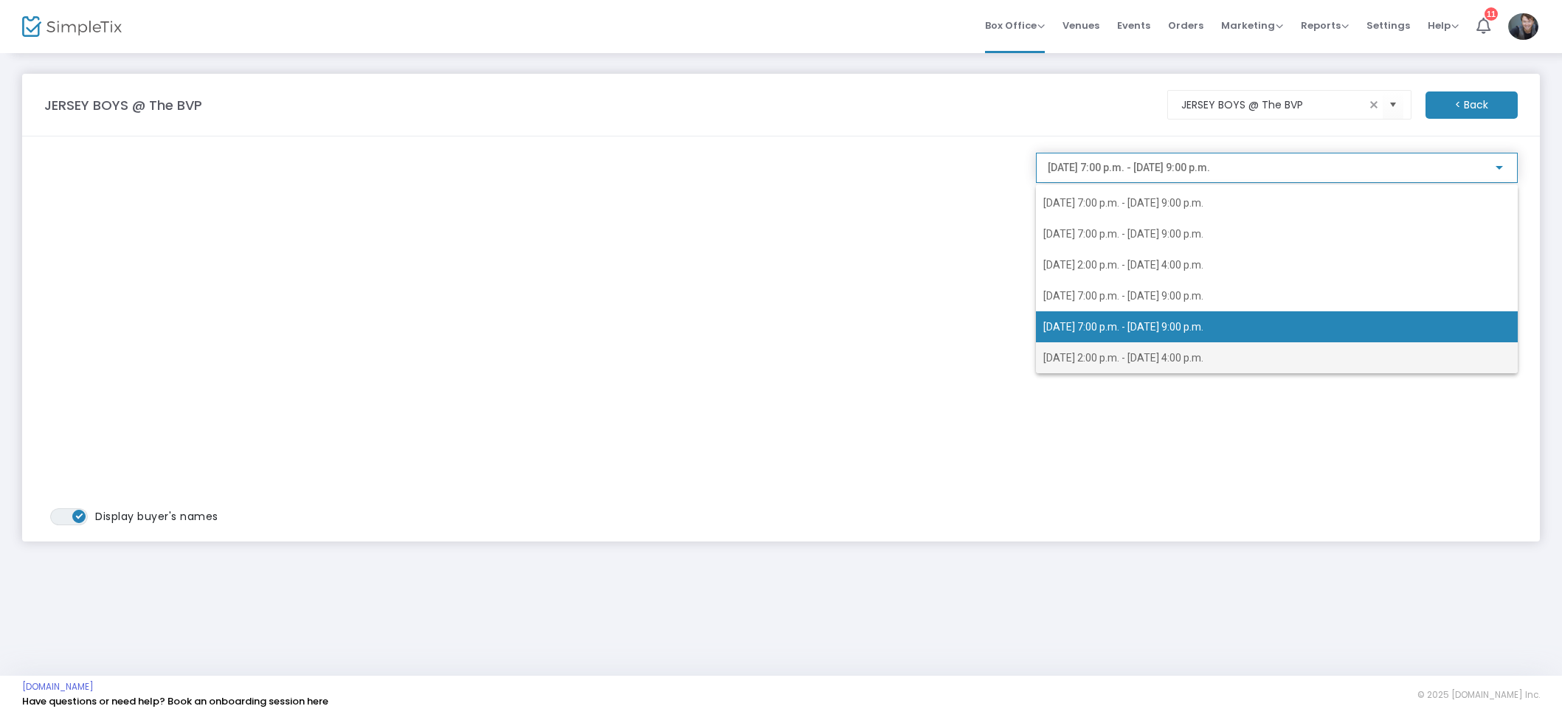
click at [1178, 360] on span "[DATE] 2:00 p.m. - [DATE] 4:00 p.m." at bounding box center [1123, 358] width 160 height 12
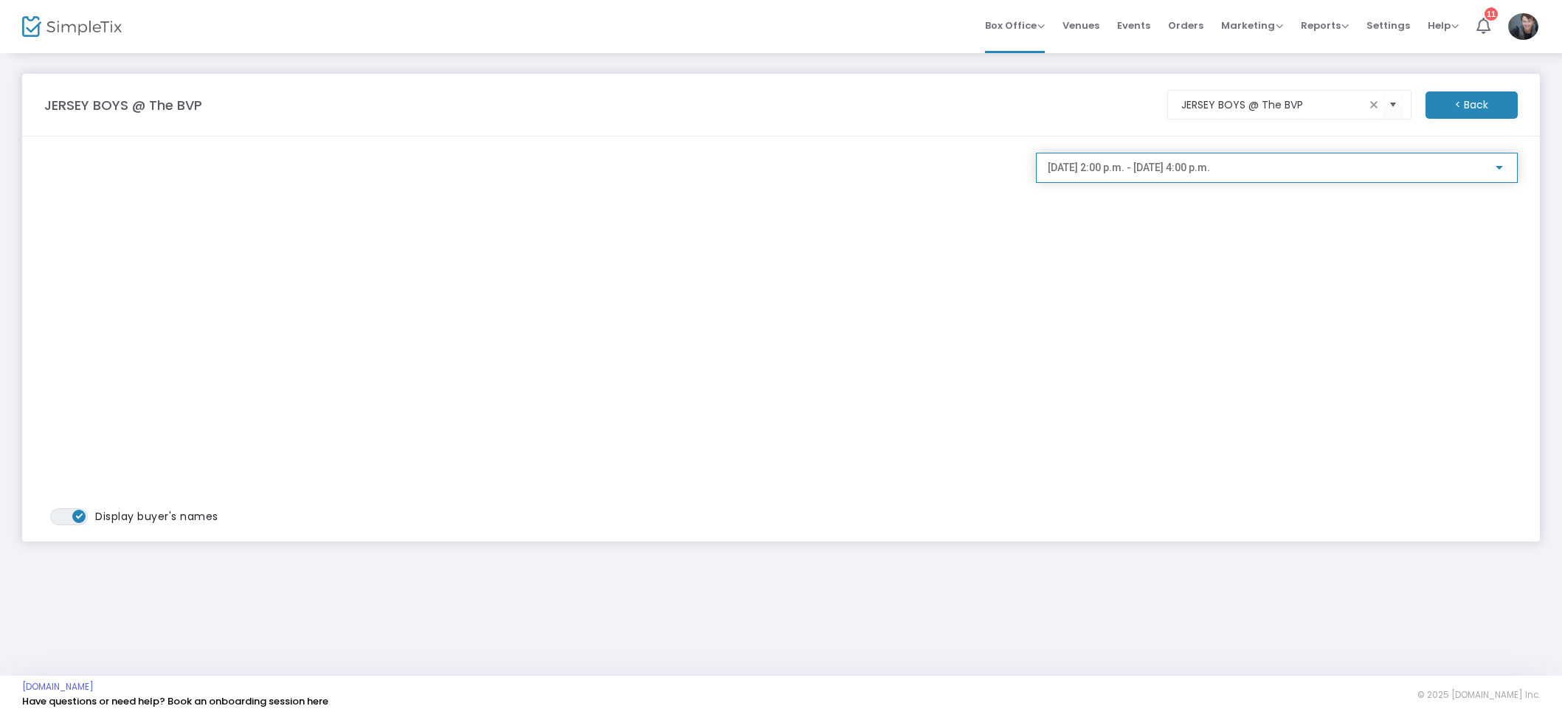
click at [1141, 161] on div "[DATE] 2:00 p.m. - [DATE] 4:00 p.m." at bounding box center [1277, 164] width 458 height 27
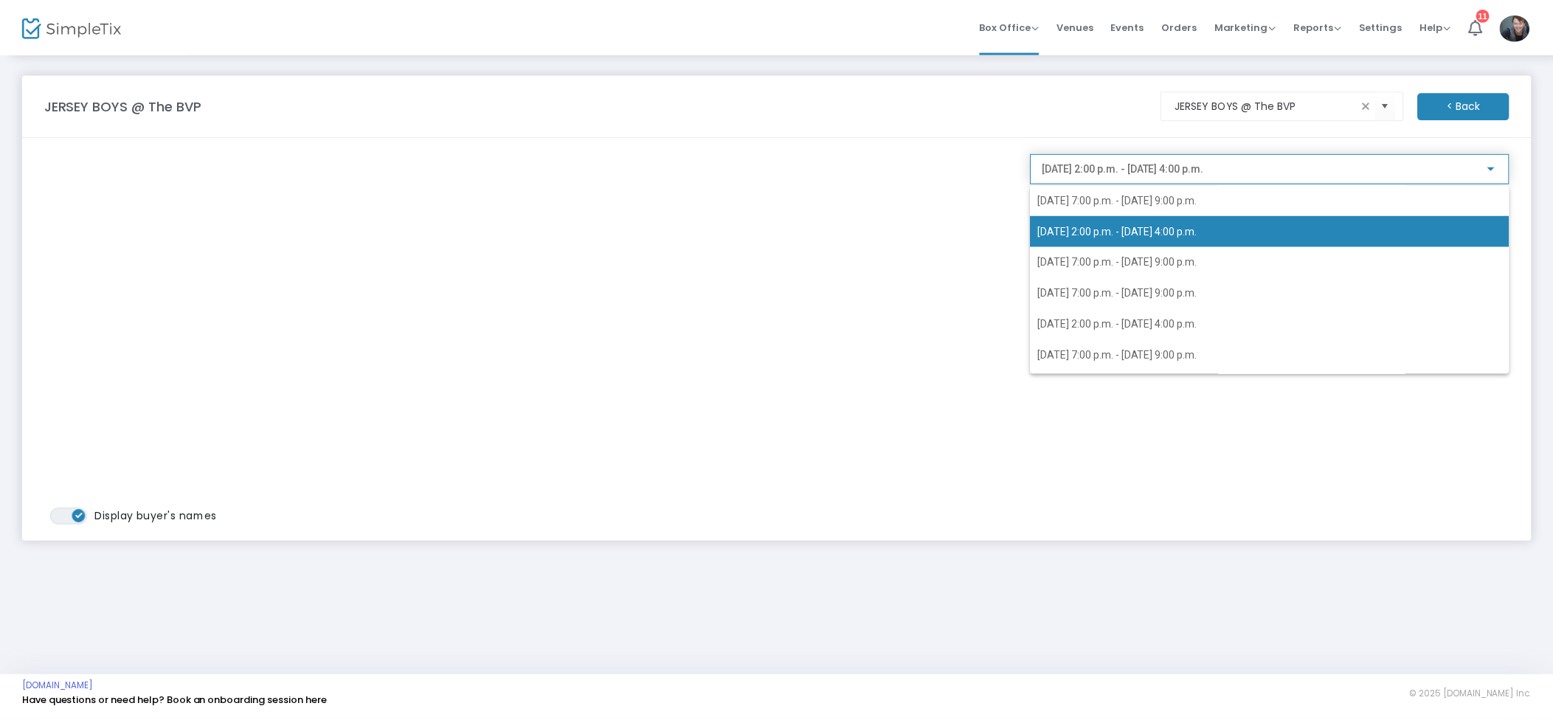
scroll to position [0, 0]
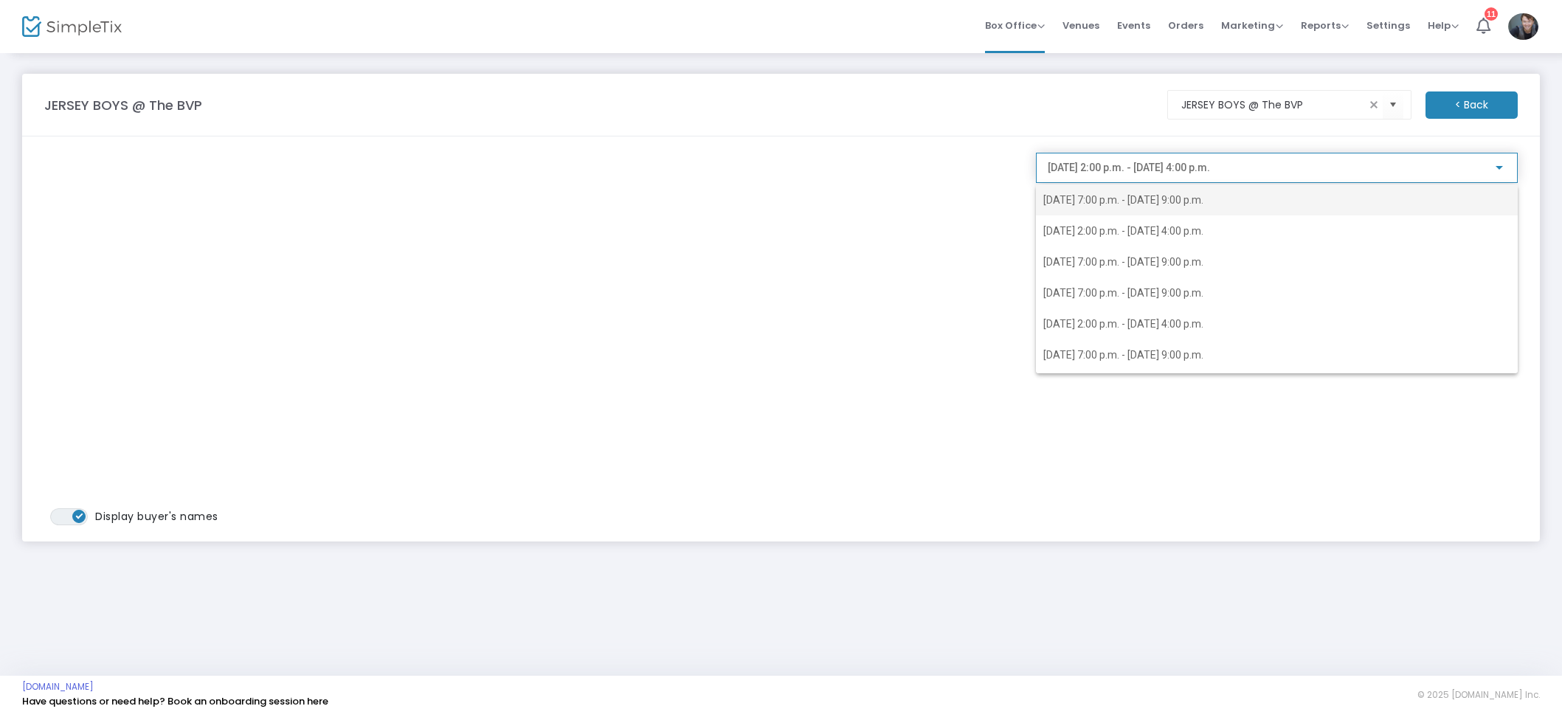
click at [1220, 190] on span "[DATE] 7:00 p.m. - [DATE] 9:00 p.m." at bounding box center [1276, 199] width 467 height 31
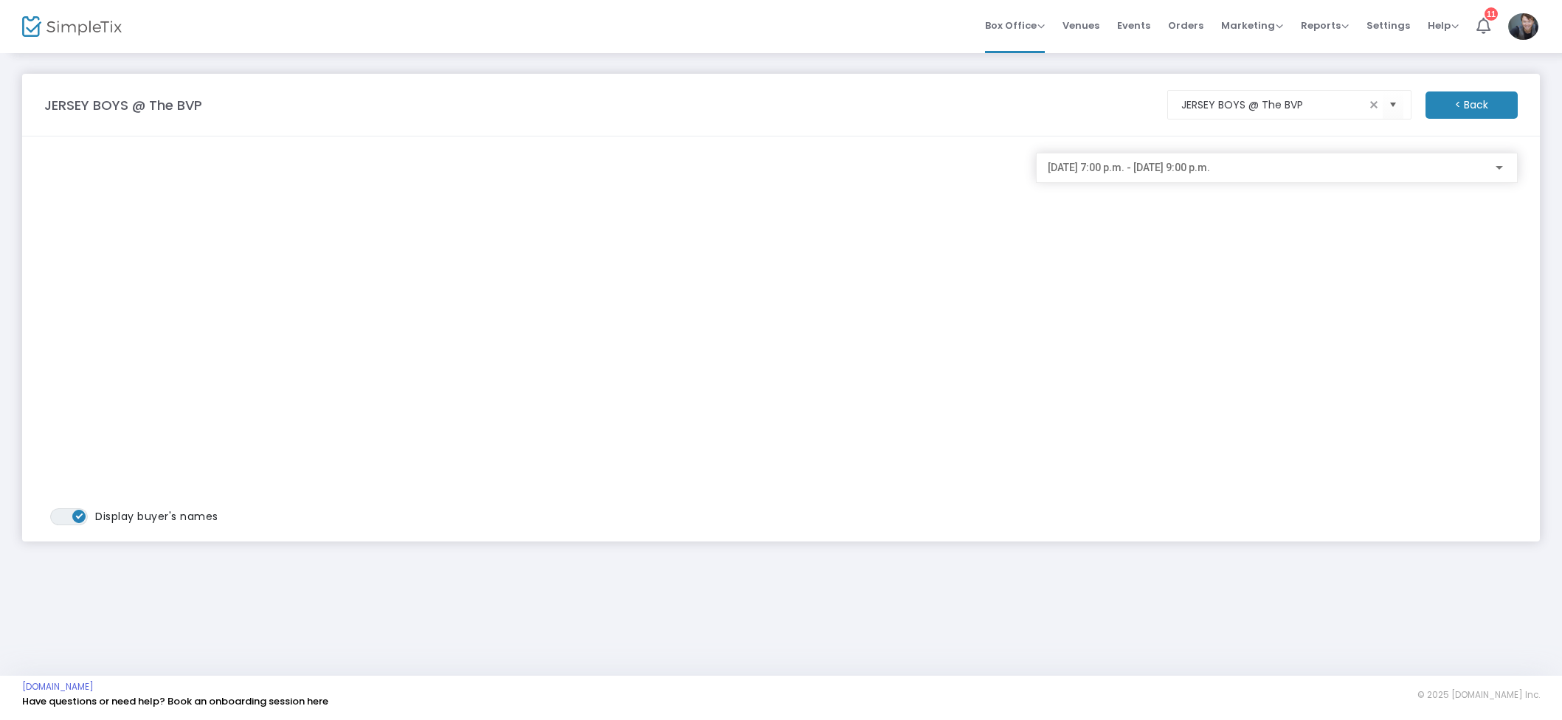
drag, startPoint x: 1194, startPoint y: 27, endPoint x: 1208, endPoint y: 43, distance: 21.4
click at [1194, 27] on span "Orders" at bounding box center [1185, 26] width 35 height 38
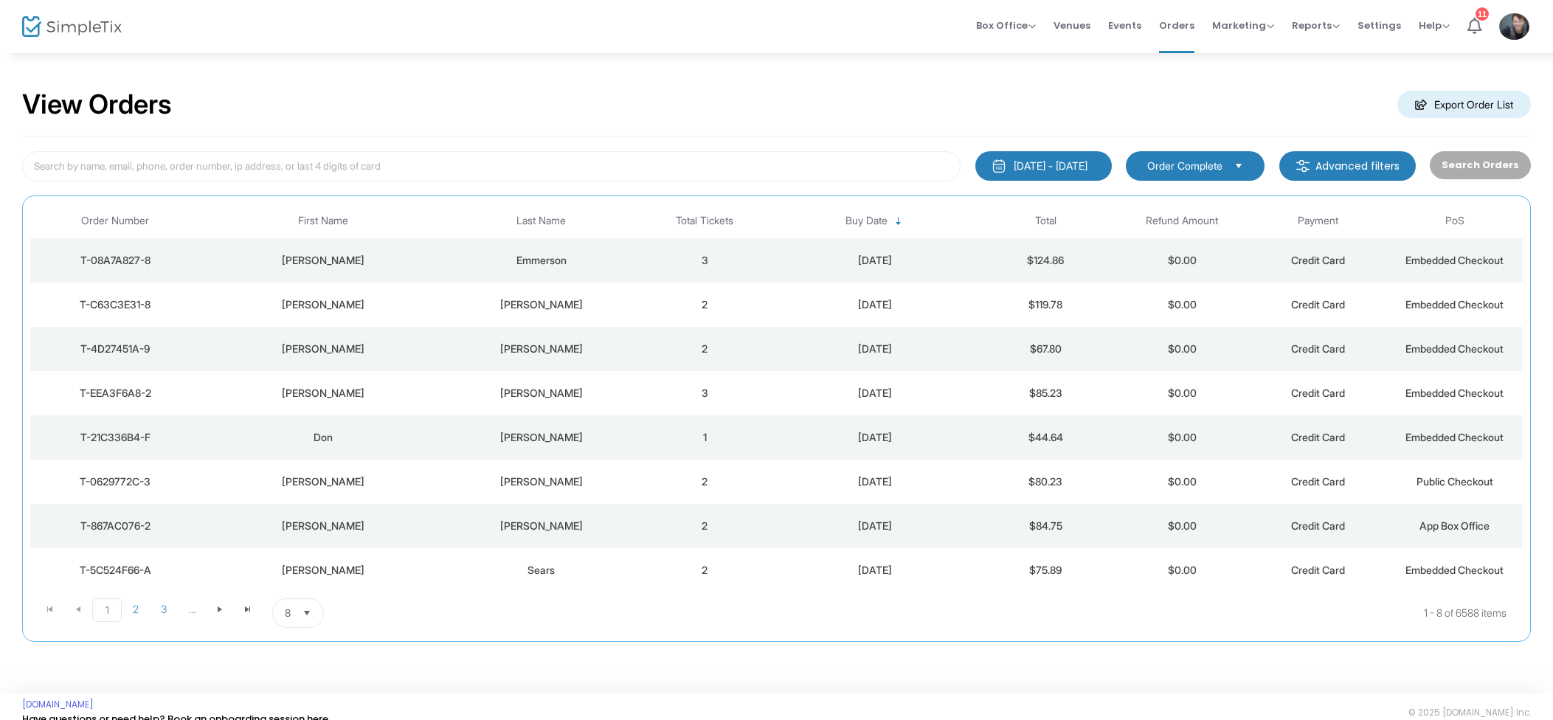
scroll to position [1, 0]
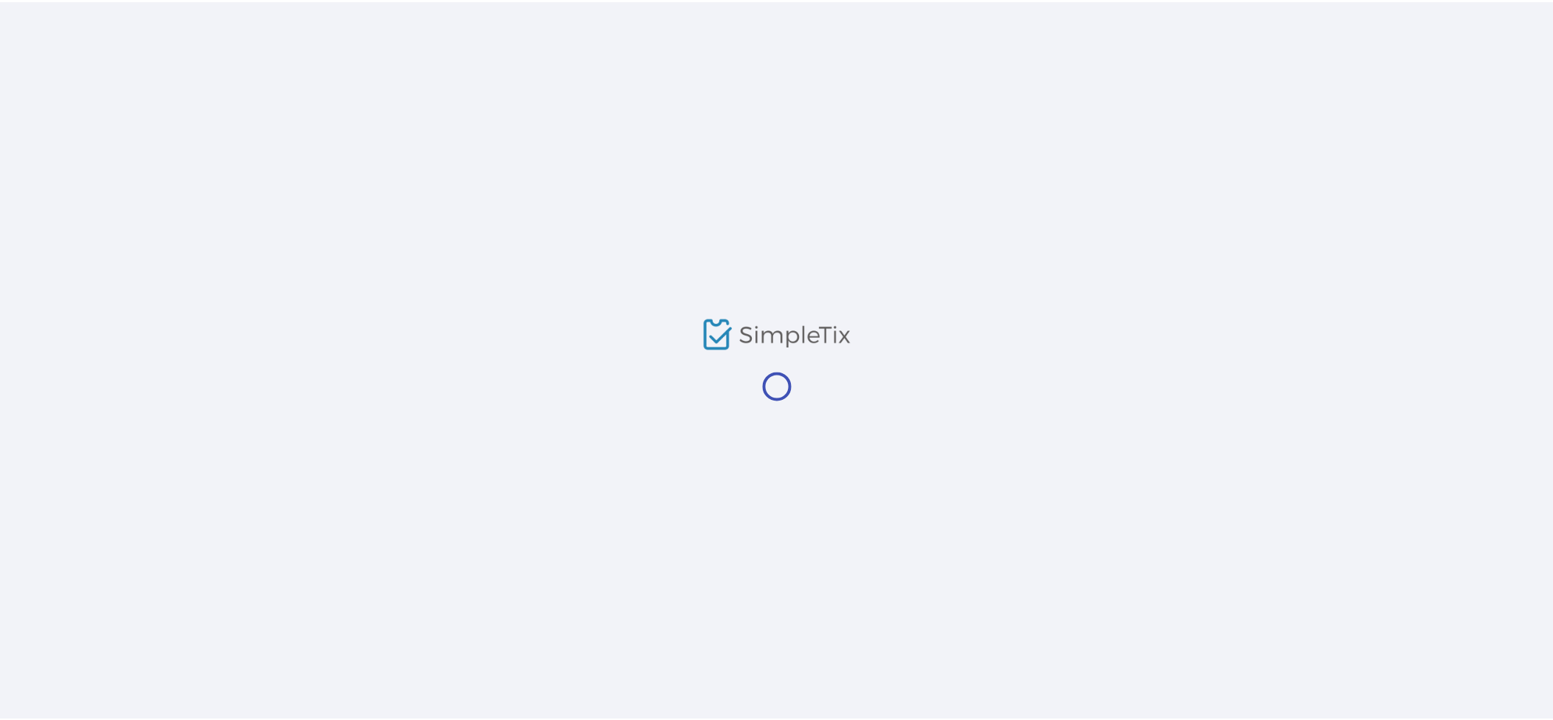
scroll to position [1, 0]
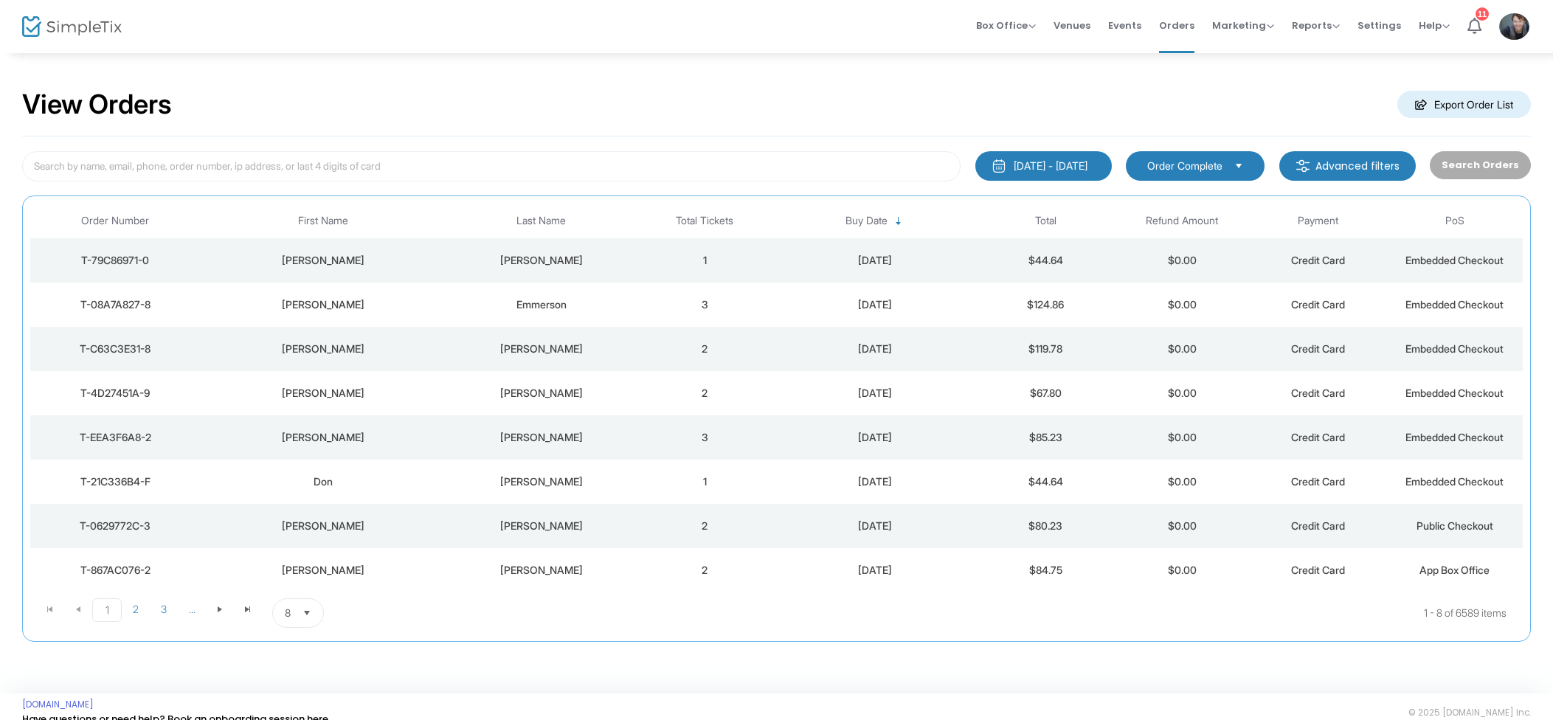
click at [635, 254] on td "Ganong" at bounding box center [541, 260] width 191 height 44
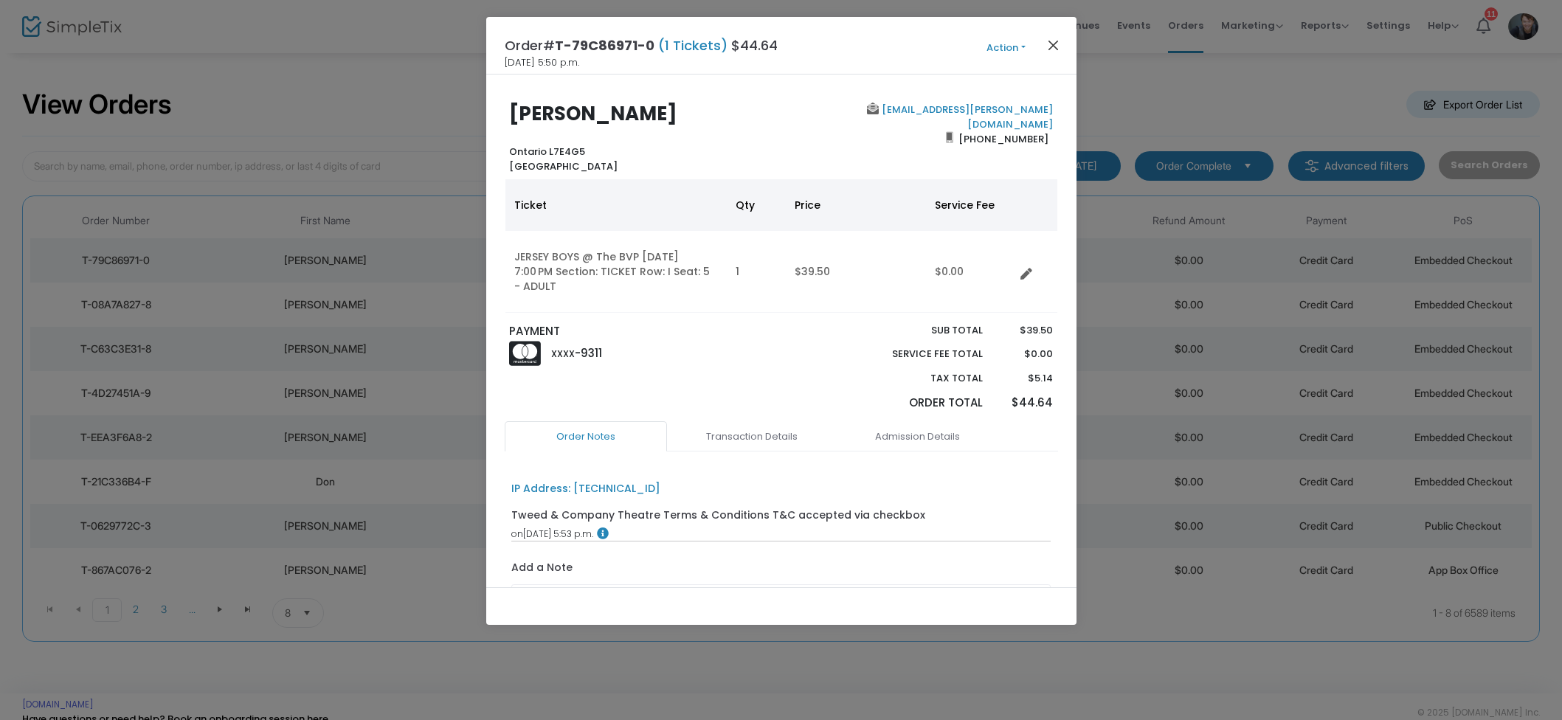
click at [1065, 41] on span "Action Mark Admitted Edit Order Edit Attendee Details Add Another Ticket Change…" at bounding box center [1034, 46] width 85 height 16
click at [1061, 44] on button "Close" at bounding box center [1052, 44] width 19 height 19
